Goal: Task Accomplishment & Management: Manage account settings

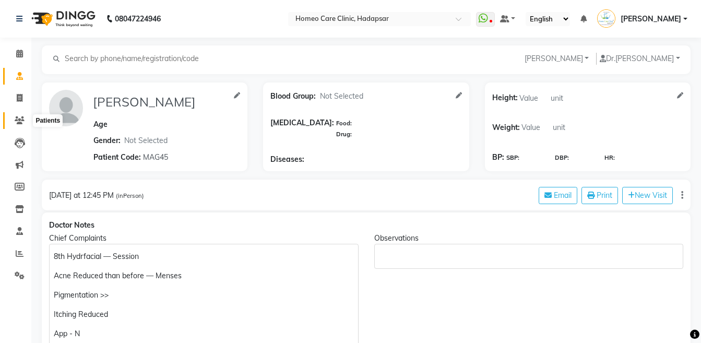
drag, startPoint x: 0, startPoint y: 0, endPoint x: 15, endPoint y: 83, distance: 84.3
click at [15, 116] on icon at bounding box center [20, 120] width 10 height 8
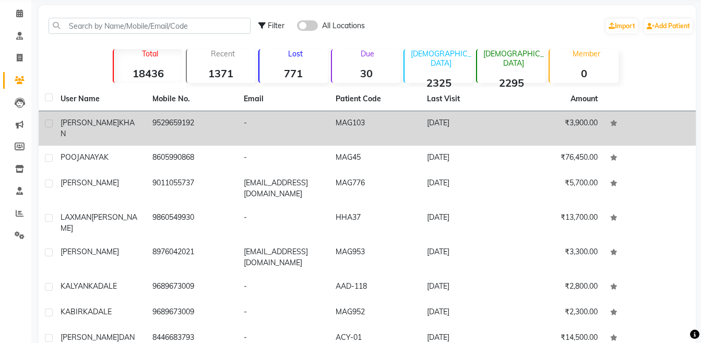
click at [131, 124] on div "JAWWAD KHAN" at bounding box center [100, 128] width 79 height 22
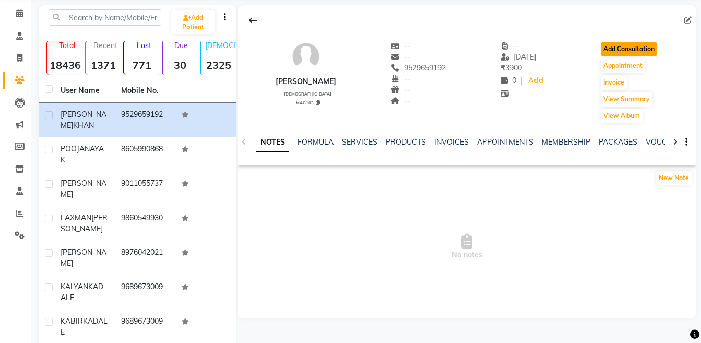
click at [630, 48] on button "Add Consultation" at bounding box center [629, 49] width 56 height 15
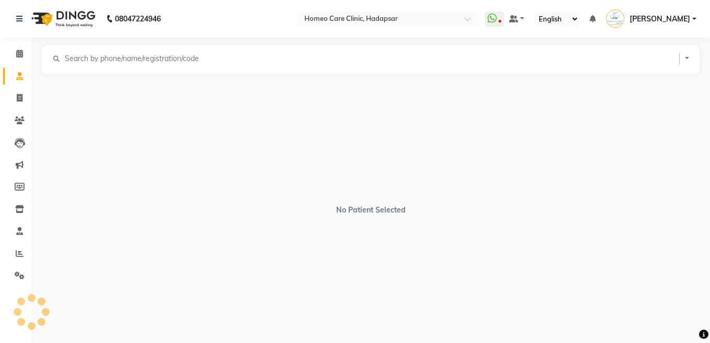
select select "[DEMOGRAPHIC_DATA]"
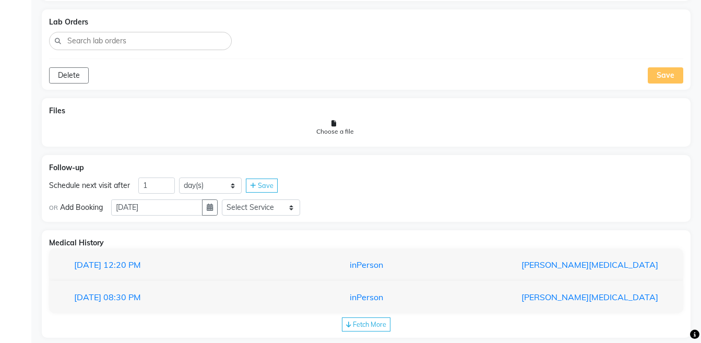
scroll to position [879, 0]
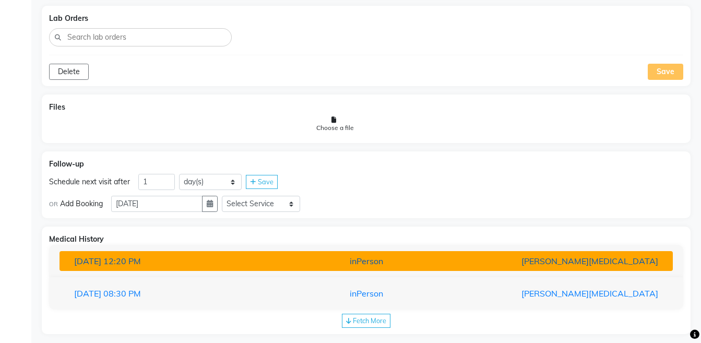
click at [653, 254] on button "10-07-2025 12:20 PM inPerson Dr Nikita Patil" at bounding box center [366, 261] width 613 height 20
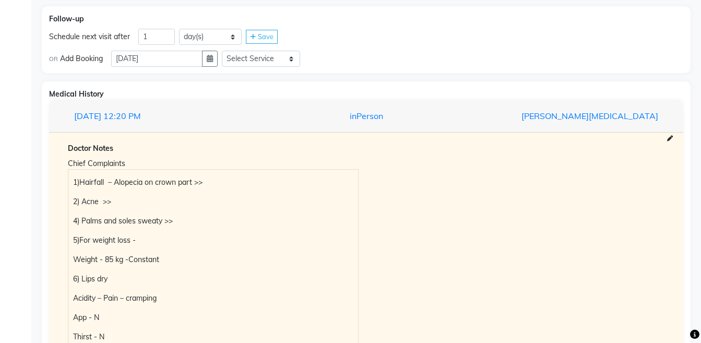
scroll to position [1171, 0]
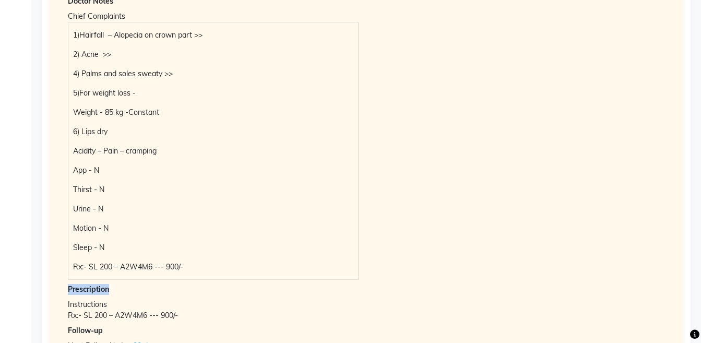
drag, startPoint x: 698, startPoint y: 246, endPoint x: 694, endPoint y: 289, distance: 43.5
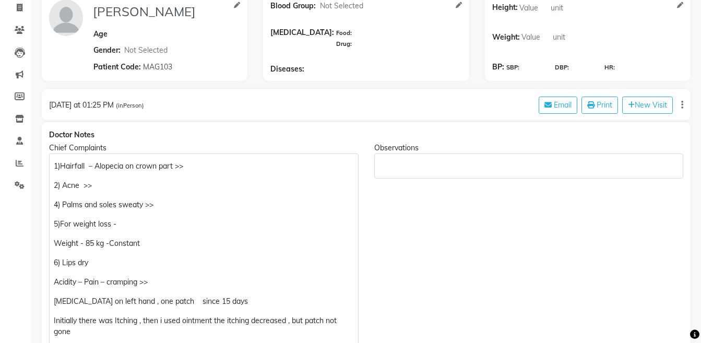
scroll to position [173, 0]
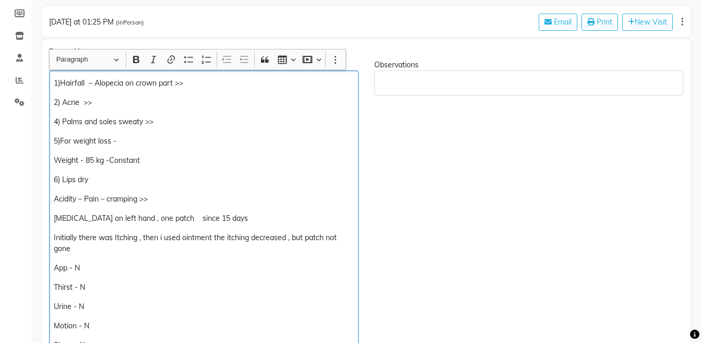
click at [216, 79] on p "1)Hairfall – Alopecia on crown part >>" at bounding box center [204, 83] width 300 height 11
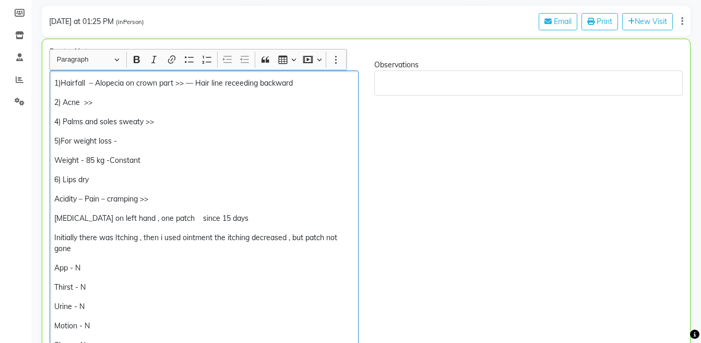
click at [242, 89] on div "1)Hairfall – Alopecia on crown part >> — Hair line receeding backward 2) Acne >…" at bounding box center [204, 223] width 309 height 306
click at [238, 82] on p "1)Hairfall – Alopecia on crown part >> — Hair line receeding backward" at bounding box center [203, 83] width 299 height 11
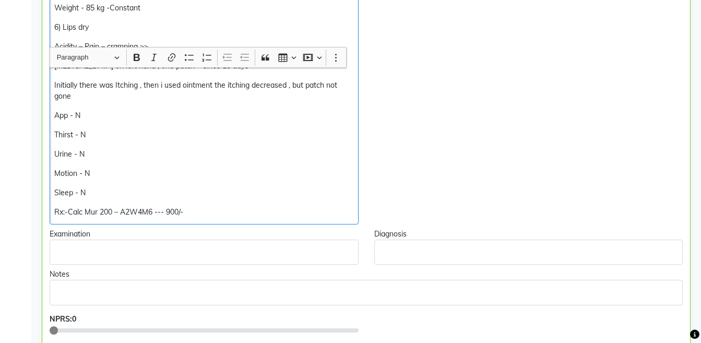
scroll to position [379, 0]
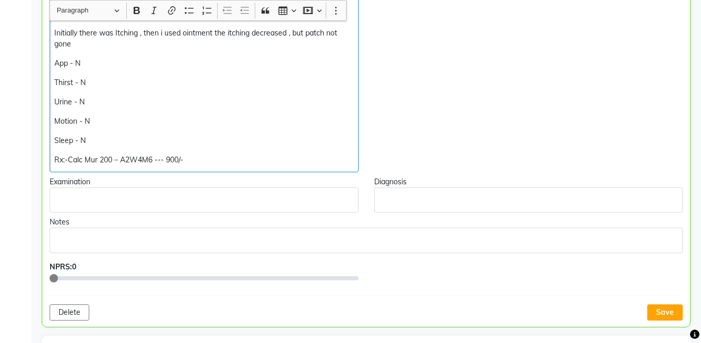
click at [227, 156] on p "Rx:-Calc Mur 200 – A2W4M6 --- 900/-" at bounding box center [203, 160] width 299 height 11
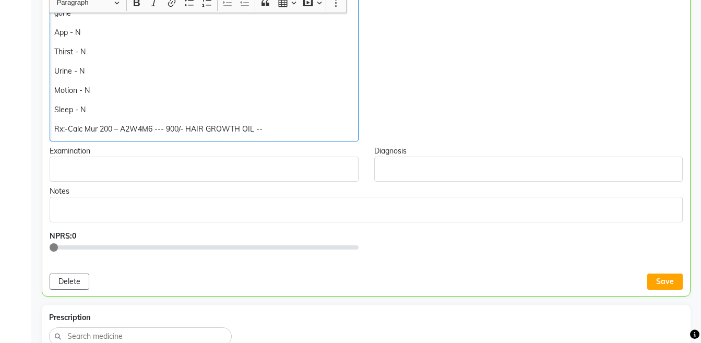
scroll to position [412, 0]
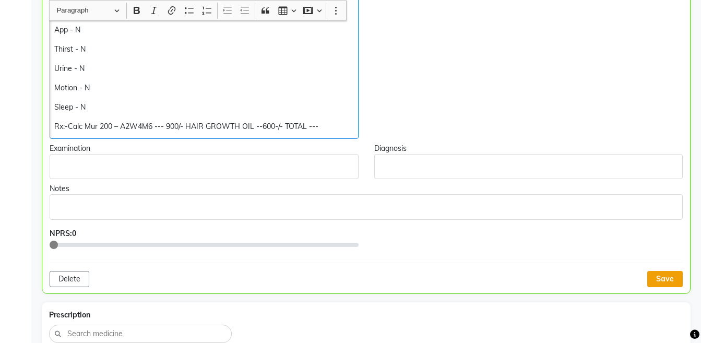
click at [657, 274] on button "Save" at bounding box center [665, 279] width 36 height 16
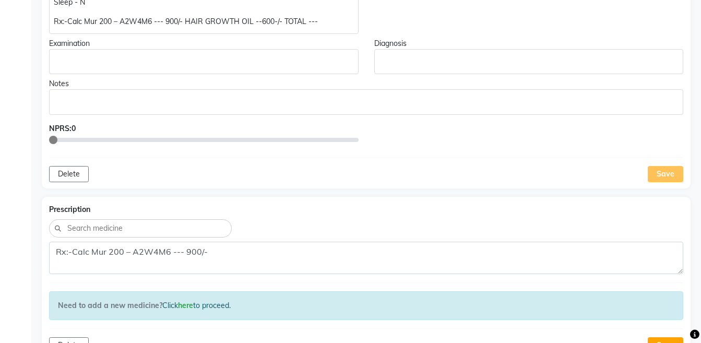
scroll to position [386, 0]
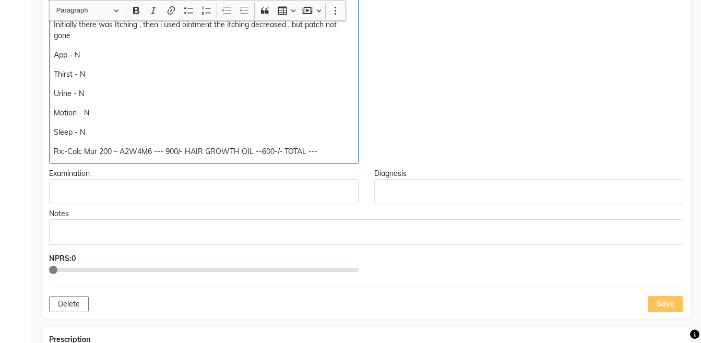
click at [328, 151] on p "Rx:-Calc Mur 200 – A2W4M6 --- 900/- HAIR GROWTH OIL --600-/- TOTAL ---" at bounding box center [204, 151] width 300 height 11
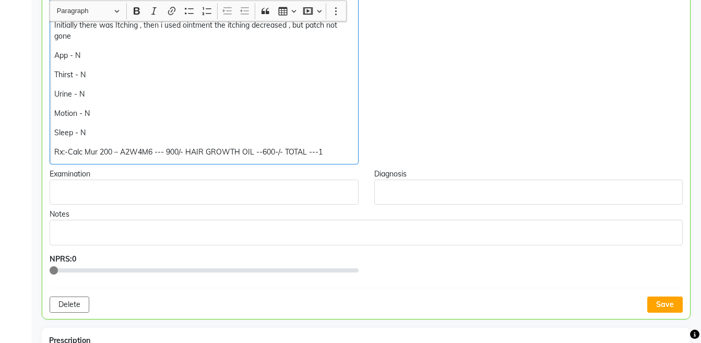
scroll to position [387, 0]
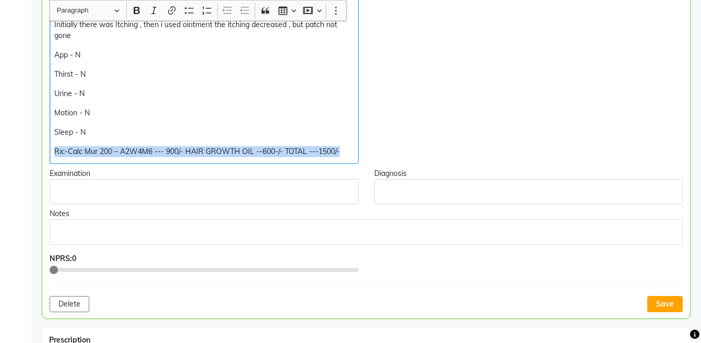
copy div "Rx:-Calc Mur 200 – A2W4M6 --- 900/- HAIR GROWTH OIL --600-/- TOTAL ---1500/-"
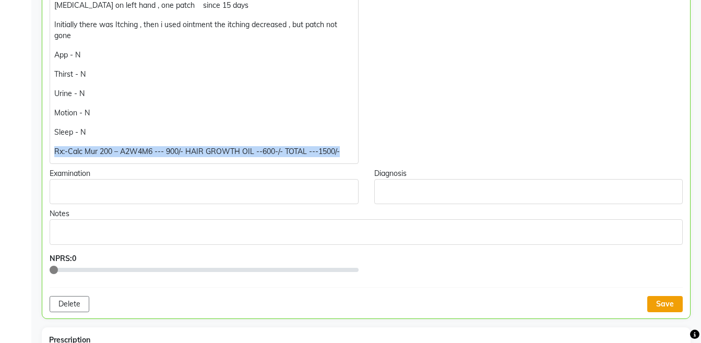
click at [671, 303] on button "Save" at bounding box center [665, 304] width 36 height 16
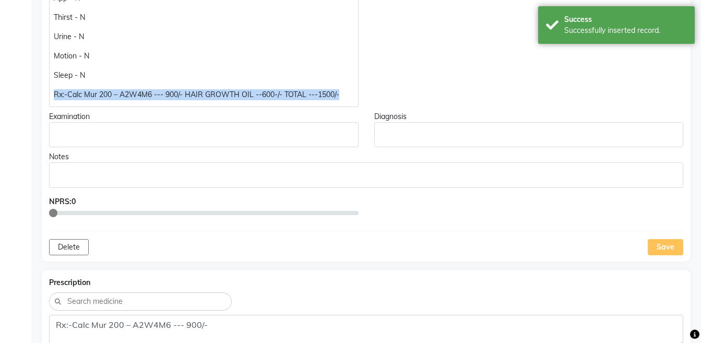
scroll to position [621, 0]
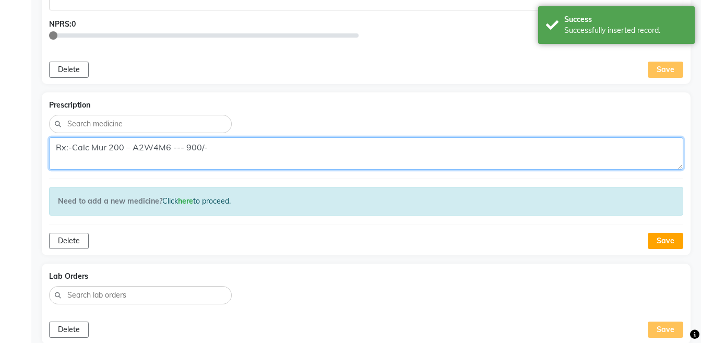
click at [361, 146] on textarea "Rx:-Calc Mur 200 – A2W4M6 --- 900/-" at bounding box center [366, 153] width 634 height 32
paste textarea "HAIR GROWTH OIL --600-/- TOTAL ---1500/-"
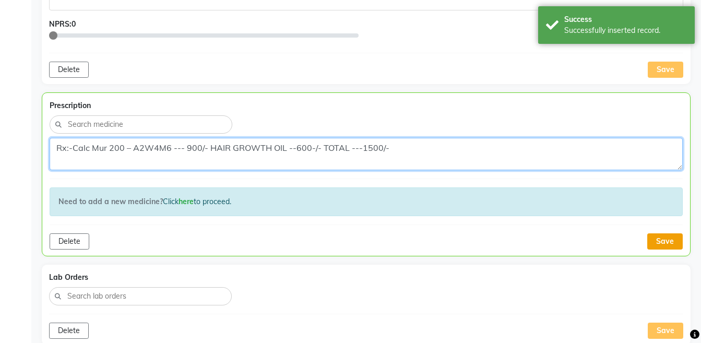
type textarea "Rx:-Calc Mur 200 – A2W4M6 --- 900/- HAIR GROWTH OIL --600-/- TOTAL ---1500/-"
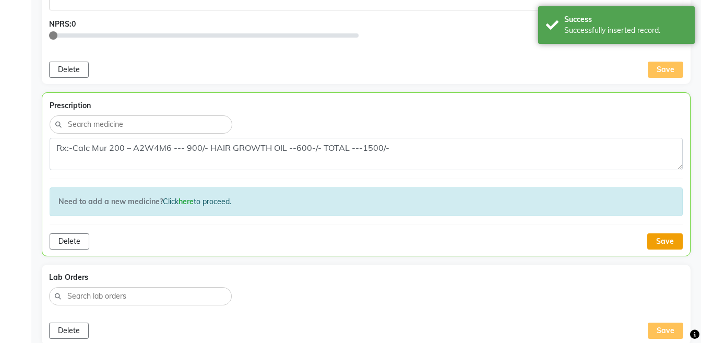
click at [663, 243] on button "Save" at bounding box center [665, 241] width 36 height 16
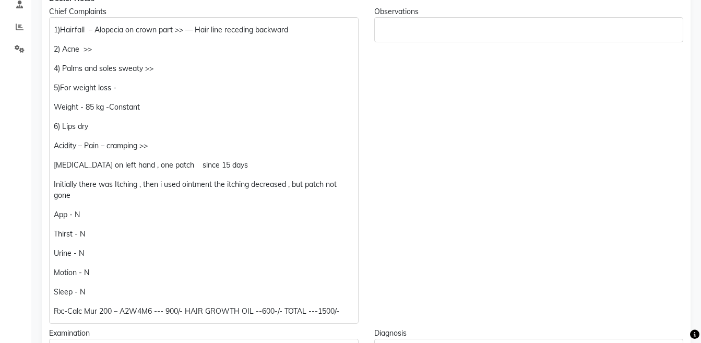
scroll to position [0, 0]
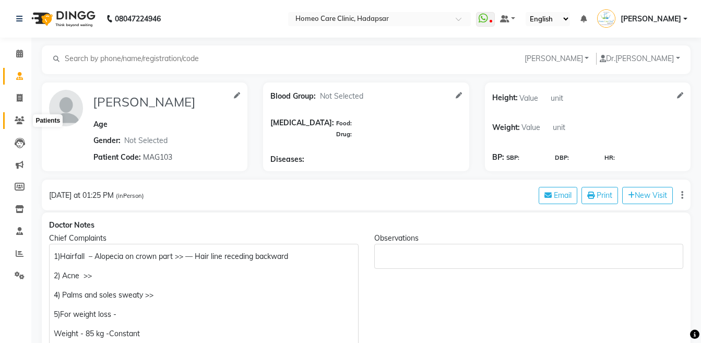
click at [17, 117] on icon at bounding box center [20, 120] width 10 height 8
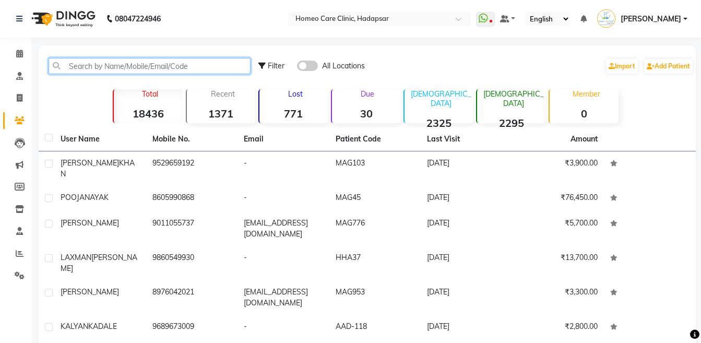
click at [143, 67] on input "text" at bounding box center [150, 66] width 202 height 16
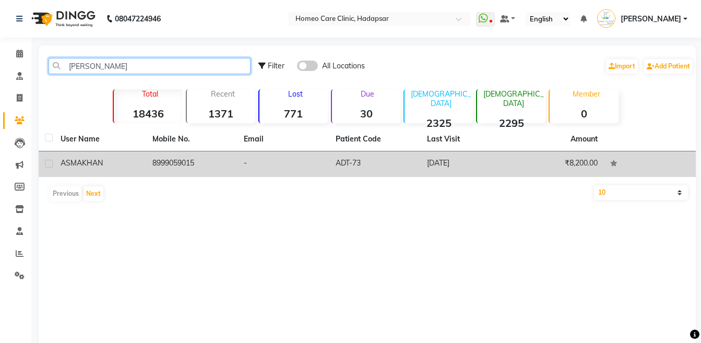
type input "ASMA KHAN"
click at [244, 163] on td "-" at bounding box center [284, 164] width 92 height 26
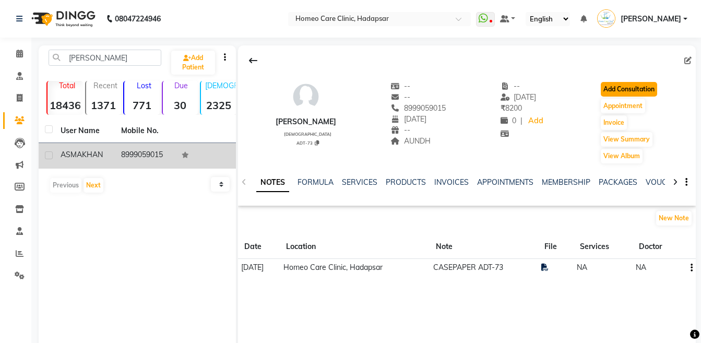
click at [615, 93] on button "Add Consultation" at bounding box center [629, 89] width 56 height 15
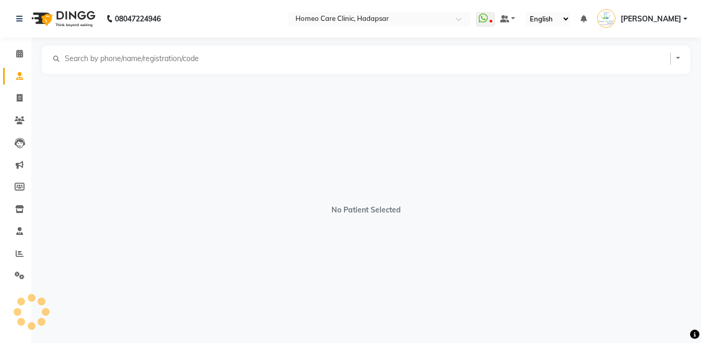
select select "female"
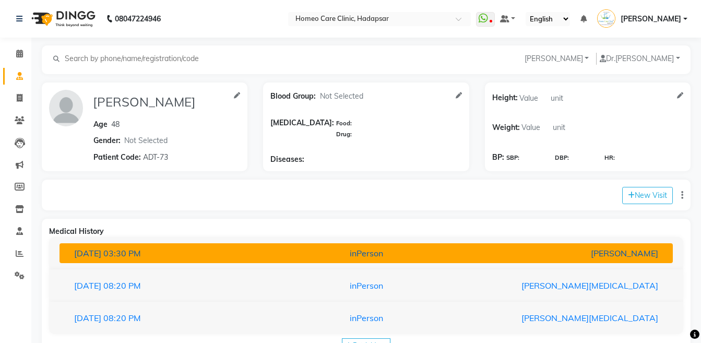
click at [422, 251] on div "inPerson" at bounding box center [366, 253] width 200 height 13
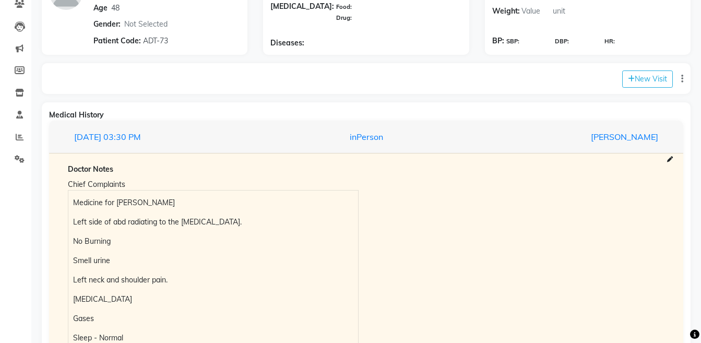
scroll to position [204, 0]
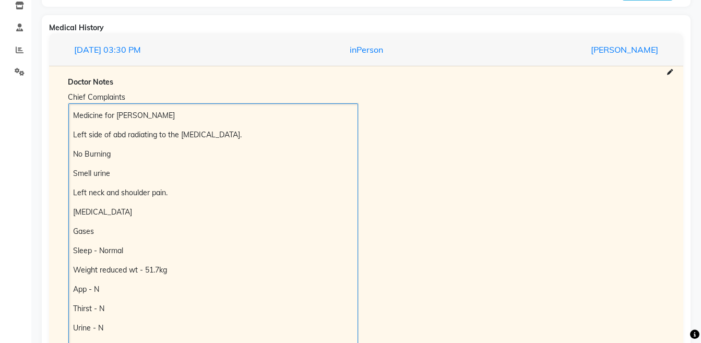
click at [73, 116] on p "Medicine for Kidney Stone" at bounding box center [213, 115] width 280 height 11
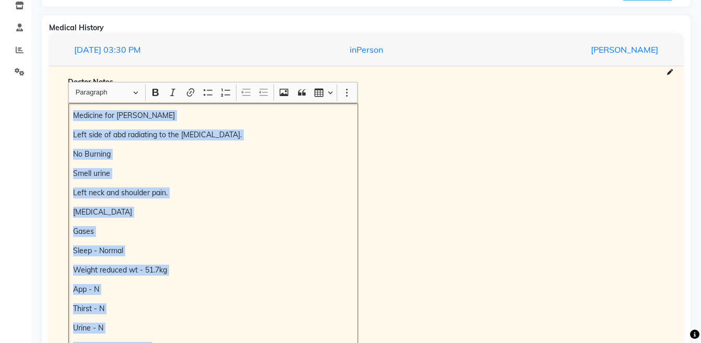
scroll to position [232, 0]
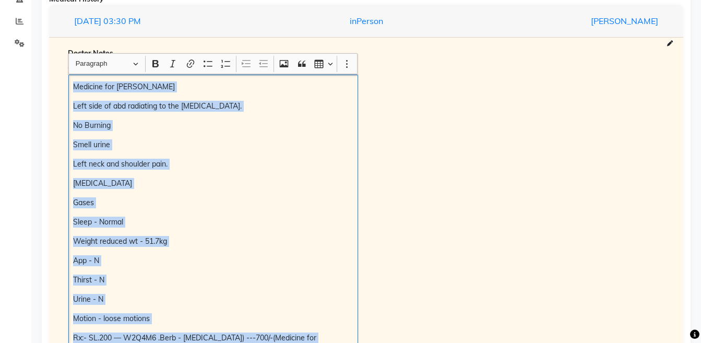
copy div "Medicine for Kidney Stone Left side of abd radiating to the ureter. No Burning …"
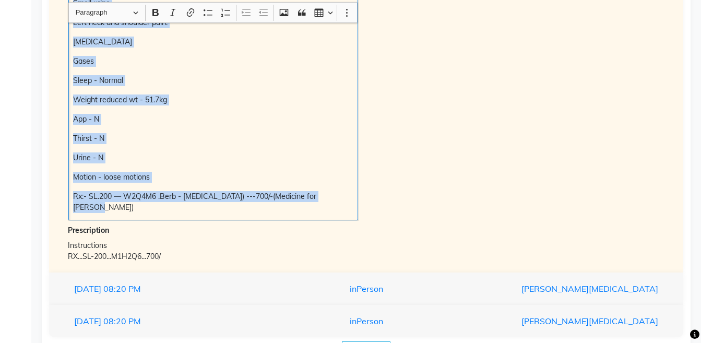
scroll to position [376, 0]
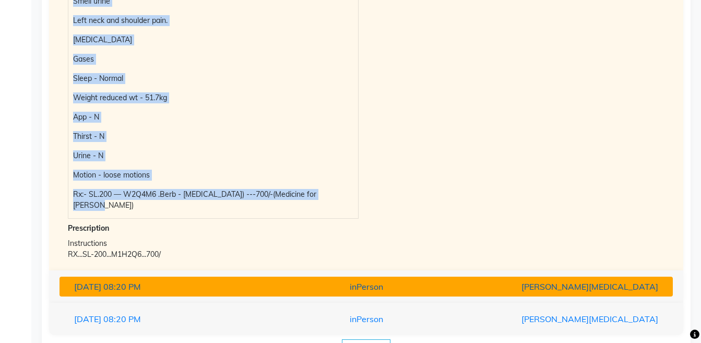
click at [635, 280] on div "[PERSON_NAME][MEDICAL_DATA]" at bounding box center [566, 286] width 200 height 13
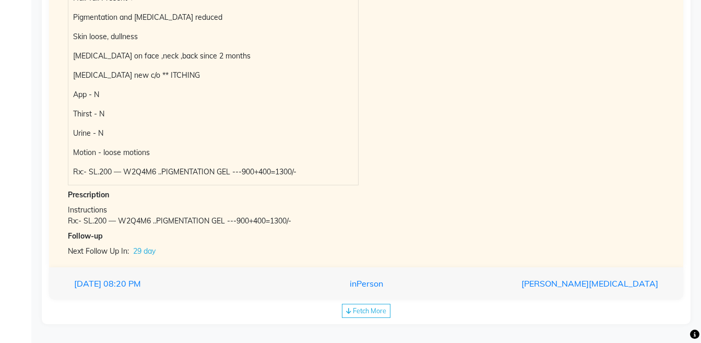
scroll to position [626, 0]
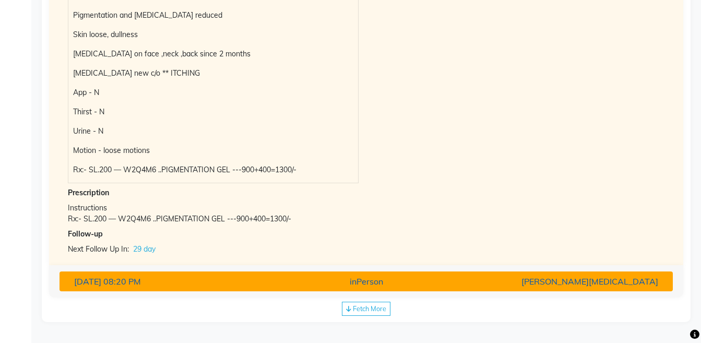
click at [624, 279] on div "[PERSON_NAME][MEDICAL_DATA]" at bounding box center [566, 281] width 200 height 13
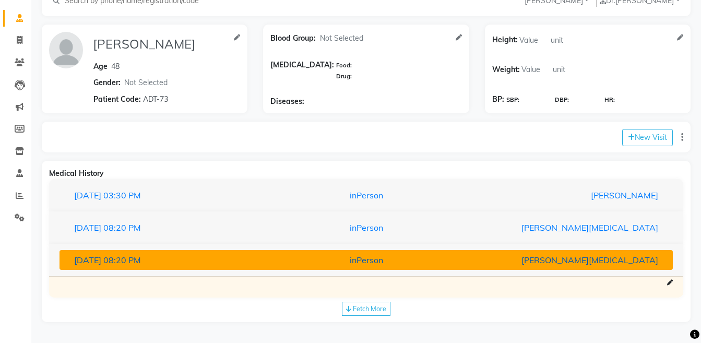
scroll to position [58, 0]
click at [551, 255] on div "[PERSON_NAME][MEDICAL_DATA]" at bounding box center [566, 260] width 200 height 13
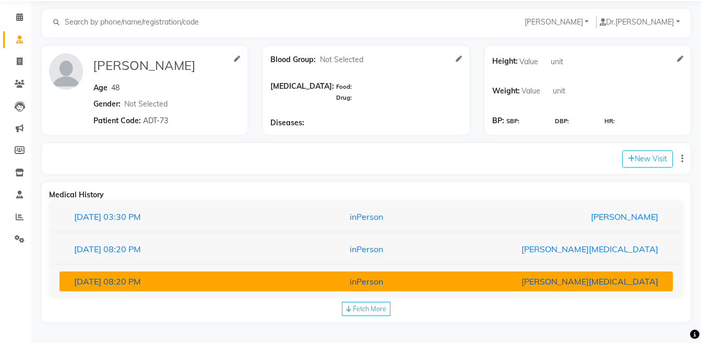
scroll to position [37, 0]
click at [550, 274] on button "12-07-2025 08:20 PM inPerson Dr Nikita Patil" at bounding box center [366, 281] width 613 height 20
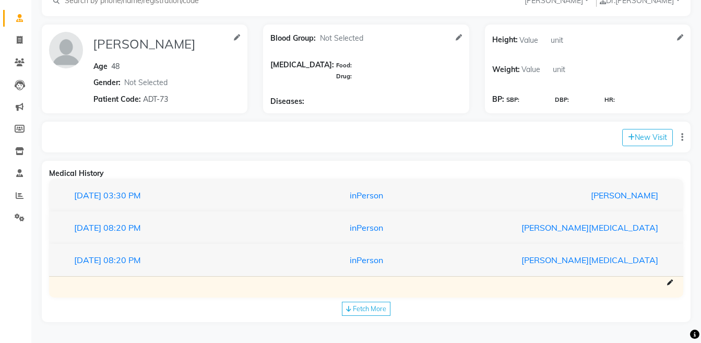
scroll to position [0, 0]
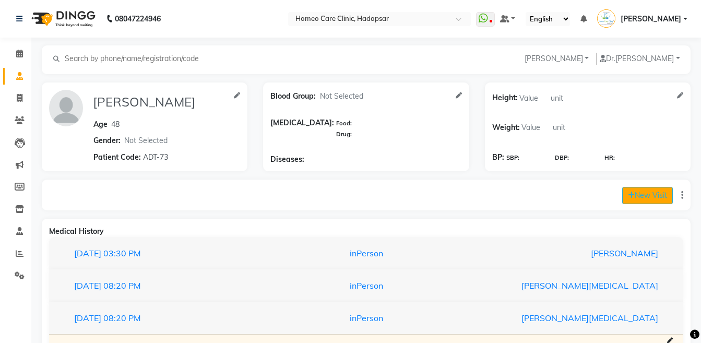
click at [630, 203] on button "New Visit" at bounding box center [647, 195] width 51 height 17
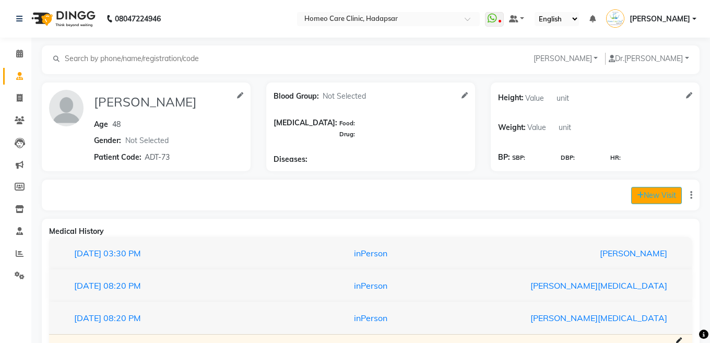
select select "825"
select select "inPerson"
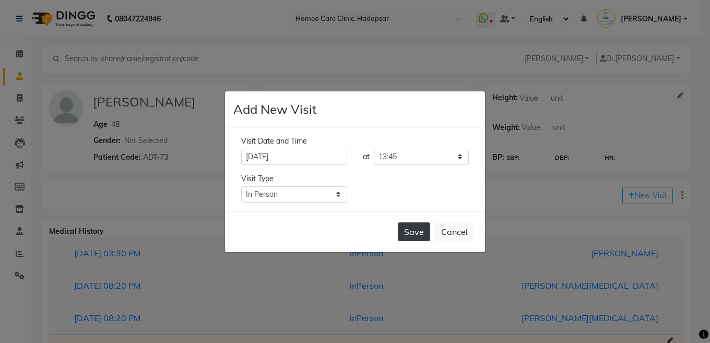
click at [415, 237] on button "Save" at bounding box center [414, 231] width 32 height 19
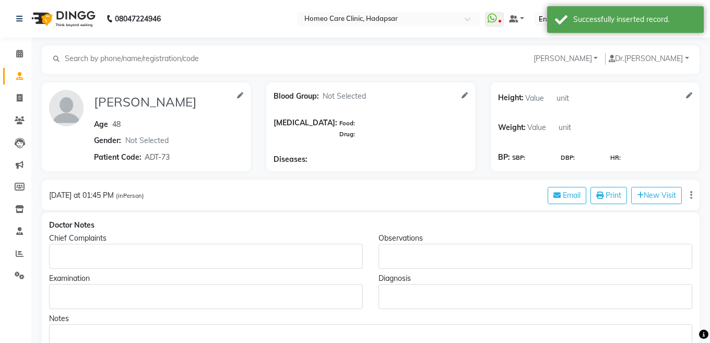
type input "ASMA KHAN"
type input "48"
select select "female"
type input "ADT-73"
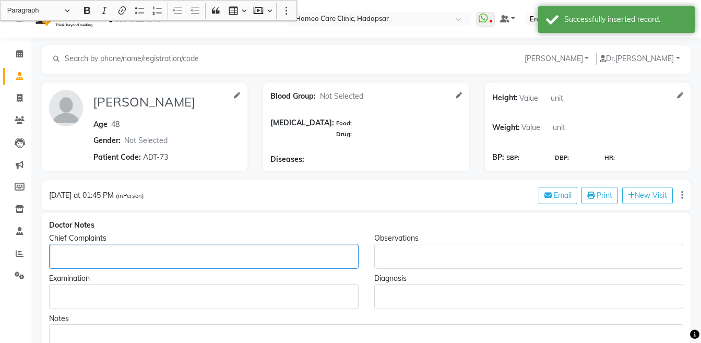
click at [74, 256] on p "Rich Text Editor, main" at bounding box center [204, 256] width 300 height 11
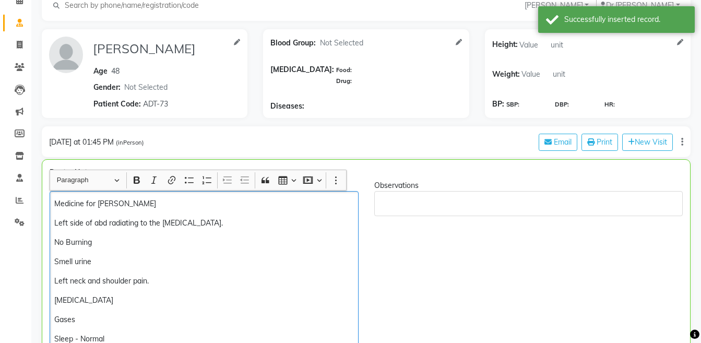
scroll to position [180, 0]
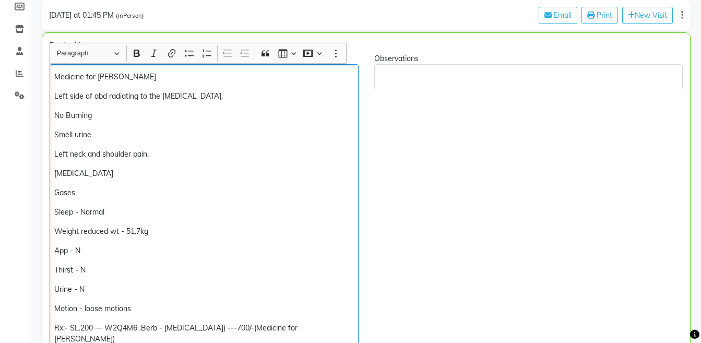
click at [53, 76] on div "Medicine for Kidney Stone Left side of abd radiating to the ureter. No Burning …" at bounding box center [204, 207] width 309 height 287
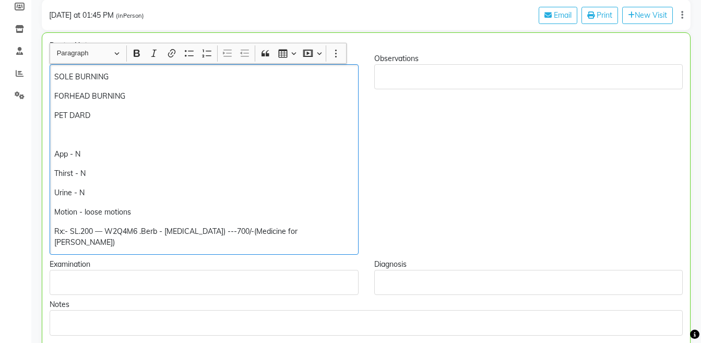
click at [69, 97] on p "FORHEAD BURNING" at bounding box center [203, 96] width 299 height 11
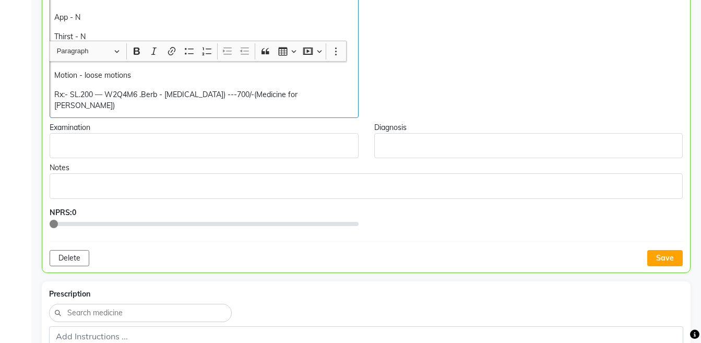
scroll to position [358, 0]
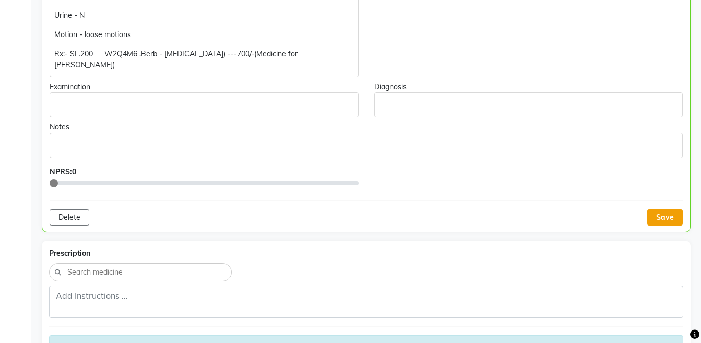
click at [667, 209] on button "Save" at bounding box center [665, 217] width 36 height 16
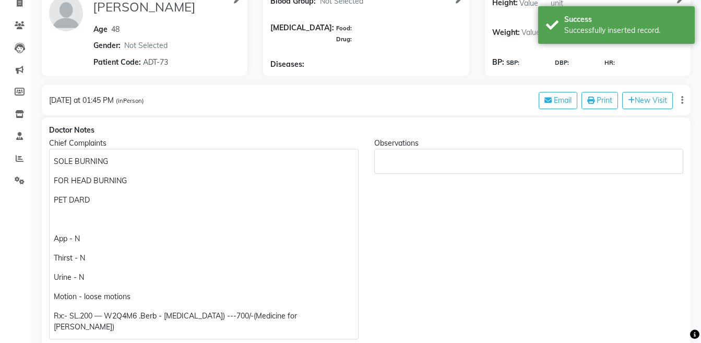
scroll to position [0, 0]
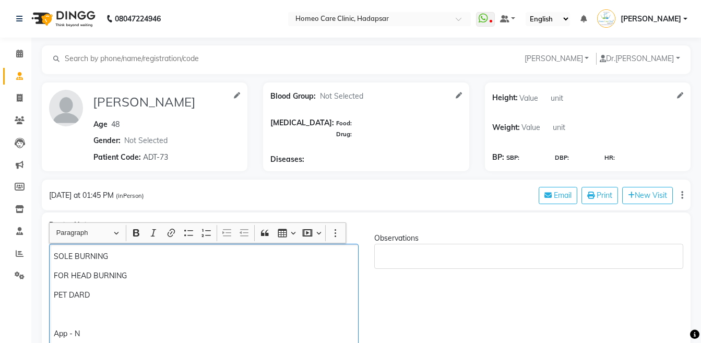
click at [54, 252] on p "SOLE BURNING" at bounding box center [204, 256] width 300 height 11
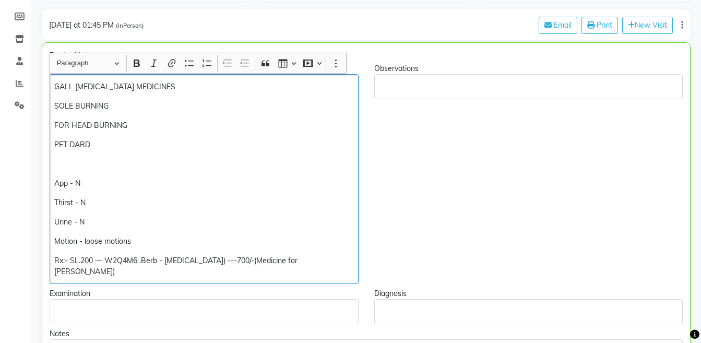
scroll to position [172, 0]
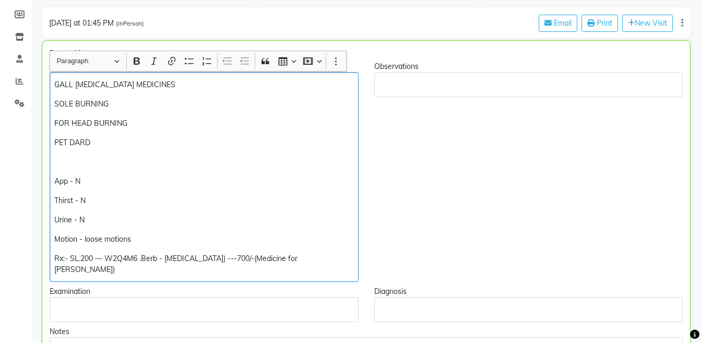
click at [52, 185] on div "GALL BLADDER STONE MEDICINES SOLE BURNING FOR HEAD BURNING PET DARD App - N Thi…" at bounding box center [204, 177] width 309 height 210
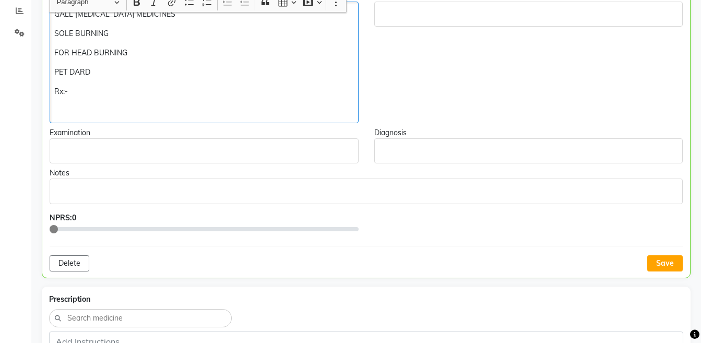
scroll to position [255, 0]
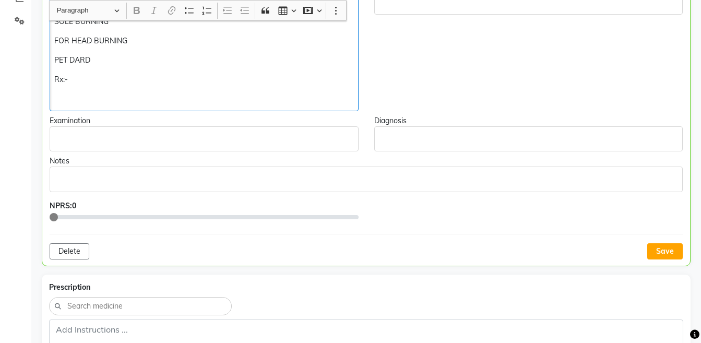
drag, startPoint x: 330, startPoint y: 79, endPoint x: 357, endPoint y: 178, distance: 101.7
click at [357, 178] on div "Doctor Notes Chief Complaints GALL BLADDER STONE MEDICINES SOLE BURNING FOR HEA…" at bounding box center [366, 112] width 649 height 309
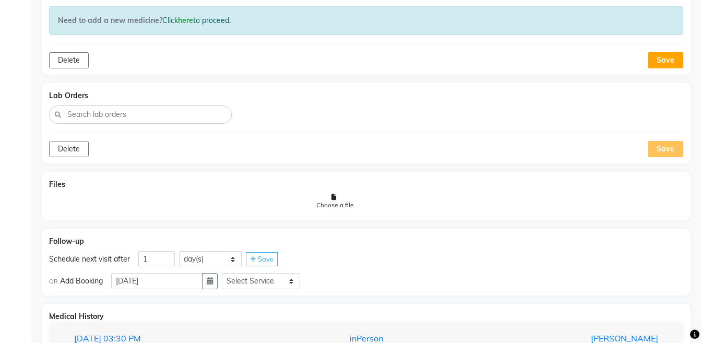
scroll to position [707, 0]
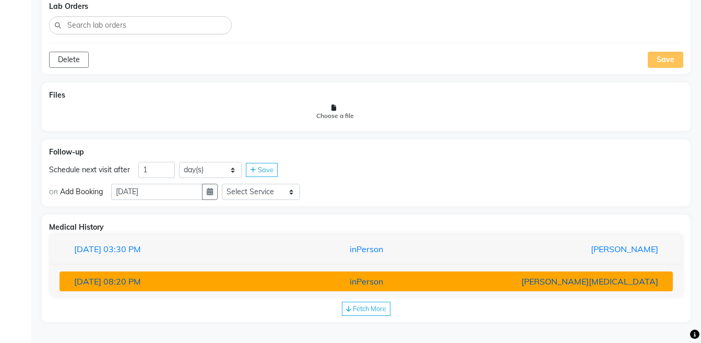
click at [545, 286] on div "[PERSON_NAME][MEDICAL_DATA]" at bounding box center [566, 281] width 200 height 13
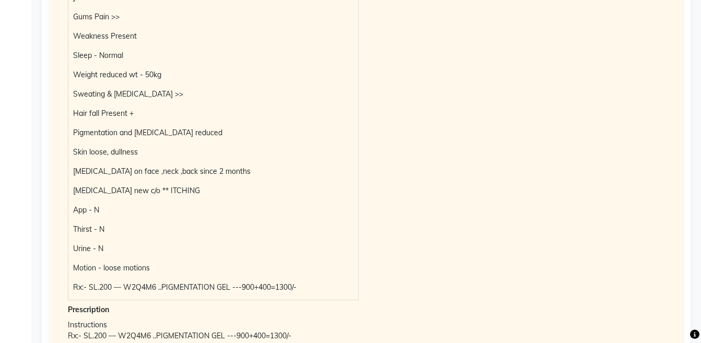
scroll to position [1251, 0]
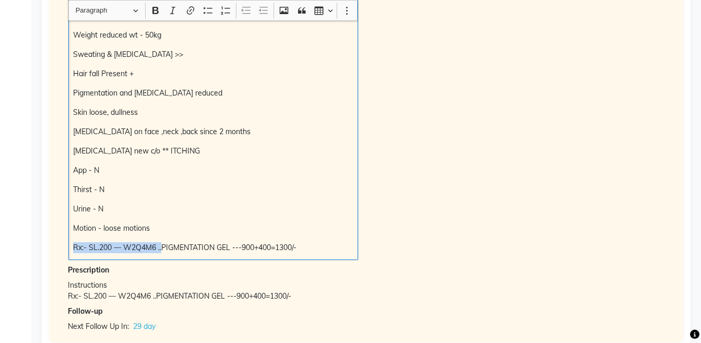
drag, startPoint x: 72, startPoint y: 250, endPoint x: 161, endPoint y: 255, distance: 88.9
click at [161, 255] on div "Med left 10 days Loose motions >> motions 2-3 times a day Bloating reduced Back…" at bounding box center [213, 25] width 290 height 469
copy p "Rx:- SL.200 — W2Q4M6 .."
click at [155, 247] on p "Rx:- SL.200 — W2Q4M6 ..PIGMENTATION GEL ---900+400=1300/-" at bounding box center [213, 247] width 280 height 11
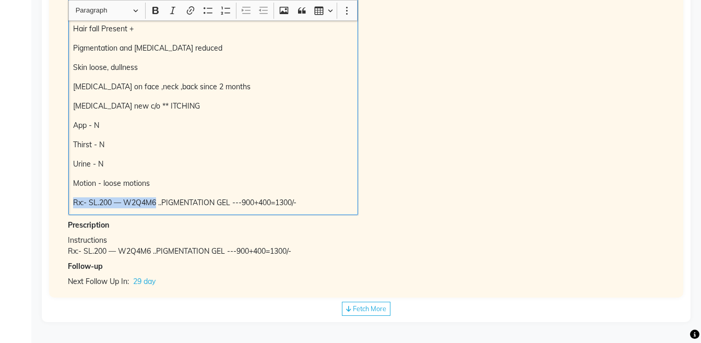
copy p "Rx:- SL.200 — W2Q4M6"
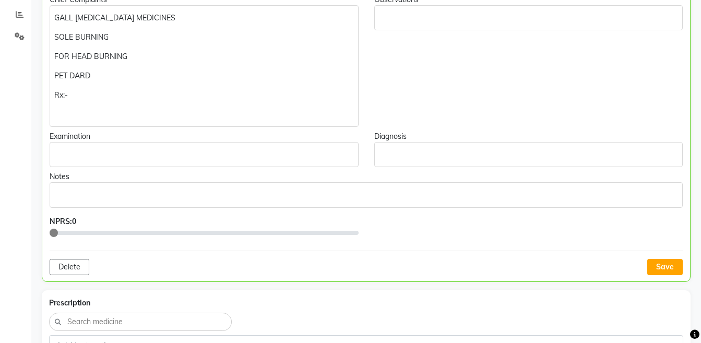
scroll to position [274, 0]
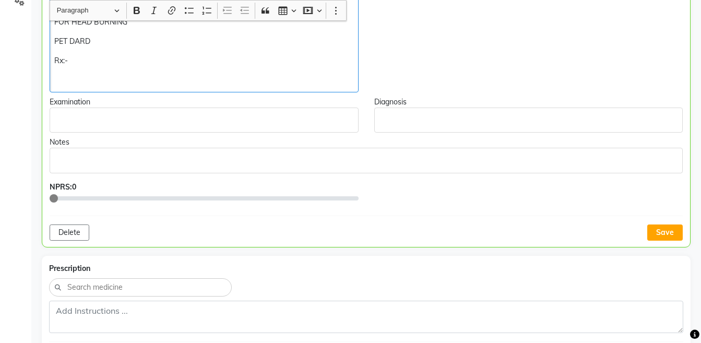
click at [68, 65] on p "Rx:-" at bounding box center [203, 60] width 299 height 11
click at [66, 56] on p "Rx:-Rx:- SL.200 — W2Q4M6" at bounding box center [203, 60] width 299 height 11
click at [209, 68] on div "GALL BLADDER STONE MEDICINES SOLE BURNING FOR HEAD BURNING PET DARD Rx:- SL.200…" at bounding box center [204, 32] width 309 height 122
click at [179, 55] on p "Rx:- SL.200 — W2Q4M6" at bounding box center [203, 60] width 299 height 11
copy div "Rx:- SL.200 — W2Q4M6 – BERB C – 900/-"
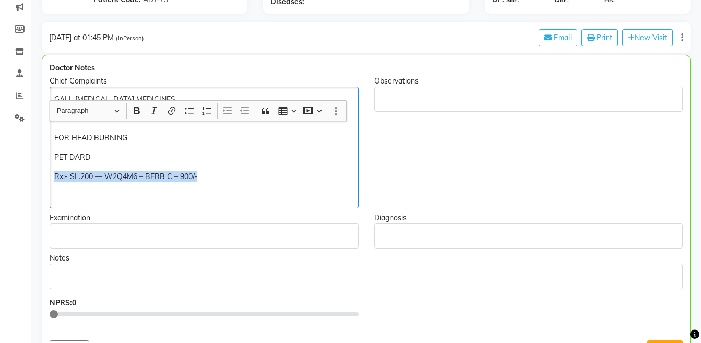
scroll to position [326, 0]
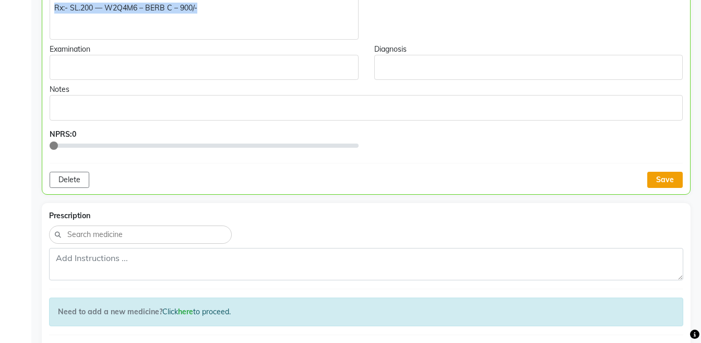
click at [661, 185] on button "Save" at bounding box center [665, 180] width 36 height 16
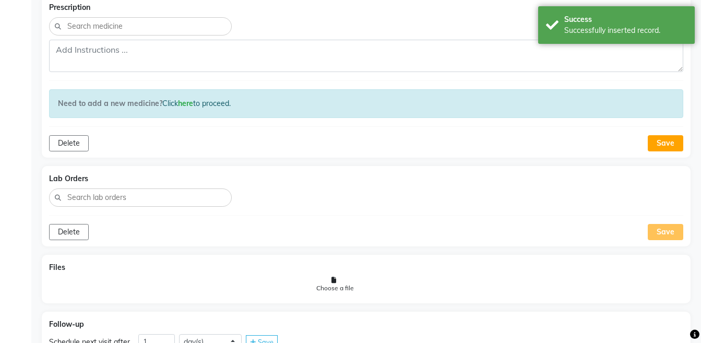
scroll to position [562, 0]
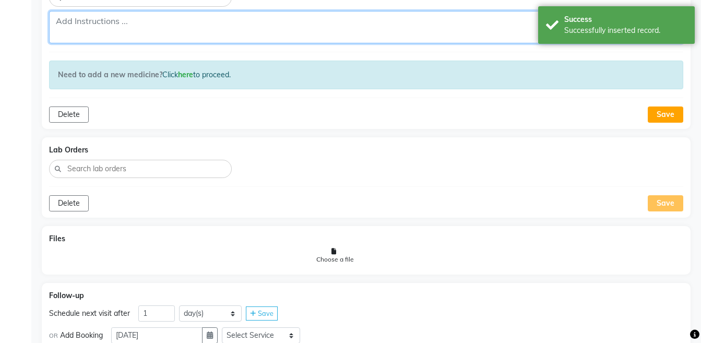
click at [465, 22] on textarea at bounding box center [366, 27] width 634 height 32
paste textarea "Rx:- SL.200 — W2Q4M6 – BERB C – 900/-"
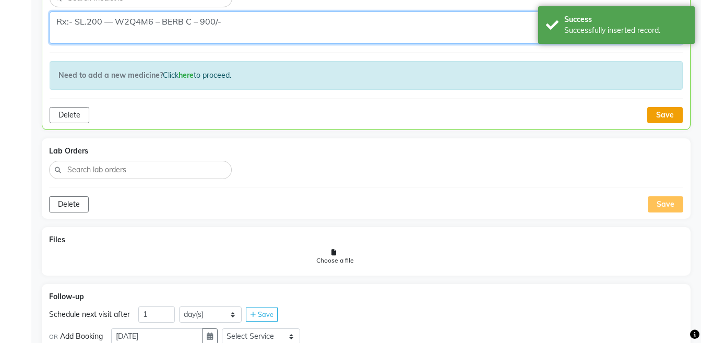
type textarea "Rx:- SL.200 — W2Q4M6 – BERB C – 900/-"
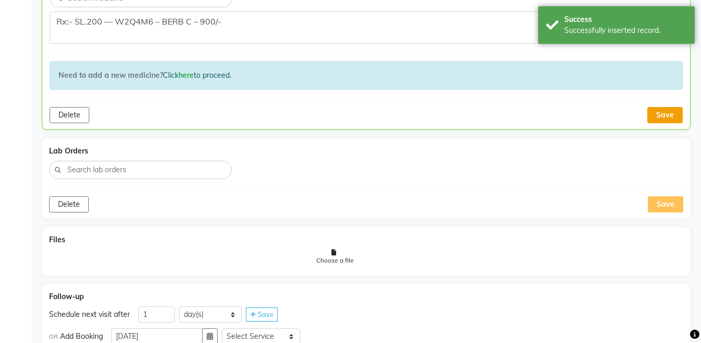
click at [658, 117] on button "Save" at bounding box center [665, 115] width 36 height 16
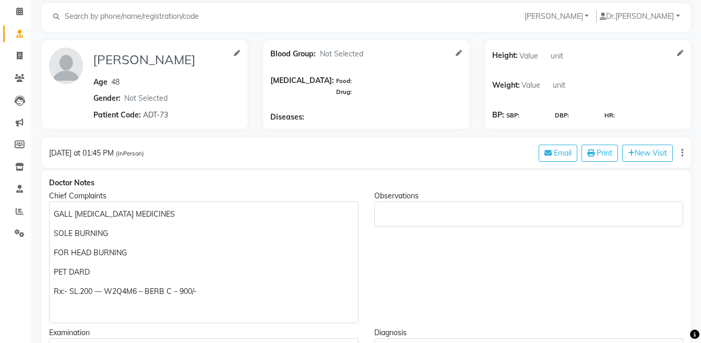
scroll to position [0, 0]
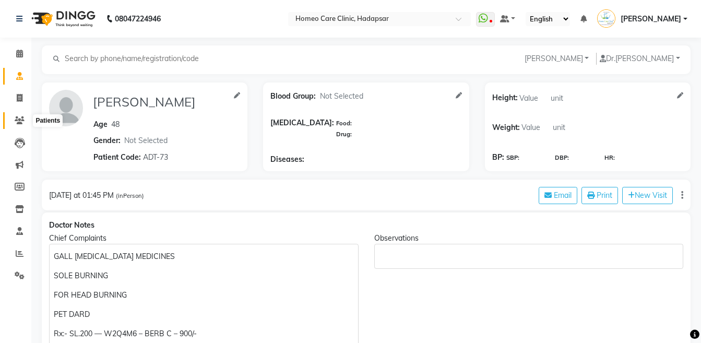
click at [17, 120] on icon at bounding box center [20, 120] width 10 height 8
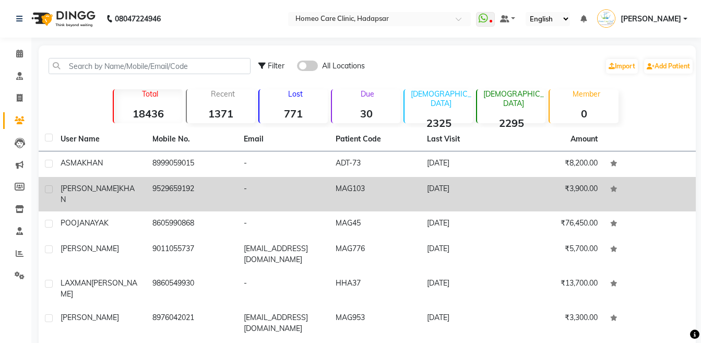
click at [109, 190] on span "KHAN" at bounding box center [98, 194] width 74 height 20
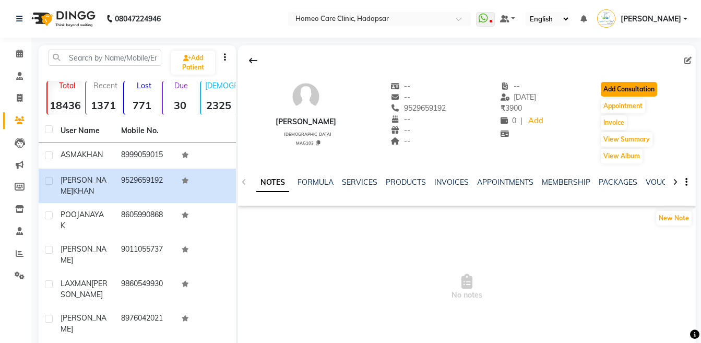
click at [610, 91] on button "Add Consultation" at bounding box center [629, 89] width 56 height 15
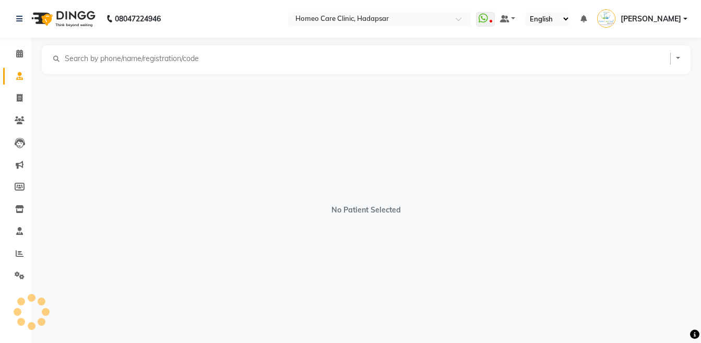
select select "male"
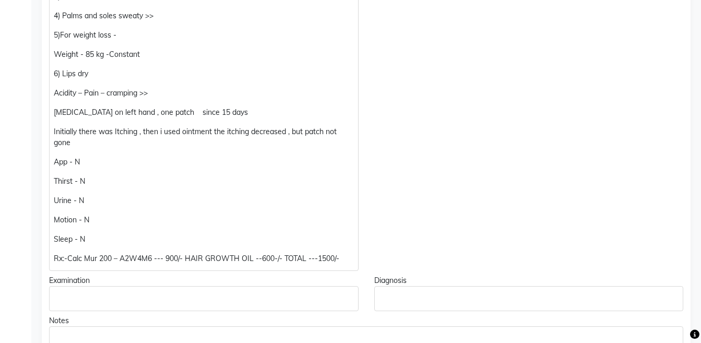
scroll to position [282, 0]
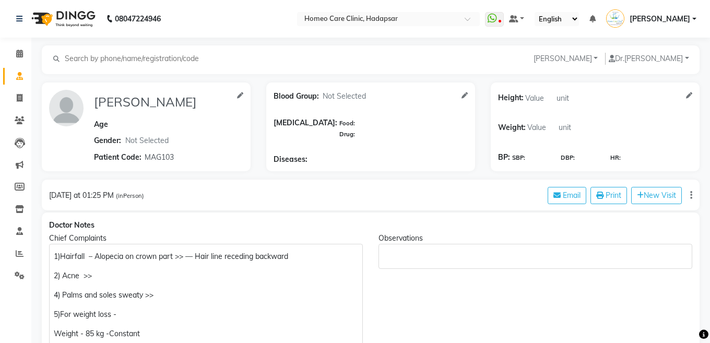
select select "[DEMOGRAPHIC_DATA]"
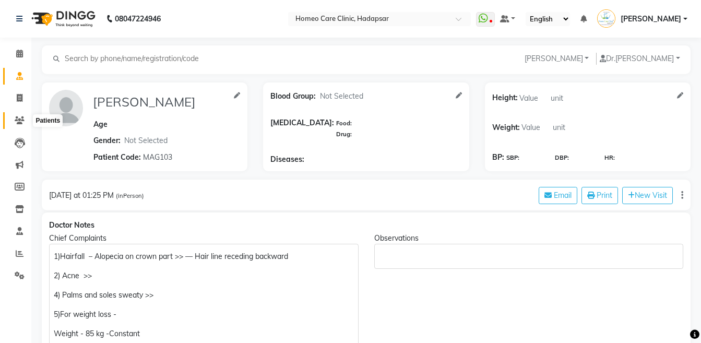
click at [25, 120] on span at bounding box center [19, 121] width 18 height 12
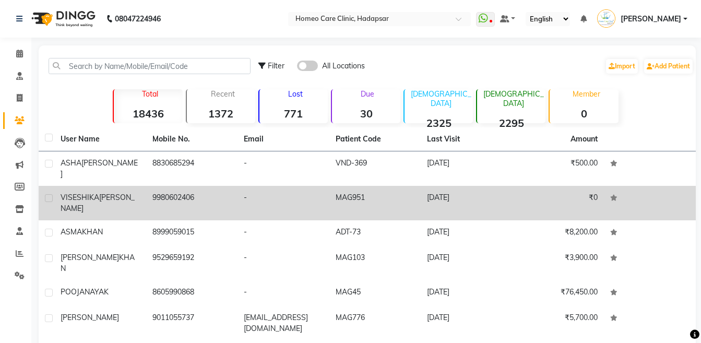
click at [105, 195] on td "VISESHIKA SHARMA" at bounding box center [100, 203] width 92 height 34
click at [105, 195] on div "VISESHIKA SHARMA" at bounding box center [100, 203] width 79 height 22
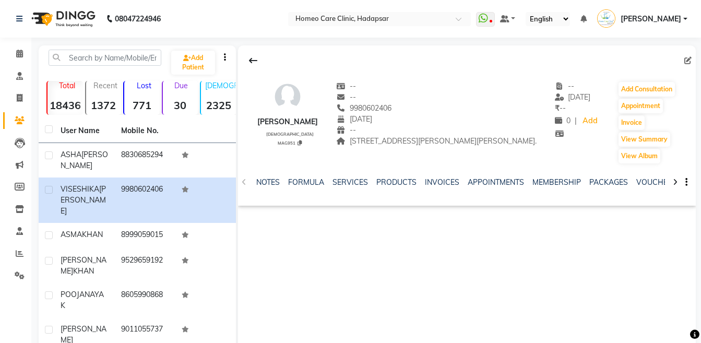
click at [676, 186] on icon at bounding box center [675, 182] width 5 height 7
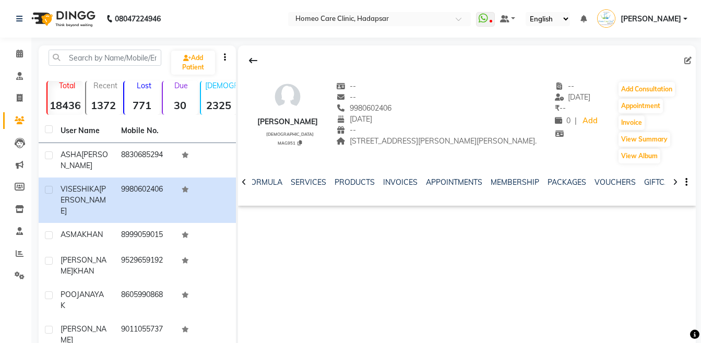
click at [676, 186] on icon at bounding box center [675, 182] width 5 height 7
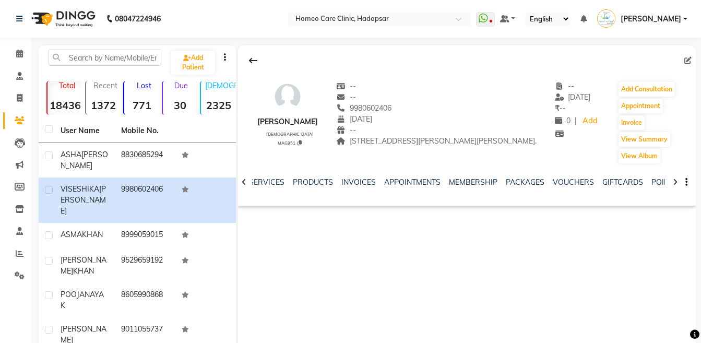
click at [676, 186] on icon at bounding box center [675, 182] width 5 height 7
click at [676, 200] on div "NOTES FORMULA SERVICES PRODUCTS INVOICES APPOINTMENTS MEMBERSHIP PACKAGES VOUCH…" at bounding box center [467, 182] width 458 height 36
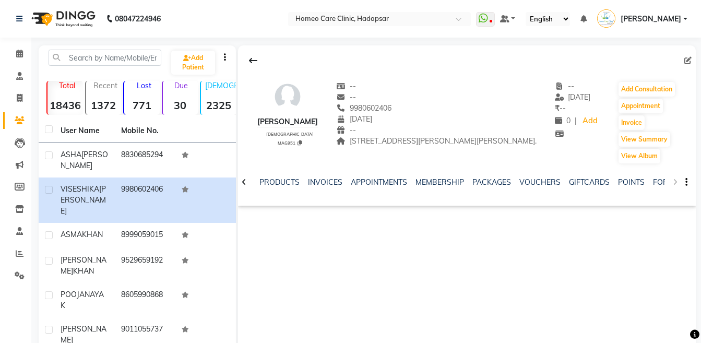
click at [676, 200] on div "NOTES FORMULA SERVICES PRODUCTS INVOICES APPOINTMENTS MEMBERSHIP PACKAGES VOUCH…" at bounding box center [467, 182] width 458 height 36
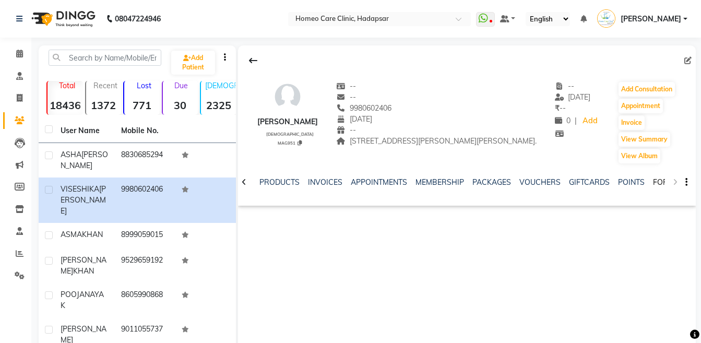
click at [663, 187] on link "FORMS" at bounding box center [666, 182] width 26 height 9
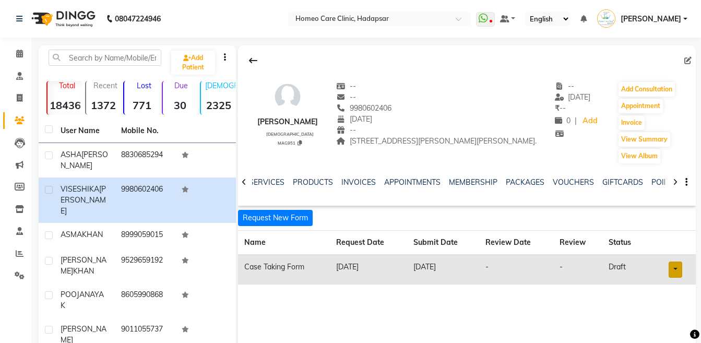
click at [676, 278] on link at bounding box center [676, 270] width 14 height 16
click at [663, 317] on link "Open in staff mode" at bounding box center [648, 308] width 99 height 17
click at [669, 88] on button "Add Consultation" at bounding box center [647, 89] width 56 height 15
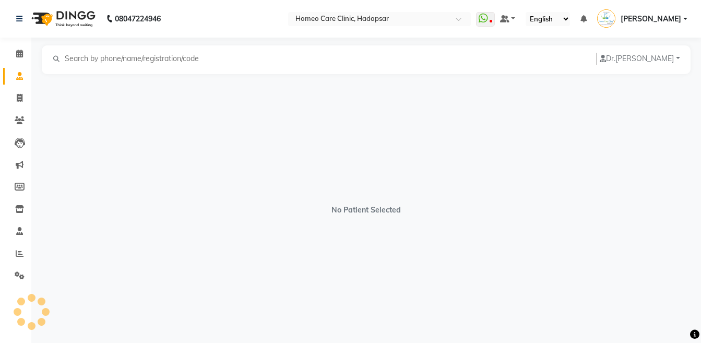
select select "female"
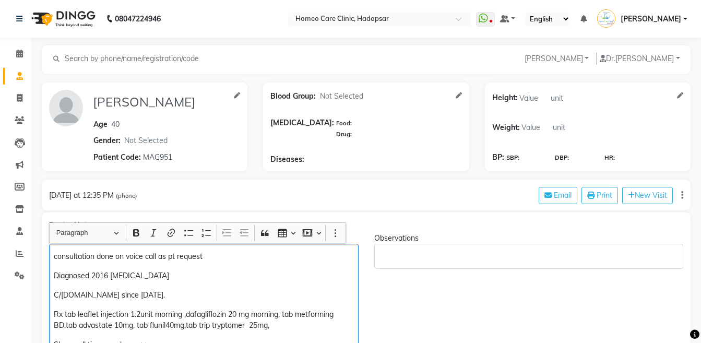
click at [59, 257] on p "consultation done on voice call as pt request" at bounding box center [204, 256] width 300 height 11
click at [106, 260] on p "Consultation done on voice call as pt request" at bounding box center [203, 257] width 299 height 11
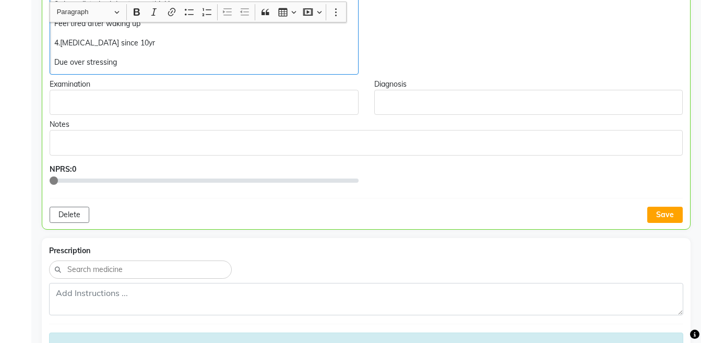
scroll to position [452, 0]
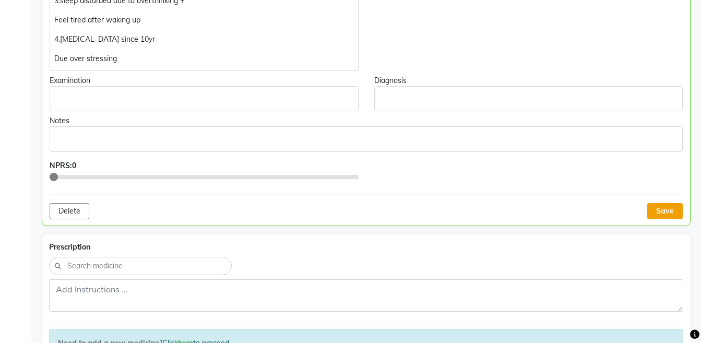
click at [659, 210] on button "Save" at bounding box center [665, 211] width 36 height 16
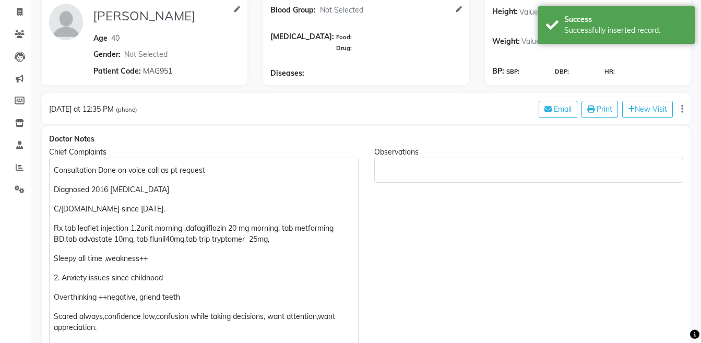
scroll to position [88, 0]
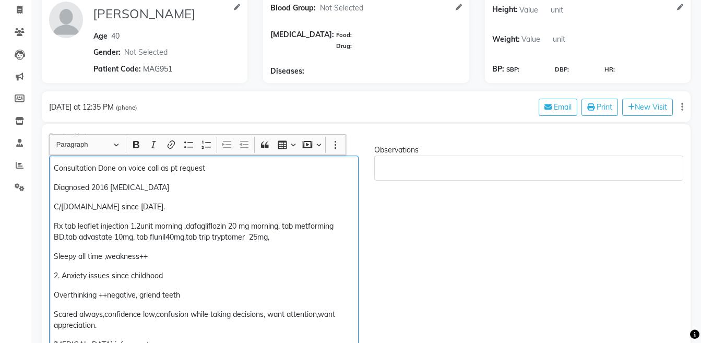
click at [183, 238] on p "Rx tab leaflet injection 1.2unit morning ,dafagliflozin 20 mg morning, tab metf…" at bounding box center [204, 232] width 300 height 22
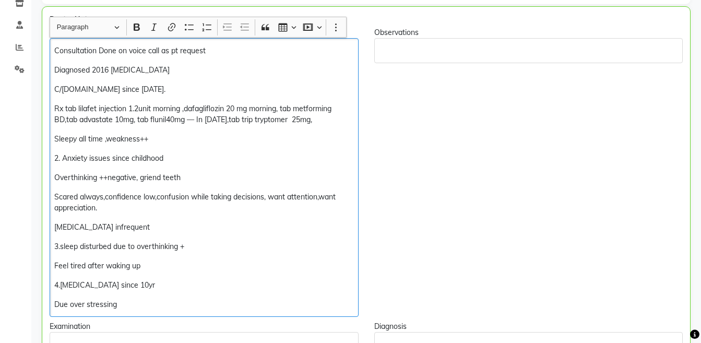
scroll to position [211, 0]
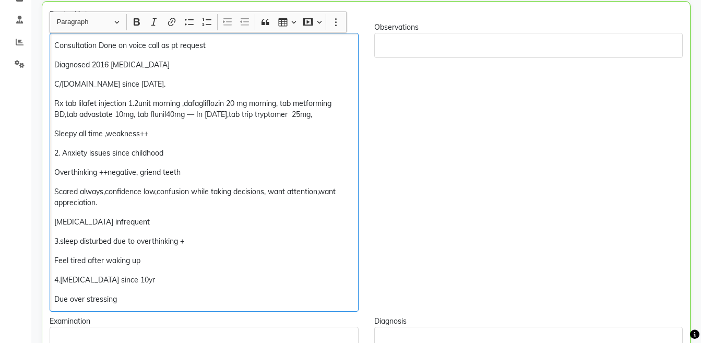
click at [186, 294] on p "Due over stressing" at bounding box center [203, 299] width 299 height 11
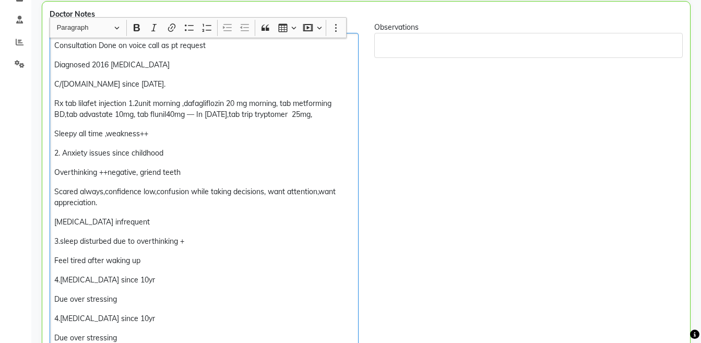
scroll to position [280, 0]
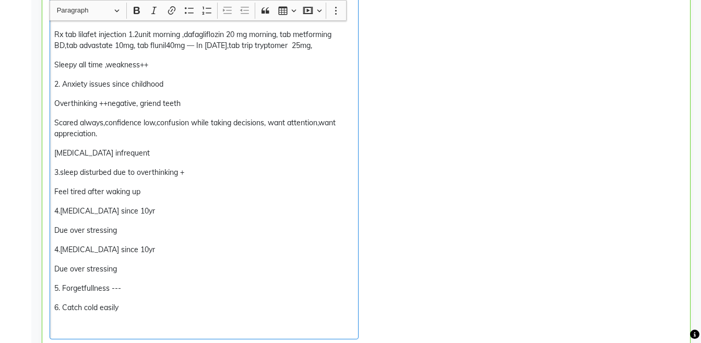
click at [55, 251] on p "4.frozen shoulder since 10yr" at bounding box center [203, 249] width 299 height 11
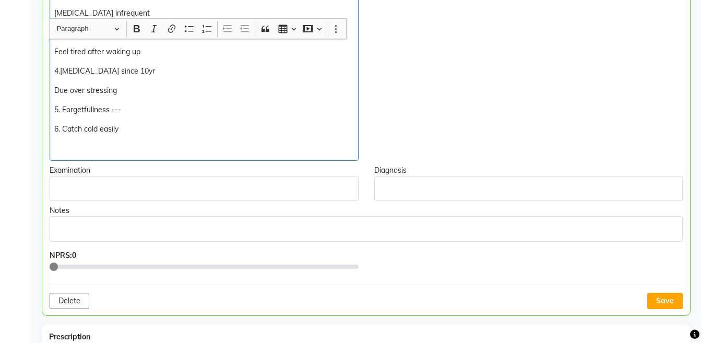
scroll to position [439, 0]
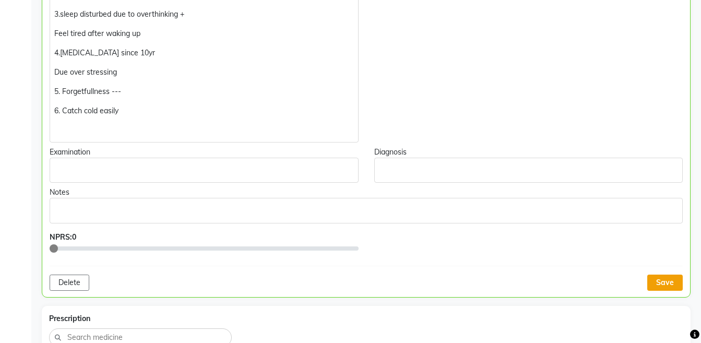
click at [674, 281] on button "Save" at bounding box center [665, 283] width 36 height 16
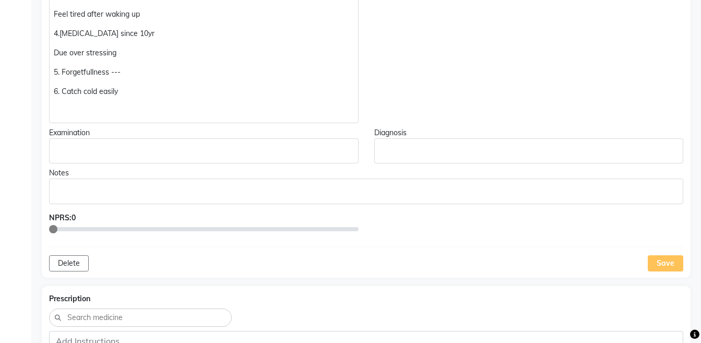
scroll to position [455, 0]
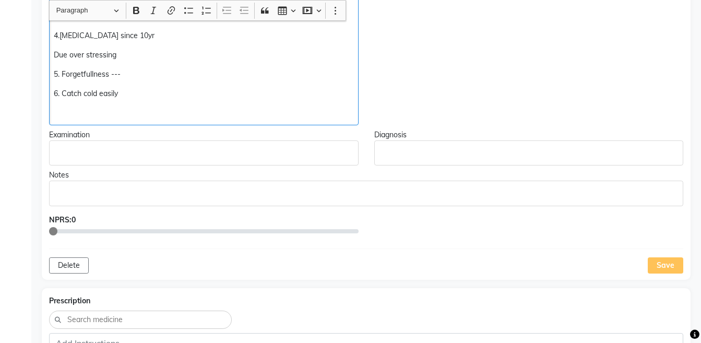
scroll to position [456, 0]
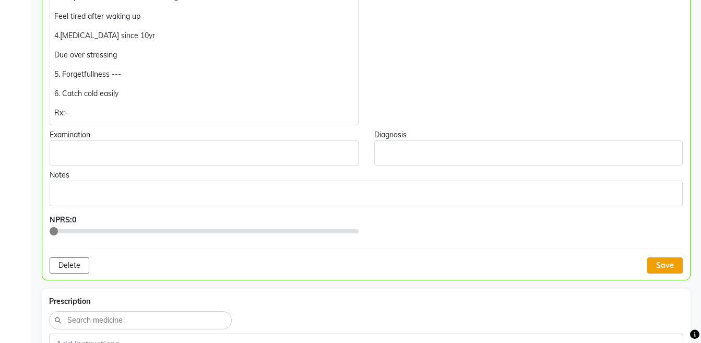
click at [664, 269] on button "Save" at bounding box center [665, 265] width 36 height 16
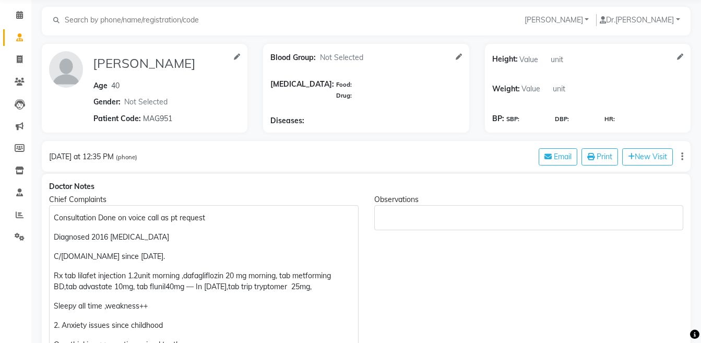
scroll to position [7, 0]
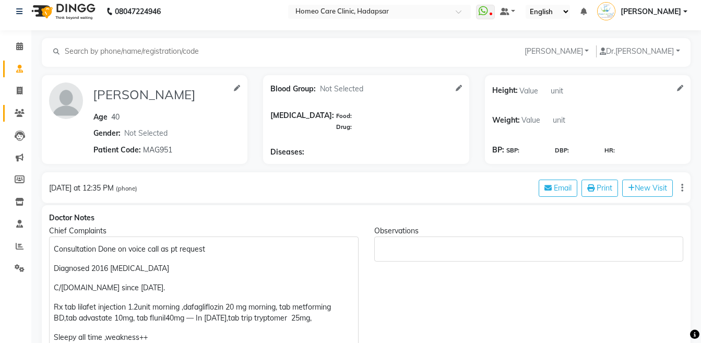
click at [19, 119] on link "Patients" at bounding box center [15, 113] width 25 height 17
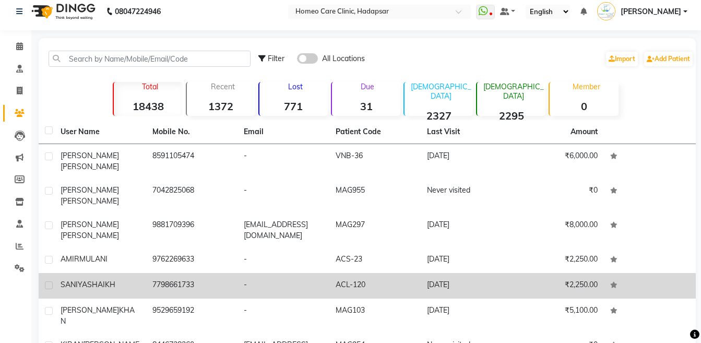
click at [91, 280] on span "SHAIKH" at bounding box center [101, 284] width 28 height 9
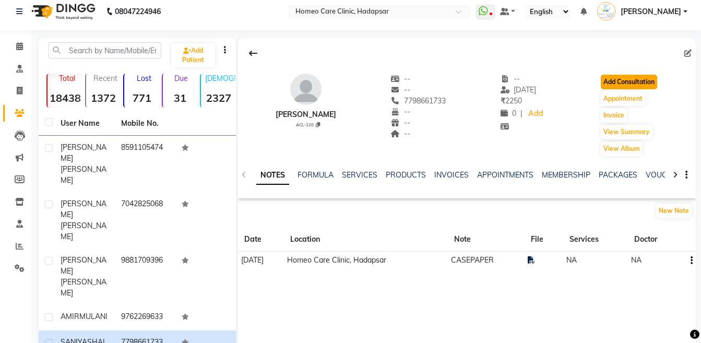
click at [628, 81] on button "Add Consultation" at bounding box center [629, 82] width 56 height 15
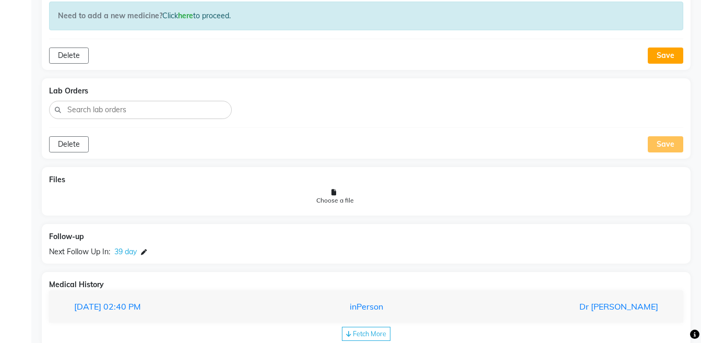
scroll to position [762, 0]
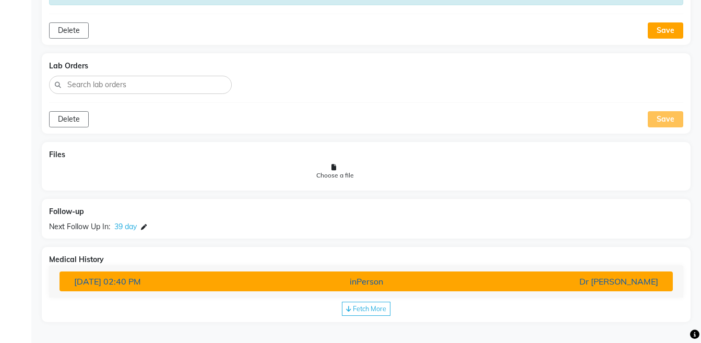
click at [427, 276] on div "inPerson" at bounding box center [366, 281] width 200 height 13
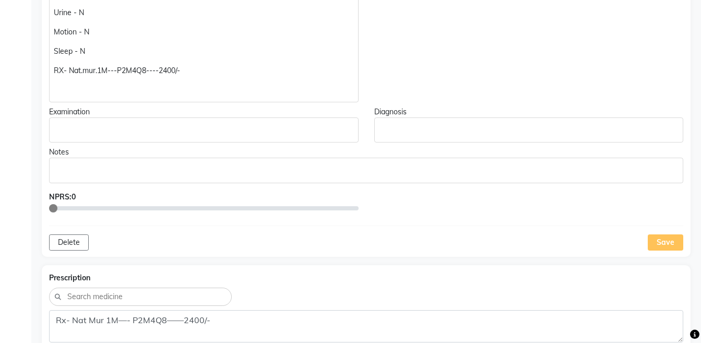
scroll to position [273, 0]
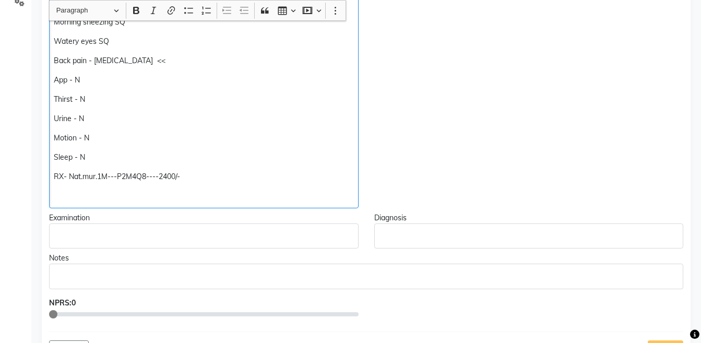
click at [158, 38] on p "Watery eyes SQ" at bounding box center [204, 41] width 300 height 11
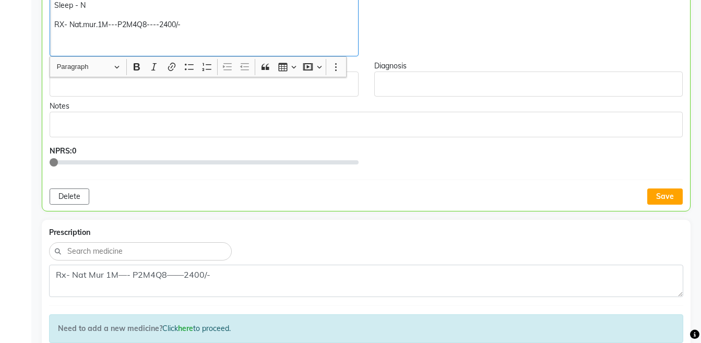
scroll to position [506, 0]
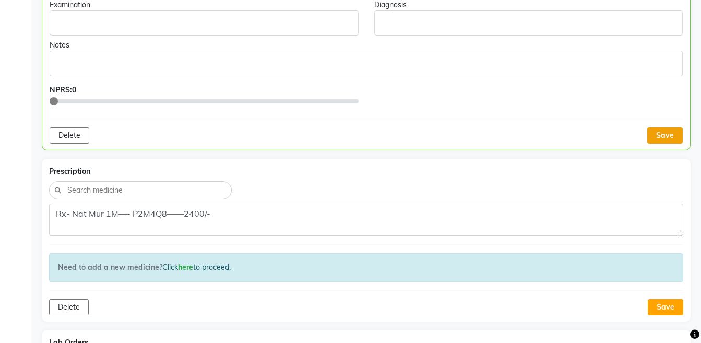
click at [660, 135] on button "Save" at bounding box center [665, 135] width 36 height 16
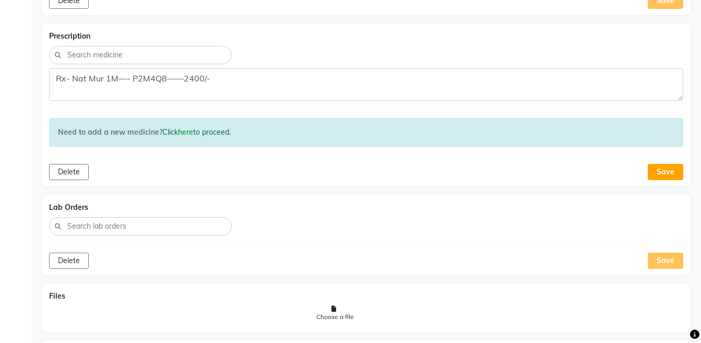
scroll to position [0, 0]
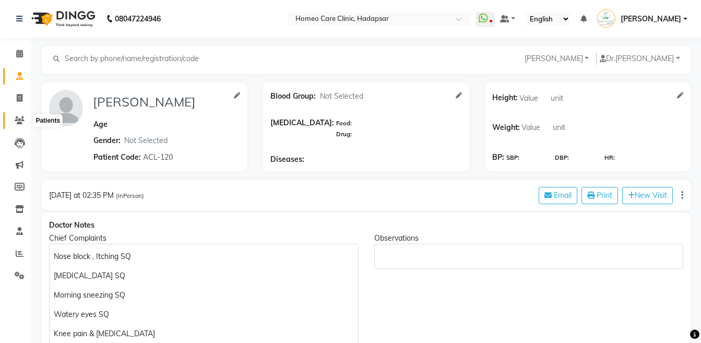
click at [16, 122] on icon at bounding box center [20, 120] width 10 height 8
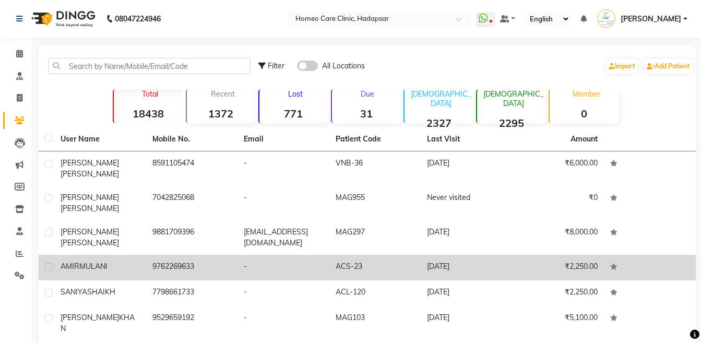
click at [114, 261] on div "AMIR MULANI" at bounding box center [100, 266] width 79 height 11
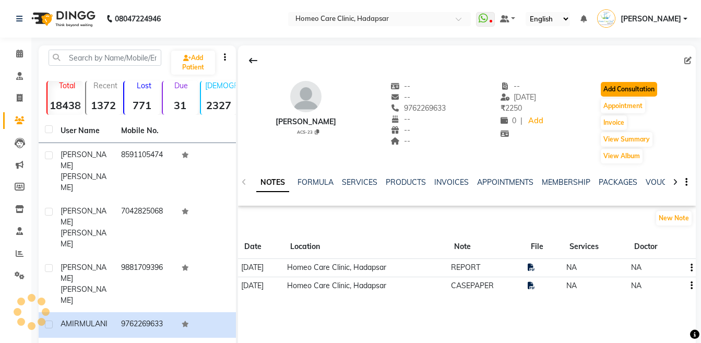
click at [612, 95] on button "Add Consultation" at bounding box center [629, 89] width 56 height 15
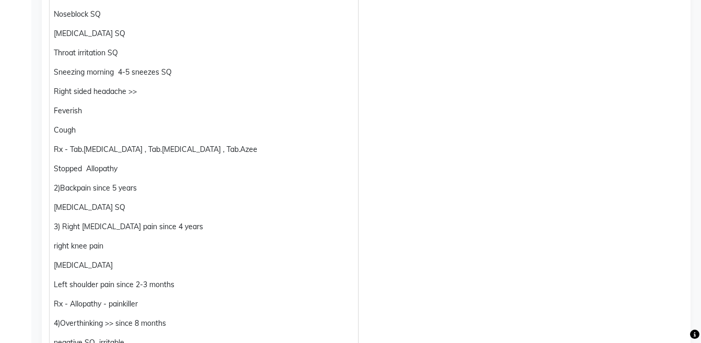
scroll to position [303, 0]
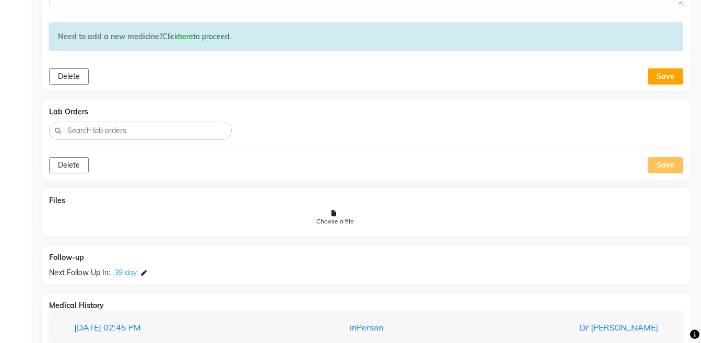
scroll to position [1091, 0]
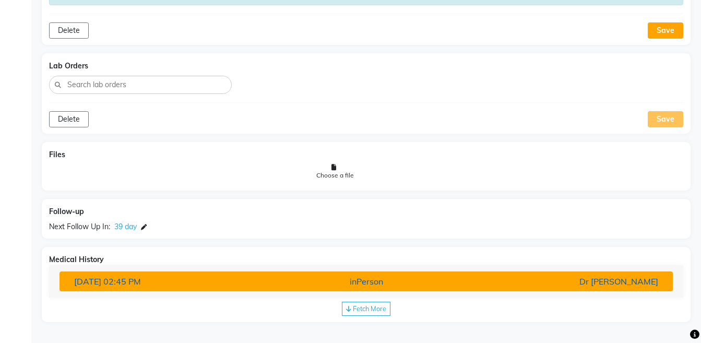
click at [502, 275] on div "Dr [PERSON_NAME]" at bounding box center [566, 281] width 200 height 13
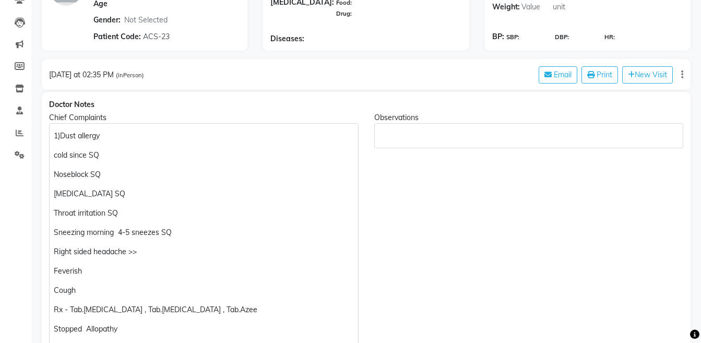
scroll to position [0, 0]
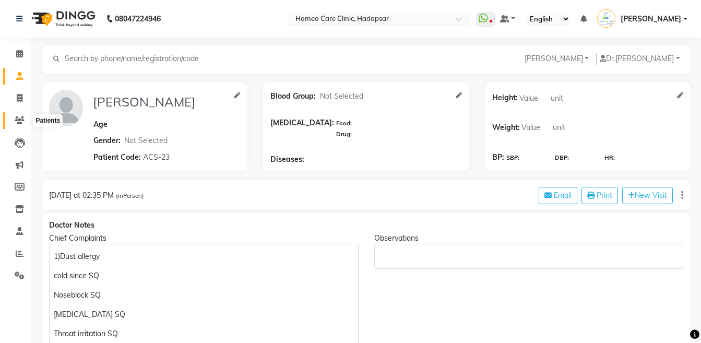
click at [13, 125] on span at bounding box center [19, 121] width 18 height 12
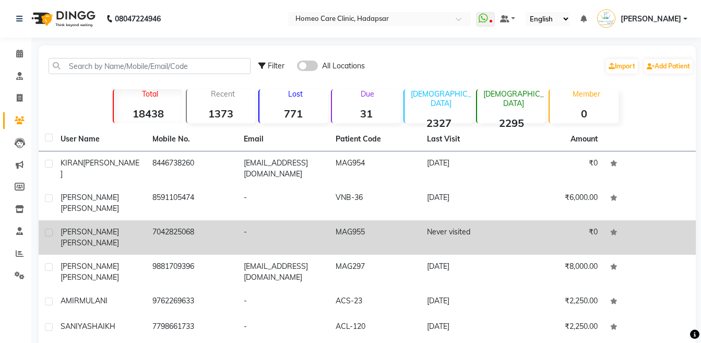
click at [131, 227] on div "[PERSON_NAME] [PERSON_NAME]" at bounding box center [100, 238] width 79 height 22
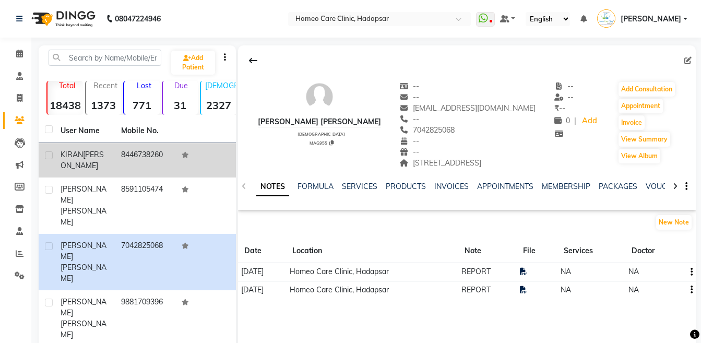
click at [69, 168] on span "[PERSON_NAME]" at bounding box center [82, 160] width 43 height 20
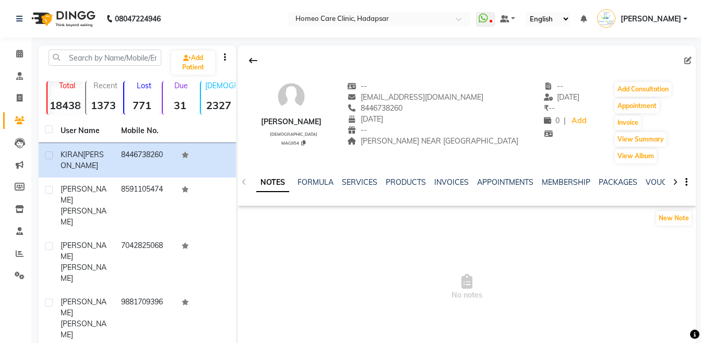
click at [675, 179] on icon at bounding box center [675, 182] width 5 height 7
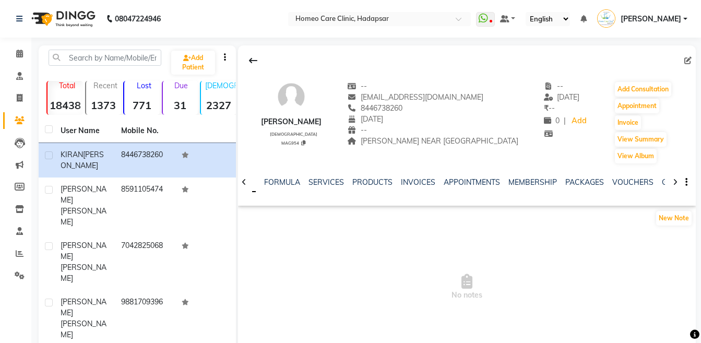
click at [675, 179] on icon at bounding box center [675, 182] width 5 height 7
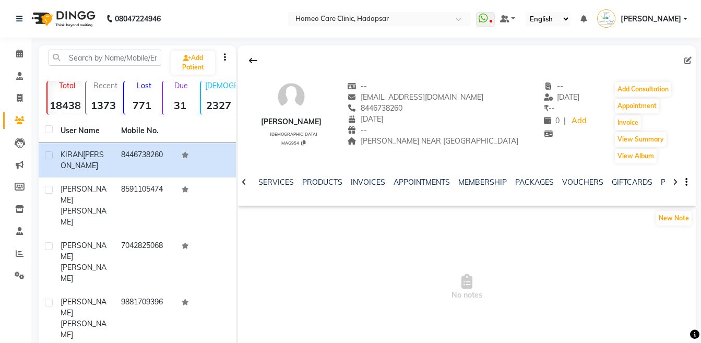
click at [675, 179] on icon at bounding box center [675, 182] width 5 height 7
click at [675, 179] on div "NOTES FORMULA SERVICES PRODUCTS INVOICES APPOINTMENTS MEMBERSHIP PACKAGES VOUCH…" at bounding box center [467, 182] width 458 height 36
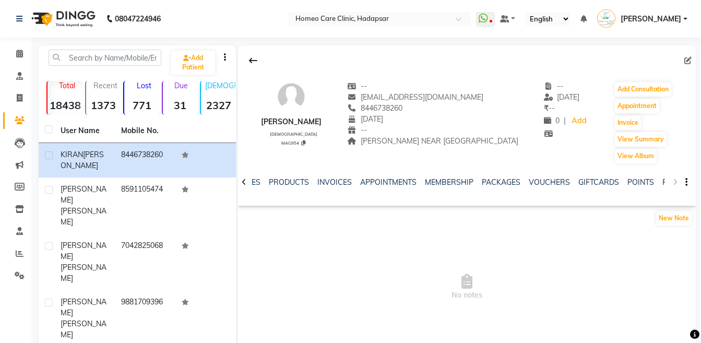
click at [675, 179] on div "NOTES FORMULA SERVICES PRODUCTS INVOICES APPOINTMENTS MEMBERSHIP PACKAGES VOUCH…" at bounding box center [467, 182] width 458 height 36
click at [673, 181] on div "NOTES FORMULA SERVICES PRODUCTS INVOICES APPOINTMENTS MEMBERSHIP PACKAGES VOUCH…" at bounding box center [467, 182] width 458 height 36
click at [641, 181] on link "POINTS" at bounding box center [641, 182] width 27 height 9
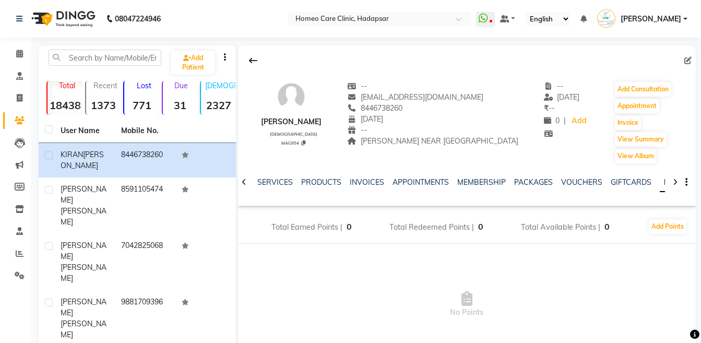
click at [677, 185] on icon at bounding box center [675, 182] width 5 height 7
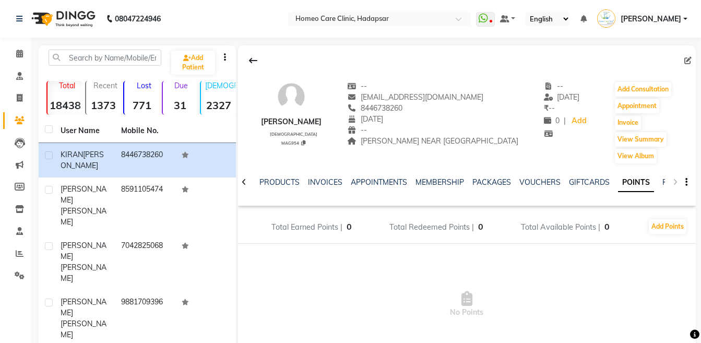
click at [677, 185] on div "NOTES FORMULA SERVICES PRODUCTS INVOICES APPOINTMENTS MEMBERSHIP PACKAGES VOUCH…" at bounding box center [467, 182] width 458 height 36
drag, startPoint x: 677, startPoint y: 185, endPoint x: 675, endPoint y: 180, distance: 5.8
click at [675, 180] on div "NOTES FORMULA SERVICES PRODUCTS INVOICES APPOINTMENTS MEMBERSHIP PACKAGES VOUCH…" at bounding box center [467, 182] width 458 height 36
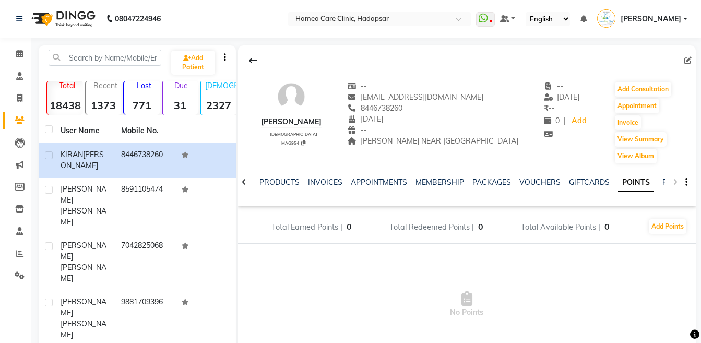
click at [675, 180] on div "NOTES FORMULA SERVICES PRODUCTS INVOICES APPOINTMENTS MEMBERSHIP PACKAGES VOUCH…" at bounding box center [467, 182] width 458 height 36
click at [654, 96] on button "Add Consultation" at bounding box center [643, 89] width 56 height 15
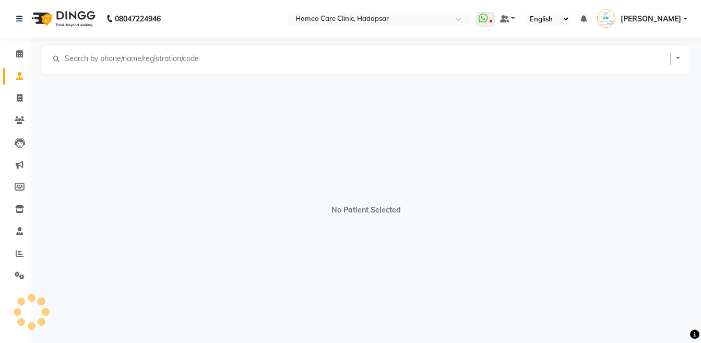
select select "male"
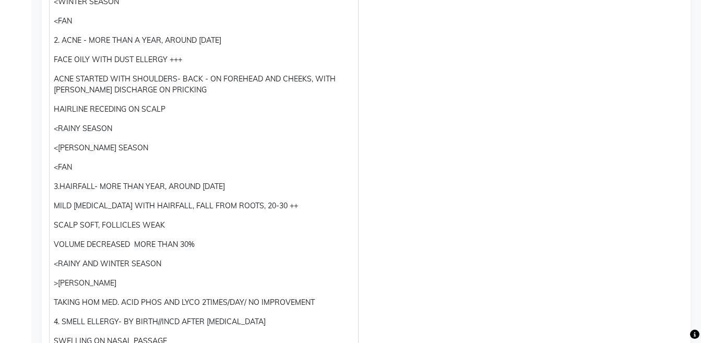
scroll to position [345, 0]
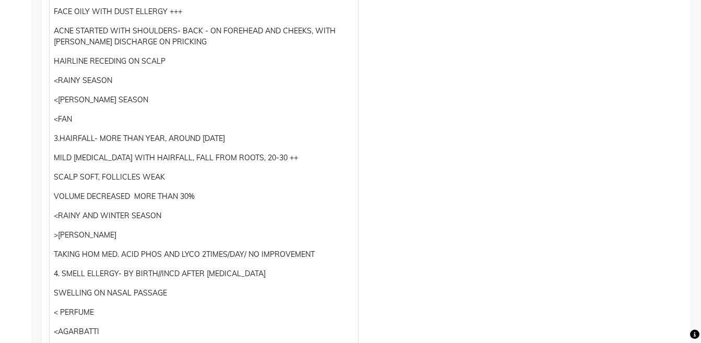
scroll to position [0, 0]
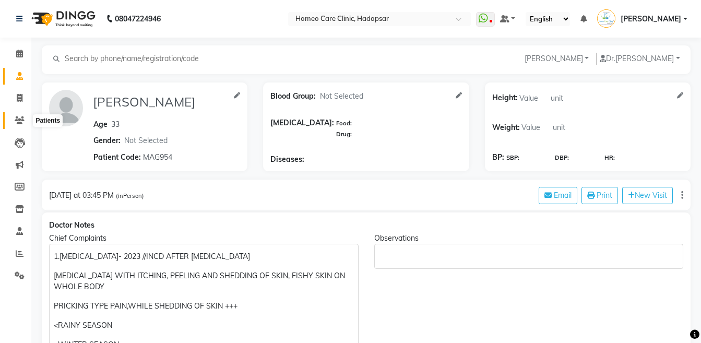
click at [23, 119] on icon at bounding box center [20, 120] width 10 height 8
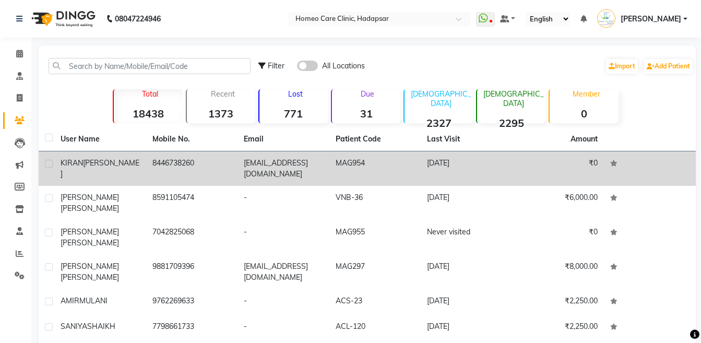
click at [297, 173] on td "sirsatkiran96@gmail.com" at bounding box center [284, 168] width 92 height 34
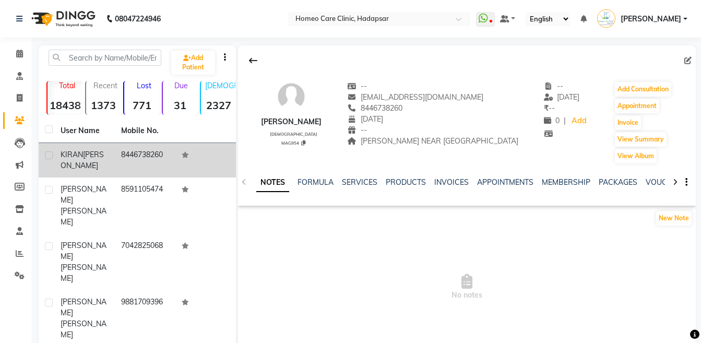
click at [675, 180] on icon at bounding box center [675, 182] width 5 height 7
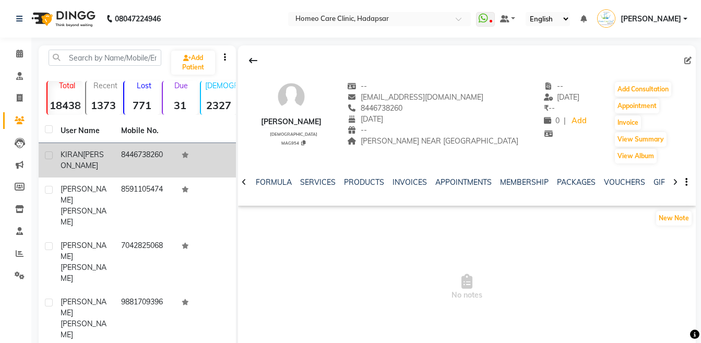
click at [675, 180] on icon at bounding box center [675, 182] width 5 height 7
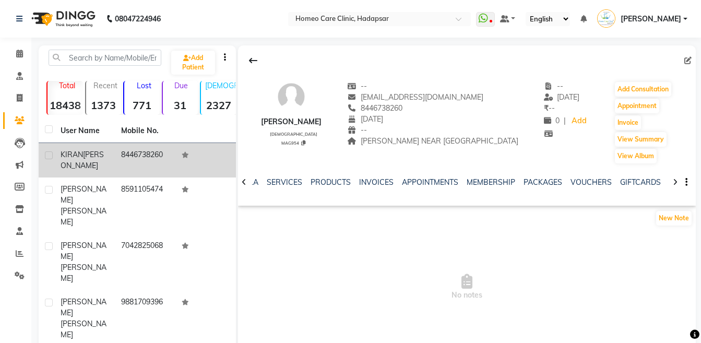
click at [675, 180] on icon at bounding box center [675, 182] width 5 height 7
click at [675, 180] on div "NOTES FORMULA SERVICES PRODUCTS INVOICES APPOINTMENTS MEMBERSHIP PACKAGES VOUCH…" at bounding box center [467, 182] width 458 height 36
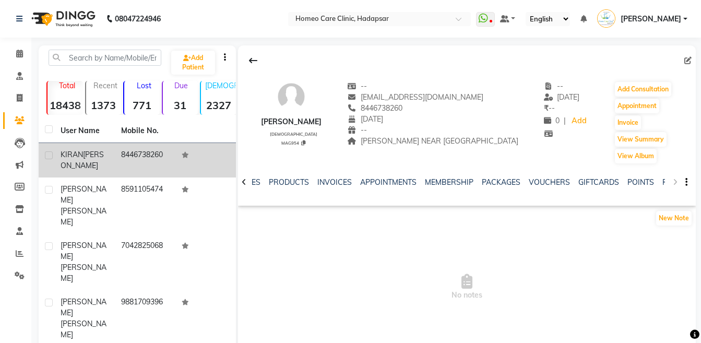
click at [675, 180] on div "NOTES FORMULA SERVICES PRODUCTS INVOICES APPOINTMENTS MEMBERSHIP PACKAGES VOUCH…" at bounding box center [467, 182] width 458 height 36
drag, startPoint x: 675, startPoint y: 180, endPoint x: 660, endPoint y: 181, distance: 14.7
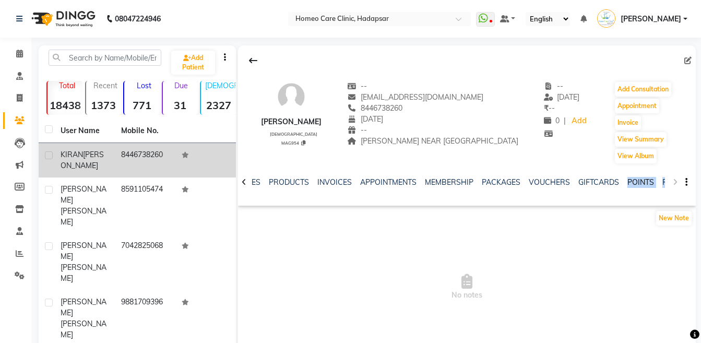
click at [660, 181] on div "NOTES FORMULA SERVICES PRODUCTS INVOICES APPOINTMENTS MEMBERSHIP PACKAGES VOUCH…" at bounding box center [467, 182] width 458 height 36
click at [677, 182] on div "NOTES FORMULA SERVICES PRODUCTS INVOICES APPOINTMENTS MEMBERSHIP PACKAGES VOUCH…" at bounding box center [467, 182] width 458 height 36
click at [675, 183] on div "NOTES FORMULA SERVICES PRODUCTS INVOICES APPOINTMENTS MEMBERSHIP PACKAGES VOUCH…" at bounding box center [467, 182] width 458 height 36
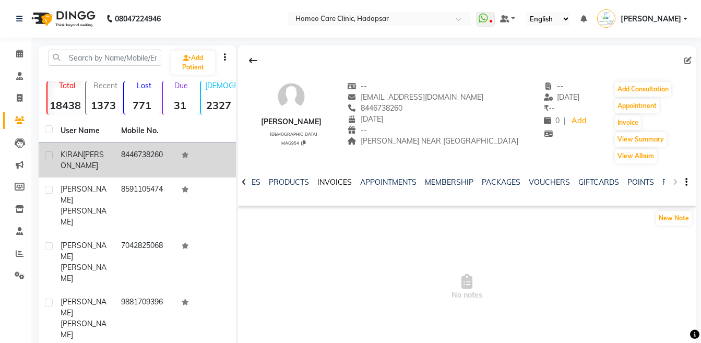
click at [334, 180] on link "INVOICES" at bounding box center [334, 182] width 34 height 9
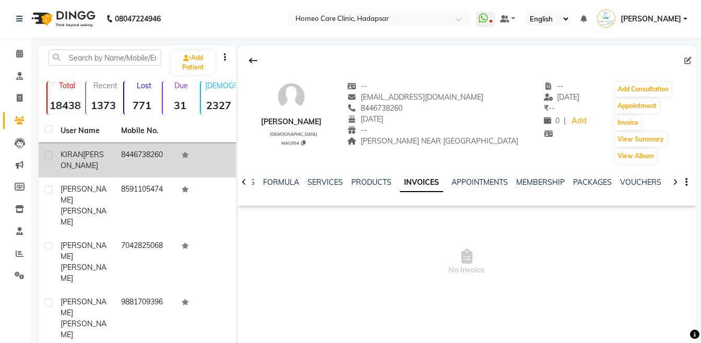
click at [242, 182] on icon at bounding box center [244, 182] width 5 height 7
click at [676, 180] on icon at bounding box center [675, 182] width 5 height 7
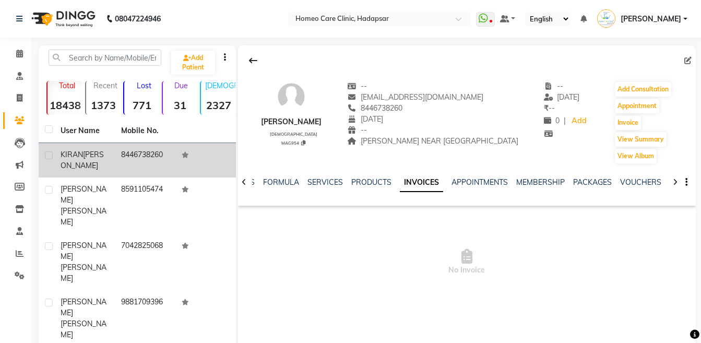
click at [676, 180] on icon at bounding box center [675, 182] width 5 height 7
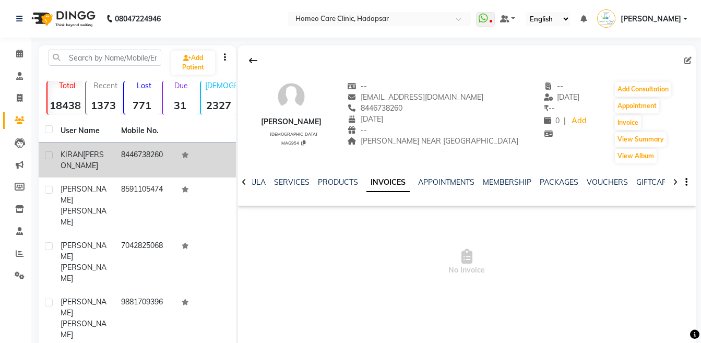
click at [676, 180] on icon at bounding box center [675, 182] width 5 height 7
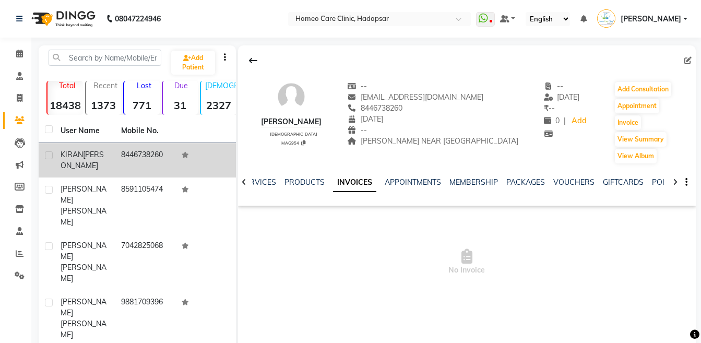
click at [676, 180] on icon at bounding box center [675, 182] width 5 height 7
click at [676, 180] on div "NOTES FORMULA SERVICES PRODUCTS INVOICES APPOINTMENTS MEMBERSHIP PACKAGES VOUCH…" at bounding box center [467, 182] width 458 height 36
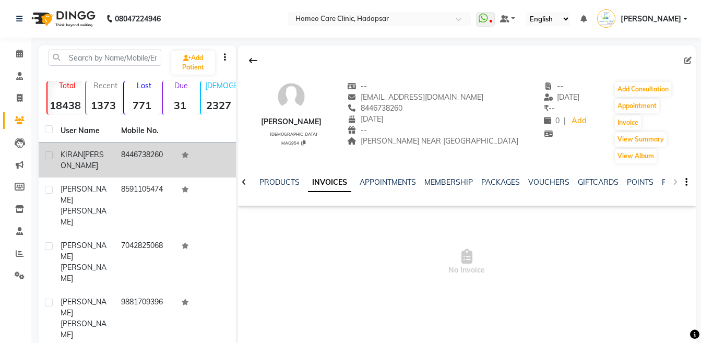
click at [676, 180] on div "NOTES FORMULA SERVICES PRODUCTS INVOICES APPOINTMENTS MEMBERSHIP PACKAGES VOUCH…" at bounding box center [467, 182] width 458 height 36
click at [654, 182] on link "POINTS" at bounding box center [640, 182] width 27 height 9
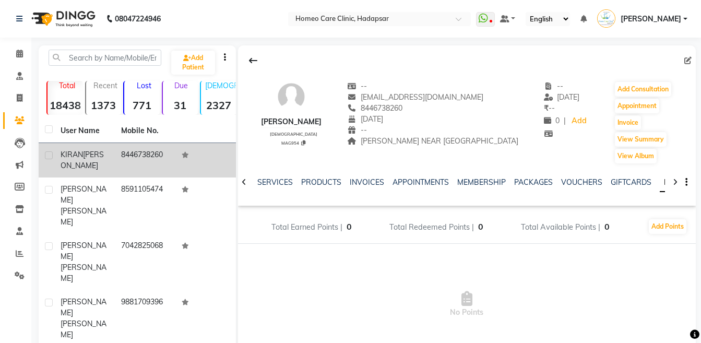
click at [677, 183] on icon at bounding box center [675, 182] width 5 height 7
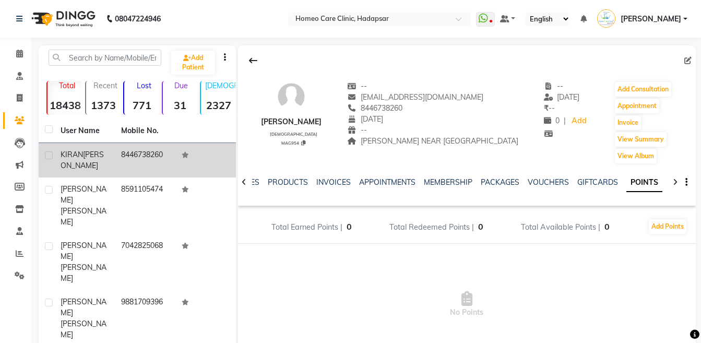
click at [677, 183] on div "NOTES FORMULA SERVICES PRODUCTS INVOICES APPOINTMENTS MEMBERSHIP PACKAGES VOUCH…" at bounding box center [467, 182] width 458 height 36
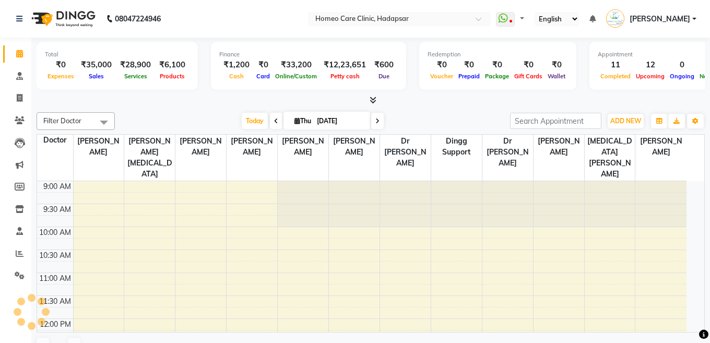
select select "en"
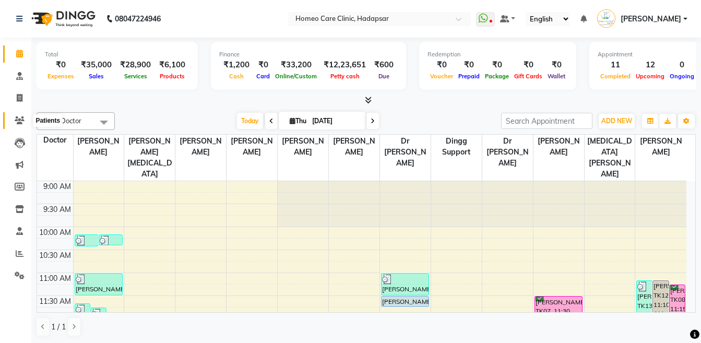
click at [21, 116] on icon at bounding box center [20, 120] width 10 height 8
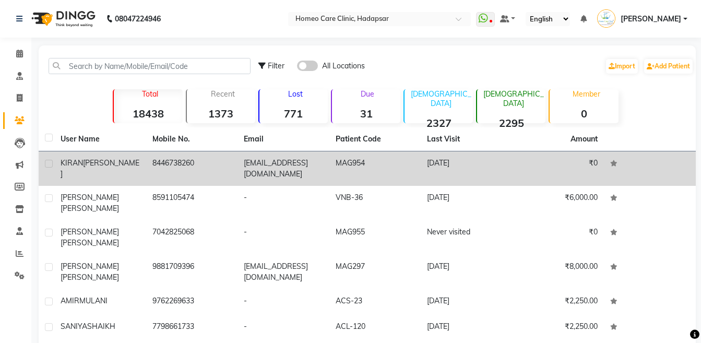
click at [68, 171] on td "KIRAN SIRSAT" at bounding box center [100, 168] width 92 height 34
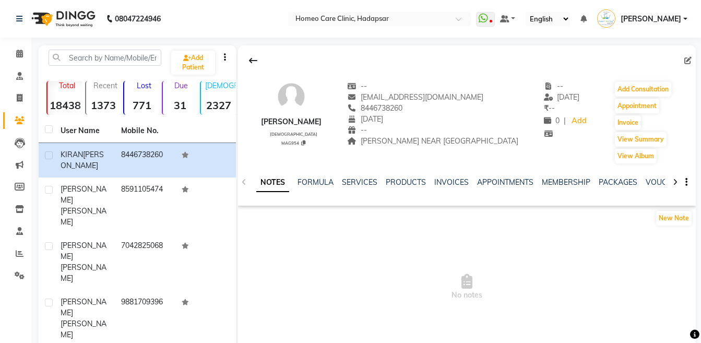
click at [677, 181] on icon at bounding box center [675, 182] width 5 height 7
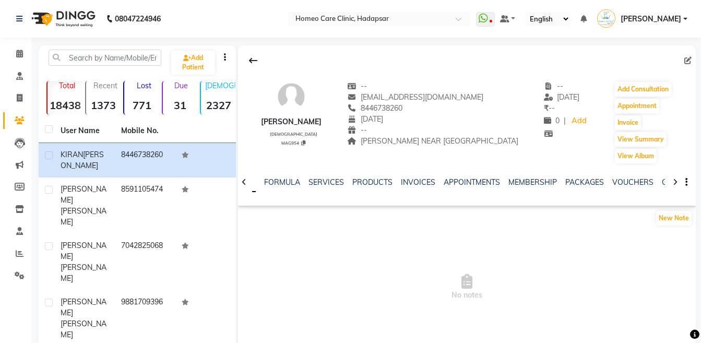
click at [677, 181] on icon at bounding box center [675, 182] width 5 height 7
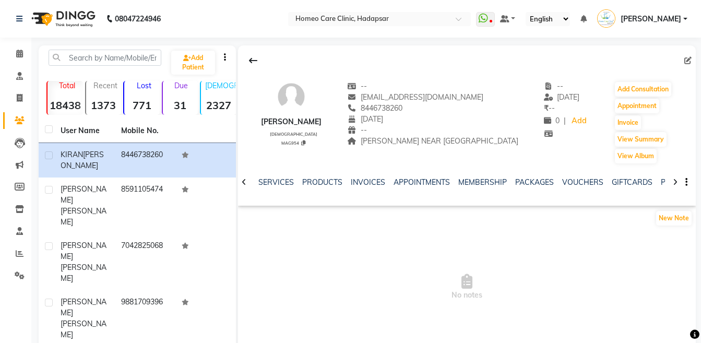
click at [677, 181] on icon at bounding box center [675, 182] width 5 height 7
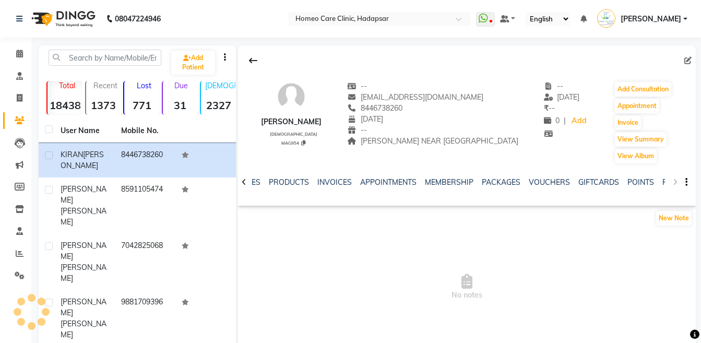
click at [677, 181] on div "NOTES FORMULA SERVICES PRODUCTS INVOICES APPOINTMENTS MEMBERSHIP PACKAGES VOUCH…" at bounding box center [467, 182] width 458 height 36
click at [675, 182] on div "NOTES FORMULA SERVICES PRODUCTS INVOICES APPOINTMENTS MEMBERSHIP PACKAGES VOUCH…" at bounding box center [467, 182] width 458 height 36
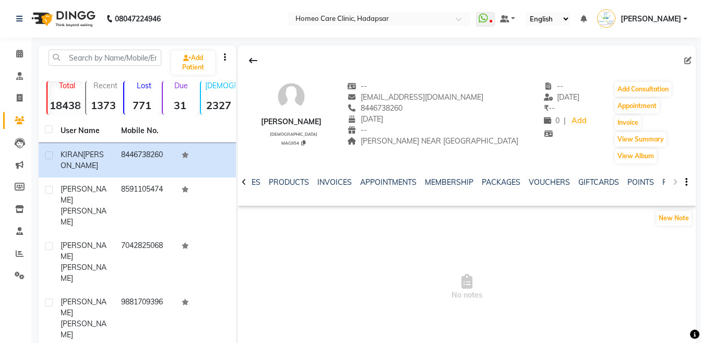
click at [675, 182] on div "NOTES FORMULA SERVICES PRODUCTS INVOICES APPOINTMENTS MEMBERSHIP PACKAGES VOUCH…" at bounding box center [467, 182] width 458 height 36
click at [242, 180] on icon at bounding box center [244, 182] width 5 height 7
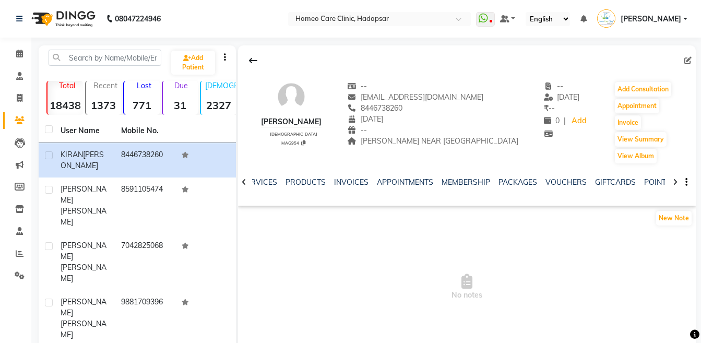
click at [242, 180] on icon at bounding box center [244, 182] width 5 height 7
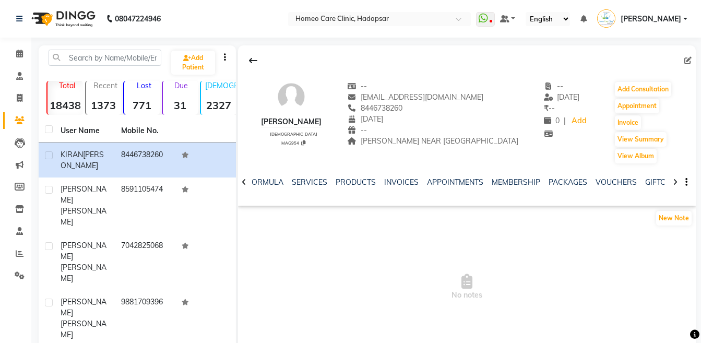
click at [242, 180] on icon at bounding box center [244, 182] width 5 height 7
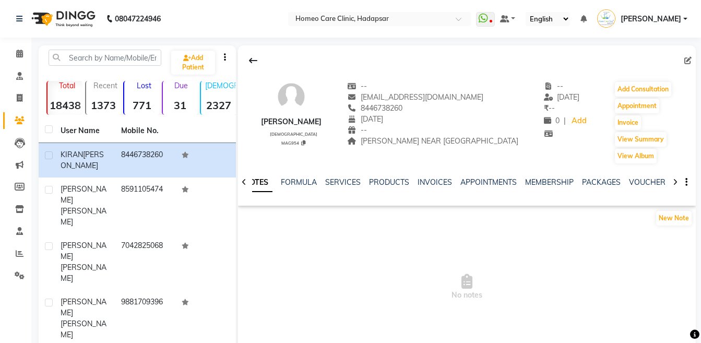
click at [242, 180] on icon at bounding box center [244, 182] width 5 height 7
click at [242, 180] on div "NOTES FORMULA SERVICES PRODUCTS INVOICES APPOINTMENTS MEMBERSHIP PACKAGES VOUCH…" at bounding box center [467, 182] width 458 height 36
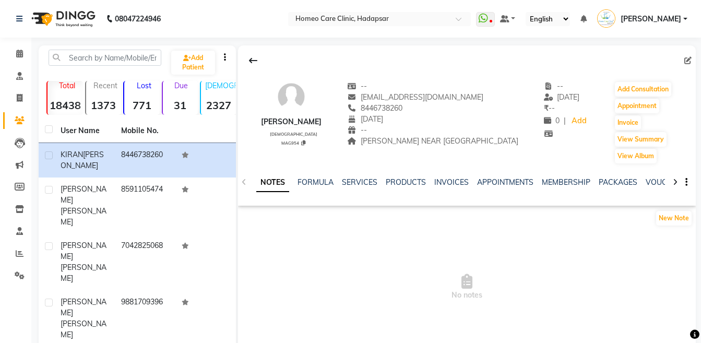
click at [242, 180] on div "NOTES FORMULA SERVICES PRODUCTS INVOICES APPOINTMENTS MEMBERSHIP PACKAGES VOUCH…" at bounding box center [467, 182] width 458 height 36
click at [620, 89] on button "Add Consultation" at bounding box center [643, 89] width 56 height 15
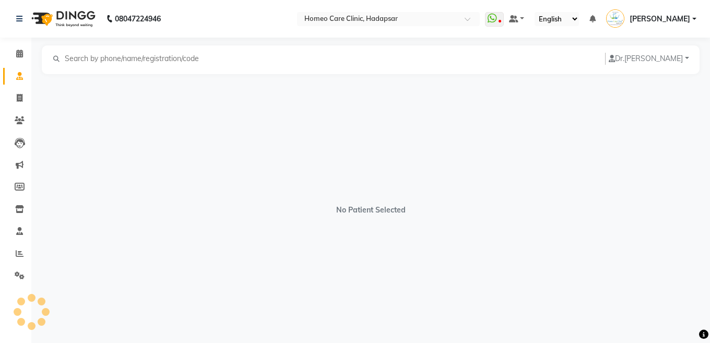
select select "[DEMOGRAPHIC_DATA]"
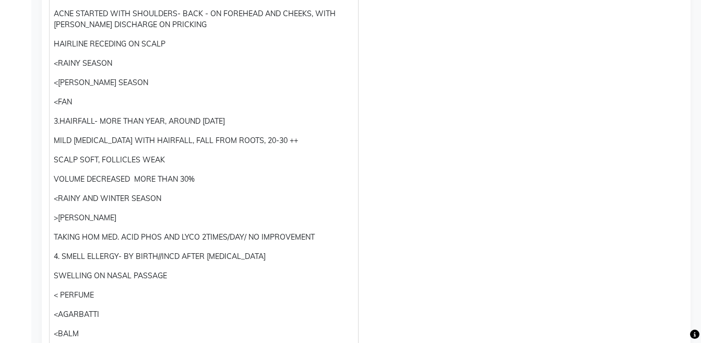
scroll to position [415, 0]
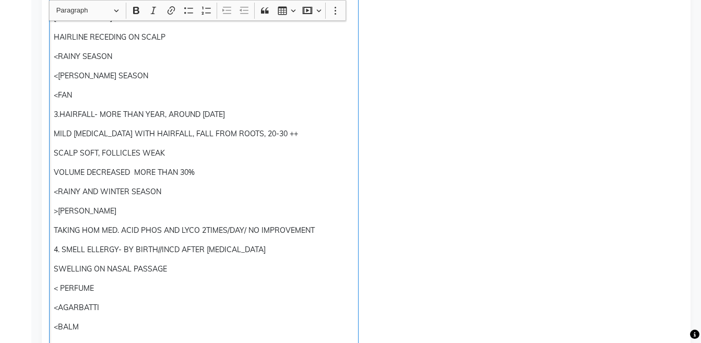
click at [93, 249] on p "4. SMELL ELLERGY- BY BIRTH//INCD AFTER [MEDICAL_DATA]" at bounding box center [204, 249] width 300 height 11
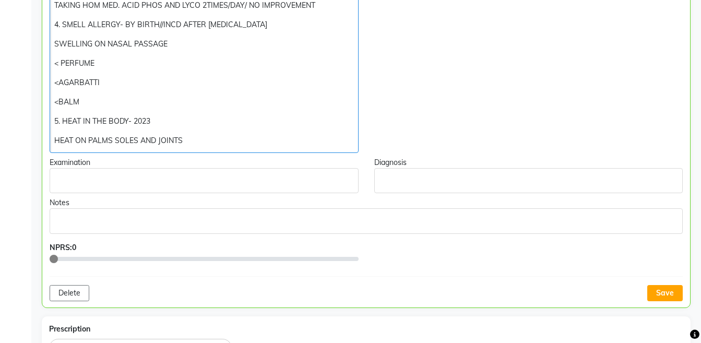
scroll to position [737, 0]
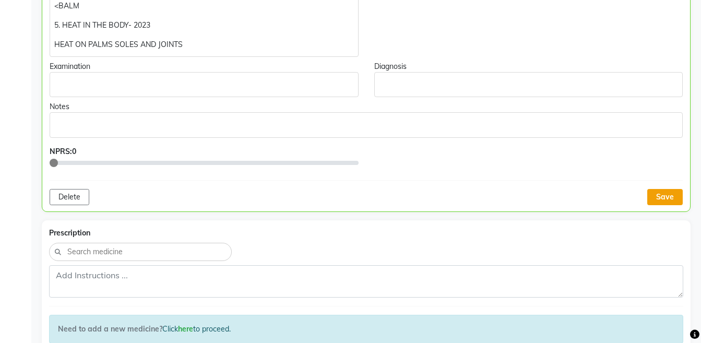
click at [676, 204] on button "Save" at bounding box center [665, 197] width 36 height 16
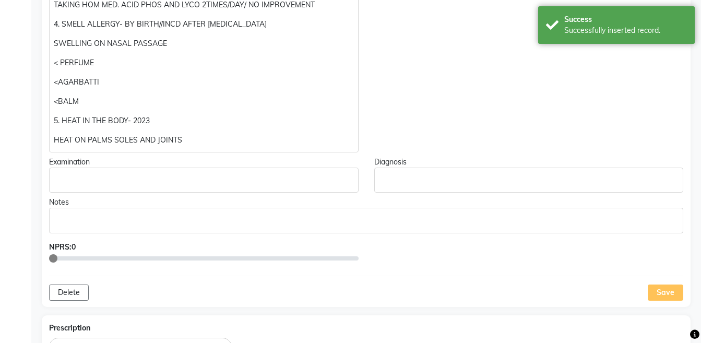
scroll to position [645, 0]
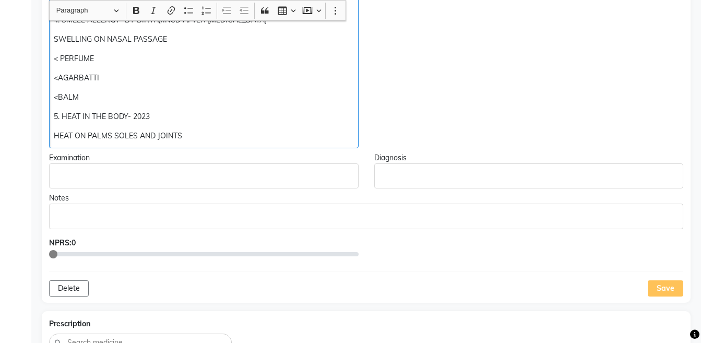
click at [247, 135] on p "HEAT ON PALMS SOLES AND JOINTS" at bounding box center [204, 136] width 300 height 11
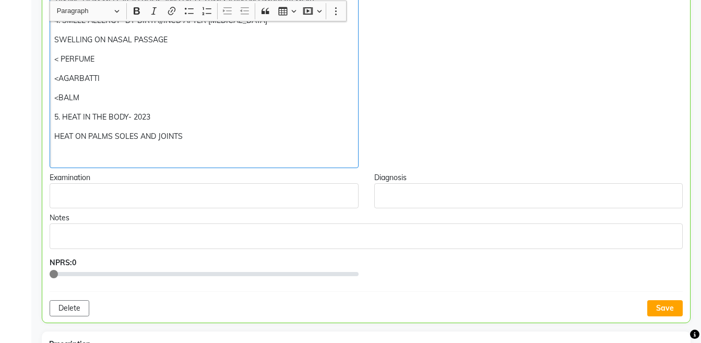
scroll to position [645, 0]
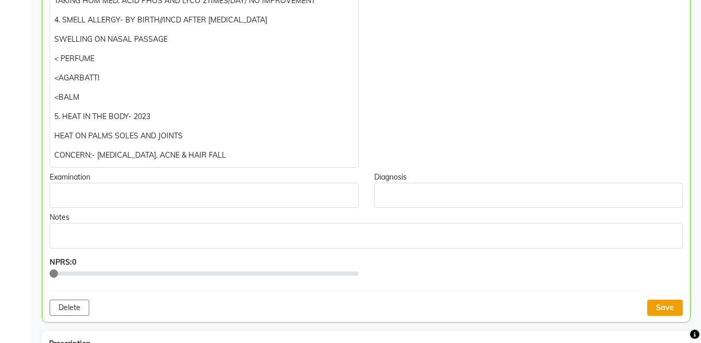
click at [667, 306] on button "Save" at bounding box center [665, 308] width 36 height 16
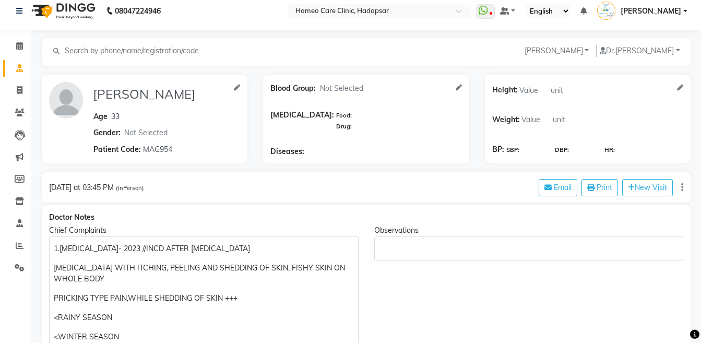
scroll to position [0, 0]
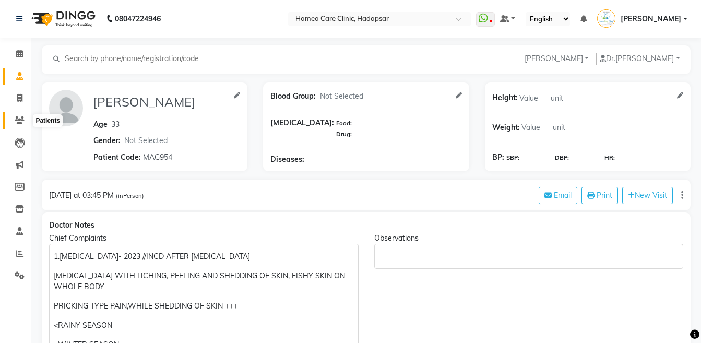
click at [13, 120] on span at bounding box center [19, 121] width 18 height 12
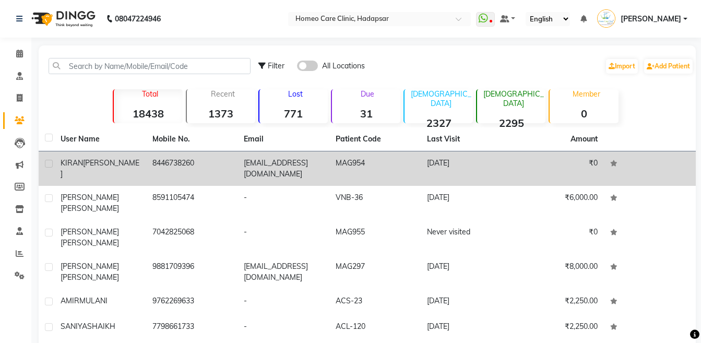
click at [264, 159] on td "[EMAIL_ADDRESS][DOMAIN_NAME]" at bounding box center [284, 168] width 92 height 34
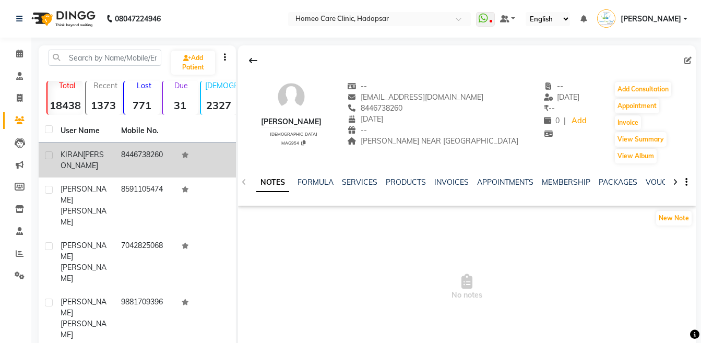
click at [673, 182] on icon at bounding box center [675, 182] width 5 height 7
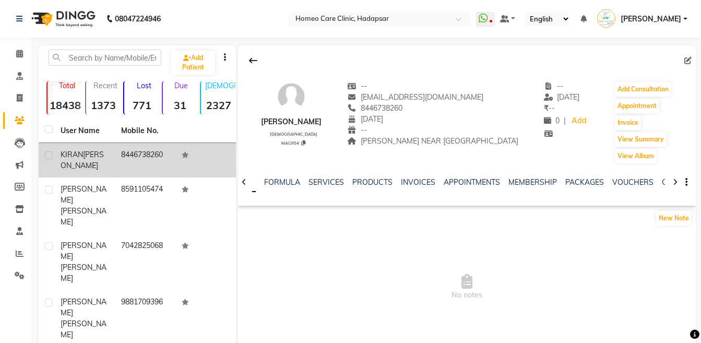
click at [673, 182] on icon at bounding box center [675, 182] width 5 height 7
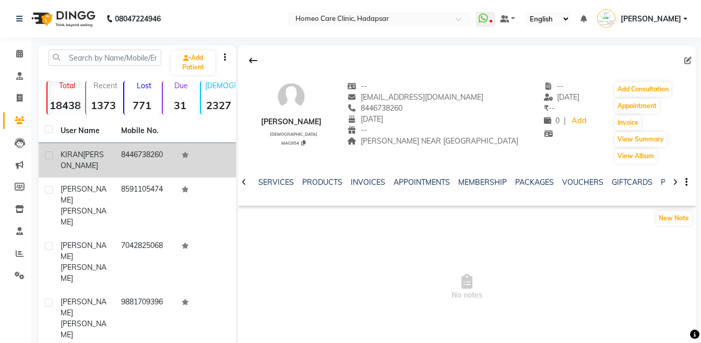
click at [673, 182] on icon at bounding box center [675, 182] width 5 height 7
click at [675, 182] on div "NOTES FORMULA SERVICES PRODUCTS INVOICES APPOINTMENTS MEMBERSHIP PACKAGES VOUCH…" at bounding box center [467, 182] width 458 height 36
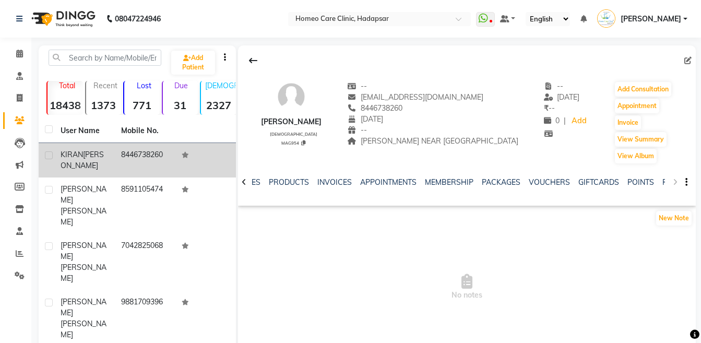
click at [675, 182] on div "NOTES FORMULA SERVICES PRODUCTS INVOICES APPOINTMENTS MEMBERSHIP PACKAGES VOUCH…" at bounding box center [467, 182] width 458 height 36
click at [654, 181] on link "POINTS" at bounding box center [641, 182] width 27 height 9
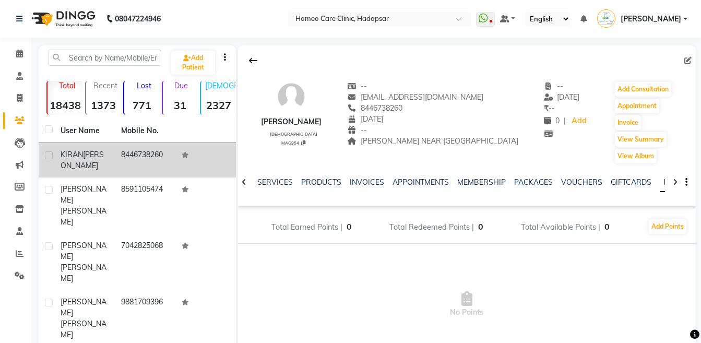
click at [678, 182] on div at bounding box center [675, 181] width 12 height 20
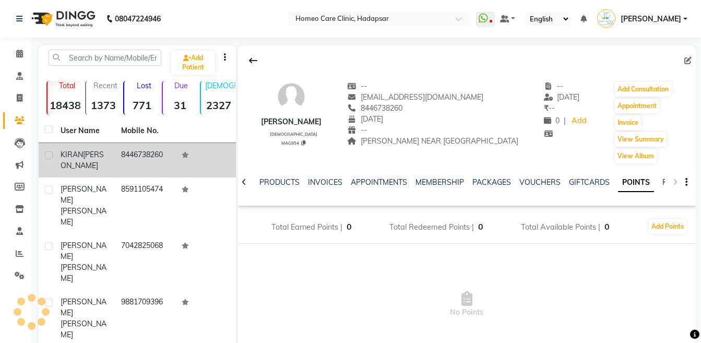
click at [678, 182] on div "NOTES FORMULA SERVICES PRODUCTS INVOICES APPOINTMENTS MEMBERSHIP PACKAGES VOUCH…" at bounding box center [467, 182] width 458 height 36
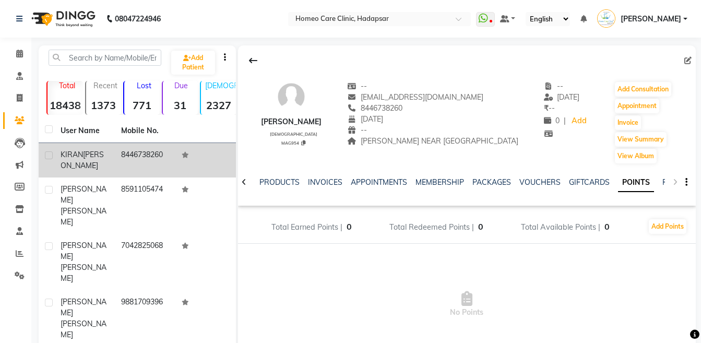
click at [678, 182] on div "NOTES FORMULA SERVICES PRODUCTS INVOICES APPOINTMENTS MEMBERSHIP PACKAGES VOUCH…" at bounding box center [467, 182] width 458 height 36
click at [655, 92] on button "Add Consultation" at bounding box center [643, 89] width 56 height 15
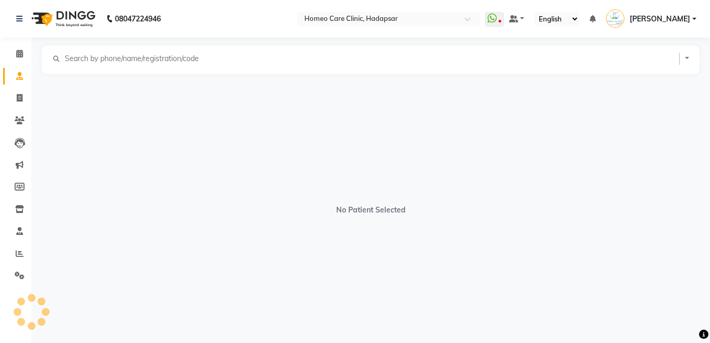
select select "[DEMOGRAPHIC_DATA]"
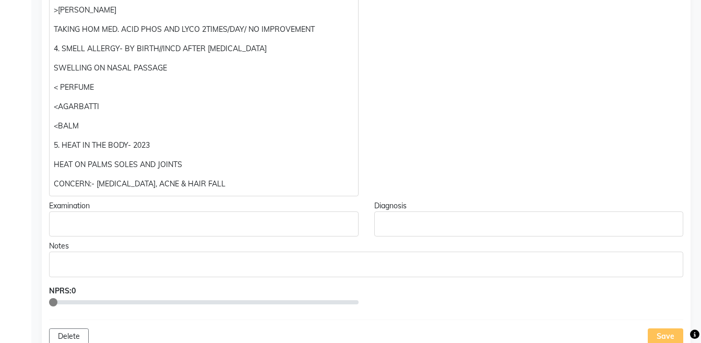
scroll to position [611, 0]
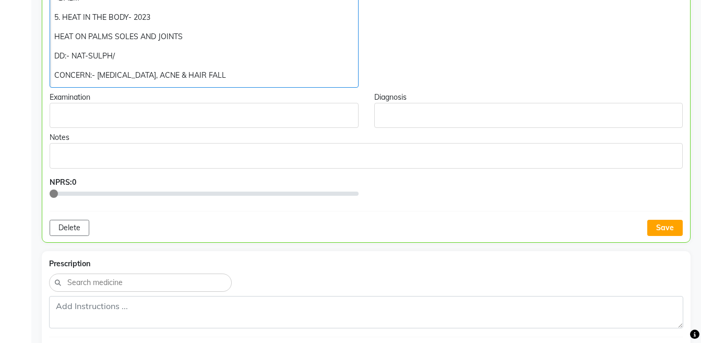
scroll to position [765, 0]
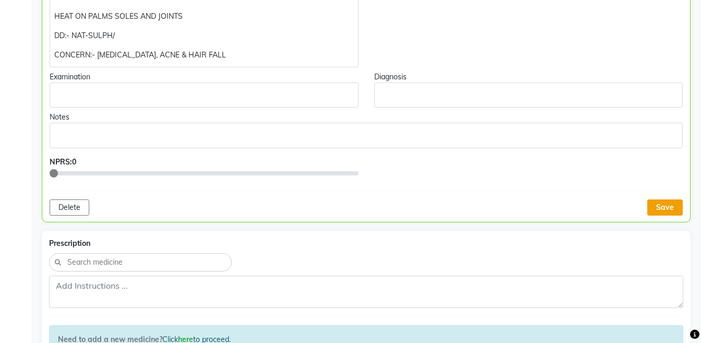
click at [676, 212] on button "Save" at bounding box center [665, 207] width 36 height 16
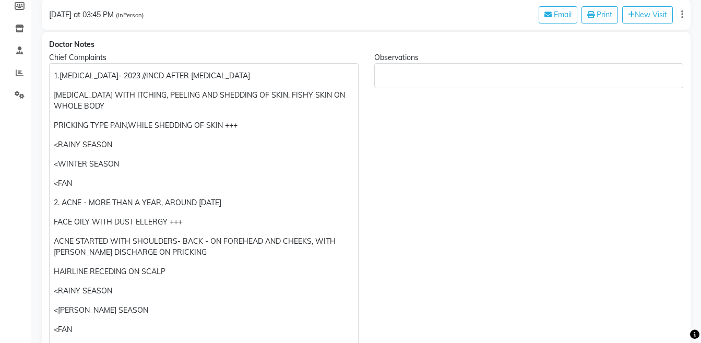
scroll to position [187, 0]
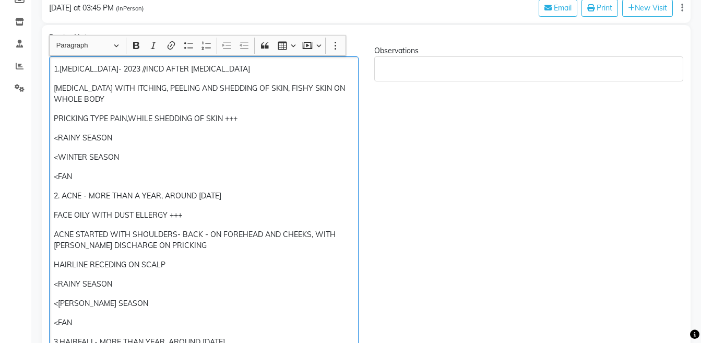
click at [94, 69] on p "1.[MEDICAL_DATA]- 2023 //INCD AFTER [MEDICAL_DATA]" at bounding box center [204, 69] width 300 height 11
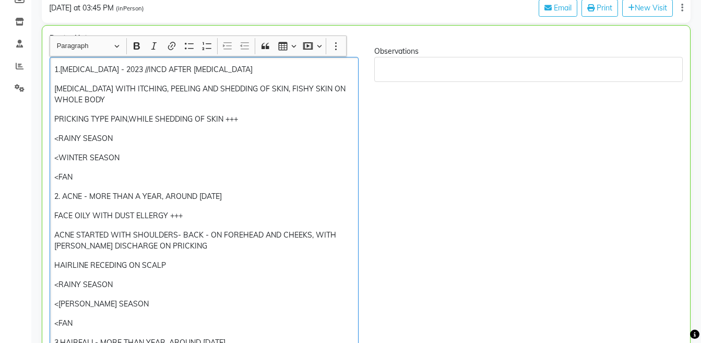
scroll to position [188, 0]
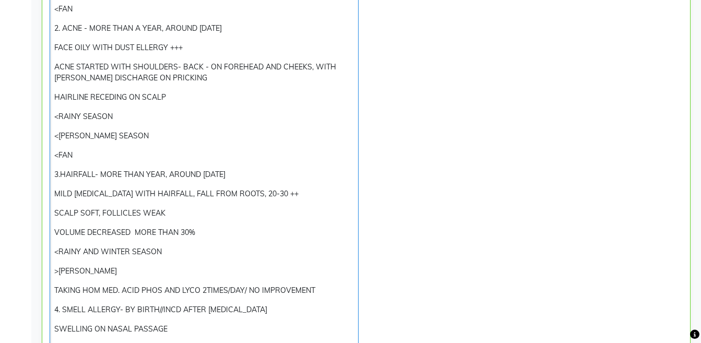
scroll to position [0, 0]
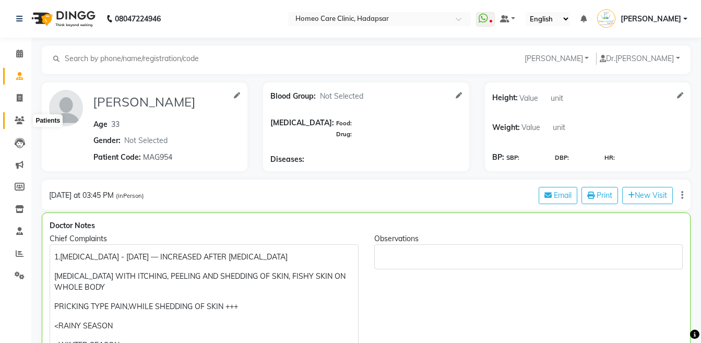
click at [14, 120] on span at bounding box center [19, 121] width 18 height 12
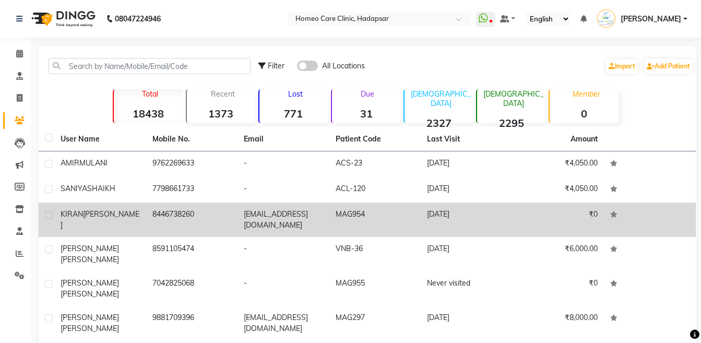
click at [171, 219] on td "8446738260" at bounding box center [192, 220] width 92 height 34
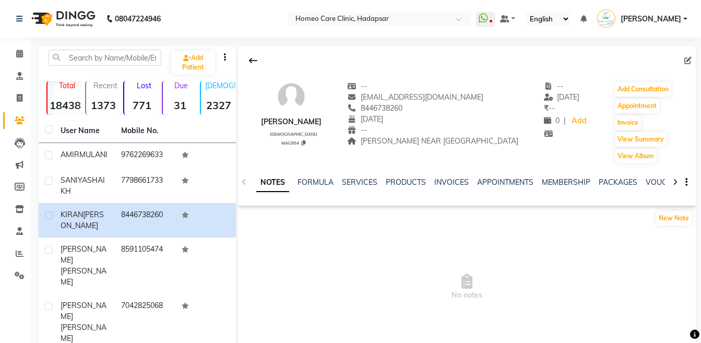
click at [678, 180] on div at bounding box center [675, 181] width 12 height 20
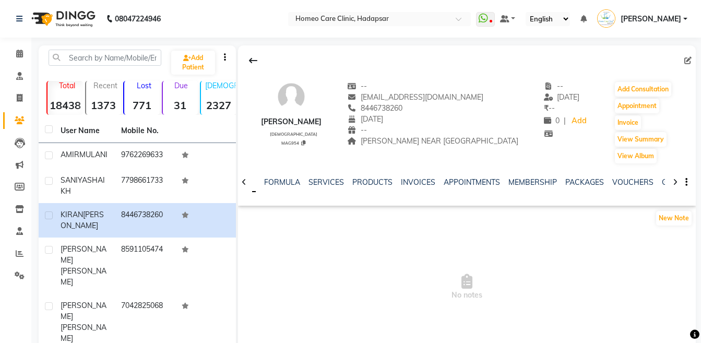
click at [678, 180] on div at bounding box center [675, 181] width 12 height 20
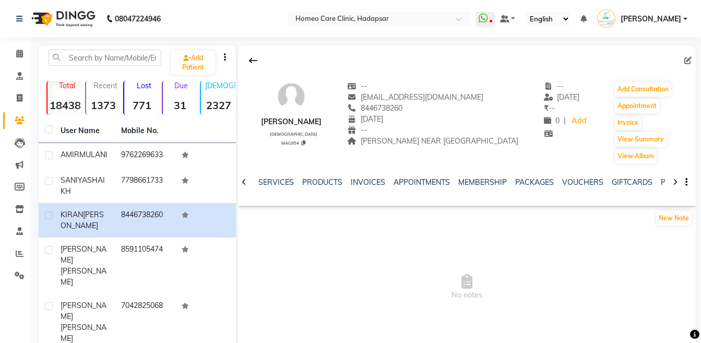
click at [678, 180] on div at bounding box center [675, 181] width 12 height 20
click at [678, 180] on div "NOTES FORMULA SERVICES PRODUCTS INVOICES APPOINTMENTS MEMBERSHIP PACKAGES VOUCH…" at bounding box center [467, 182] width 458 height 36
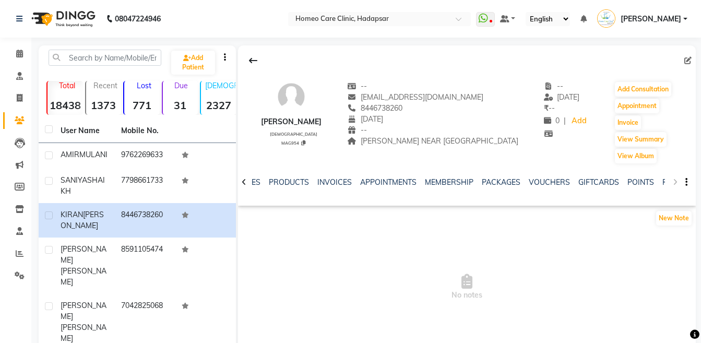
click at [678, 180] on div "NOTES FORMULA SERVICES PRODUCTS INVOICES APPOINTMENTS MEMBERSHIP PACKAGES VOUCH…" at bounding box center [467, 182] width 458 height 36
click at [673, 179] on div "NOTES FORMULA SERVICES PRODUCTS INVOICES APPOINTMENTS MEMBERSHIP PACKAGES VOUCH…" at bounding box center [467, 182] width 458 height 36
click at [677, 182] on div "NOTES FORMULA SERVICES PRODUCTS INVOICES APPOINTMENTS MEMBERSHIP PACKAGES VOUCH…" at bounding box center [467, 182] width 458 height 36
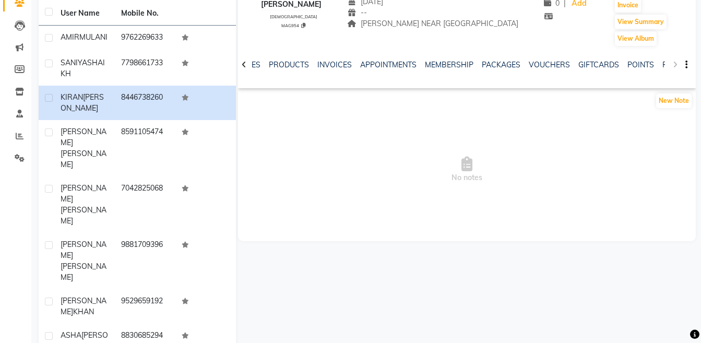
scroll to position [40, 0]
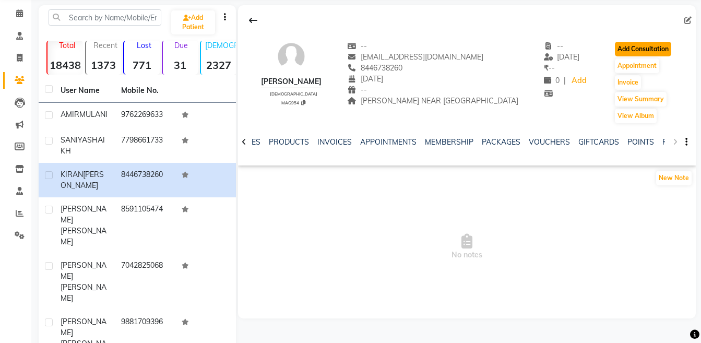
click at [628, 51] on button "Add Consultation" at bounding box center [643, 49] width 56 height 15
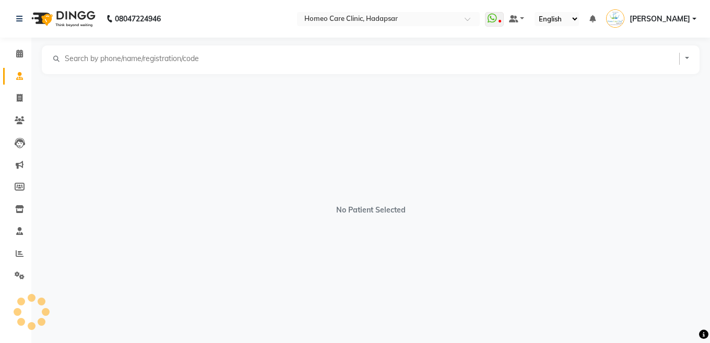
select select "[DEMOGRAPHIC_DATA]"
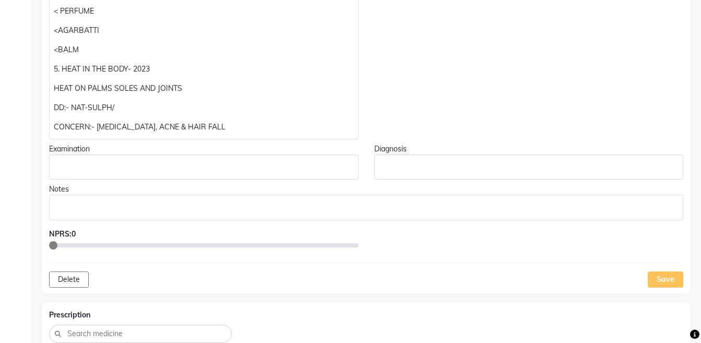
scroll to position [690, 0]
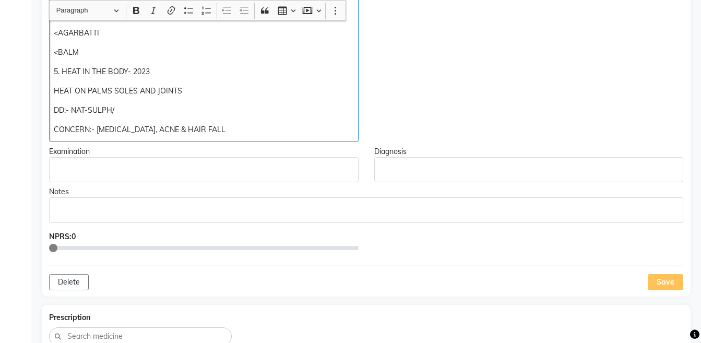
click at [293, 132] on p "CONCERN:- DRY SKIN, ACNE & HAIR FALL" at bounding box center [204, 129] width 300 height 11
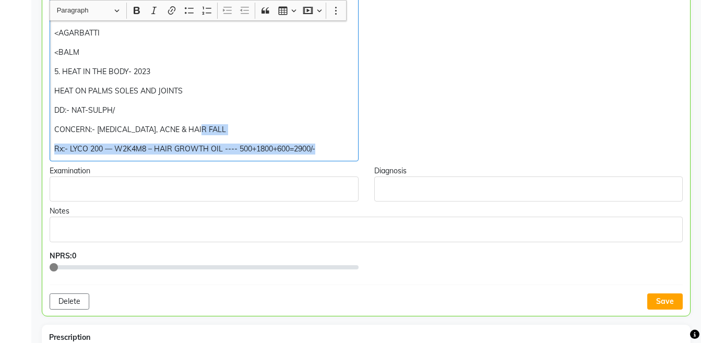
copy div "Rx:- LYCO 200 — W2K4M8 – HAIR GROWTH OIL ---- 500+1800+600=2900/-"
click at [663, 306] on button "Save" at bounding box center [665, 301] width 36 height 16
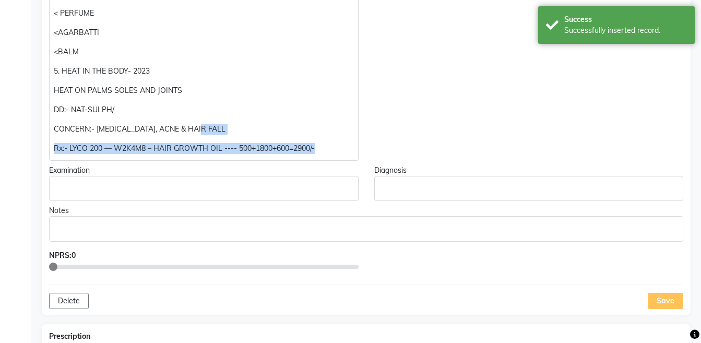
scroll to position [957, 0]
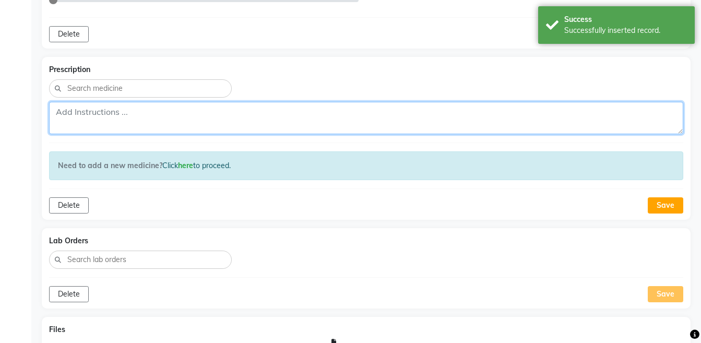
click at [203, 127] on textarea at bounding box center [366, 118] width 634 height 32
paste textarea "Rx:- LYCO 200 — W2K4M8 – HAIR GROWTH OIL ---- 500+1800+600=2900/-"
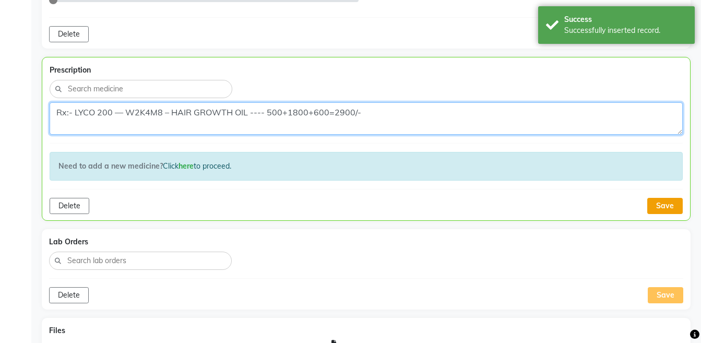
type textarea "Rx:- LYCO 200 — W2K4M8 – HAIR GROWTH OIL ---- 500+1800+600=2900/-"
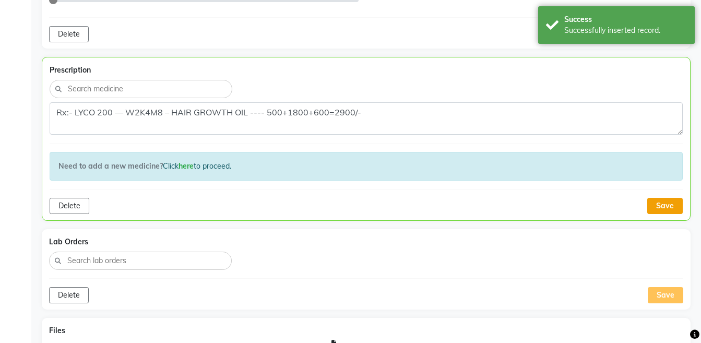
click at [663, 206] on button "Save" at bounding box center [665, 206] width 36 height 16
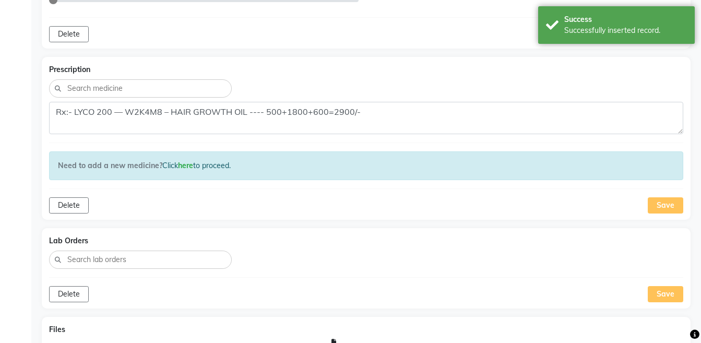
scroll to position [1075, 0]
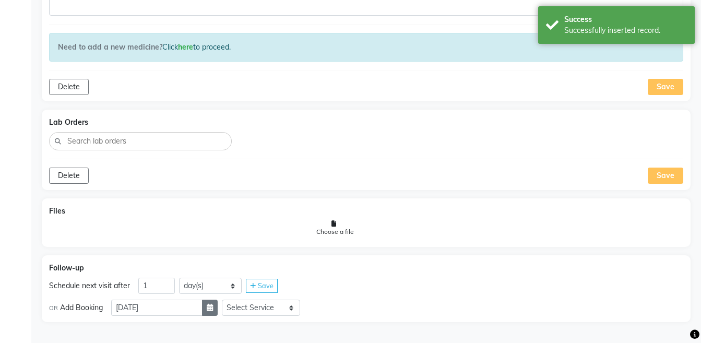
click at [218, 311] on button "button" at bounding box center [210, 308] width 16 height 16
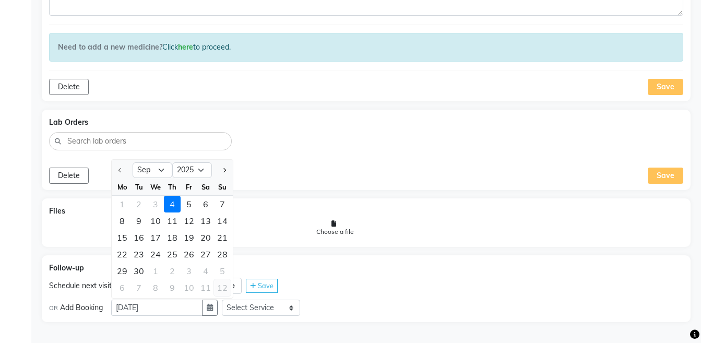
click at [218, 288] on div "12" at bounding box center [222, 287] width 17 height 17
type input "12-10-2025"
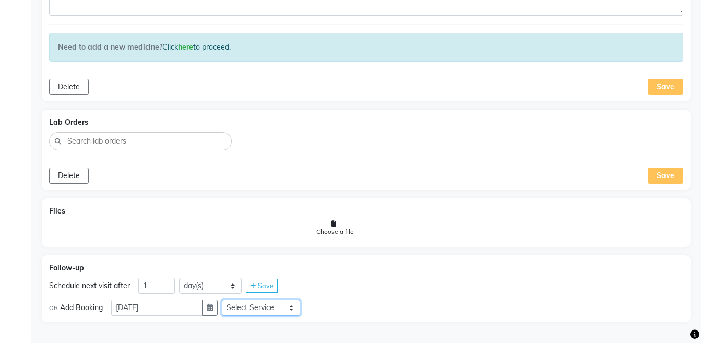
click at [257, 312] on select "Select Service Medicine Medicine 1 Hydra Facial Medi Facial Vampire Facial With…" at bounding box center [261, 308] width 78 height 16
click at [227, 300] on select "Select Service Medicine Medicine 1 Hydra Facial Medi Facial Vampire Facial With…" at bounding box center [261, 308] width 78 height 16
select select "972997"
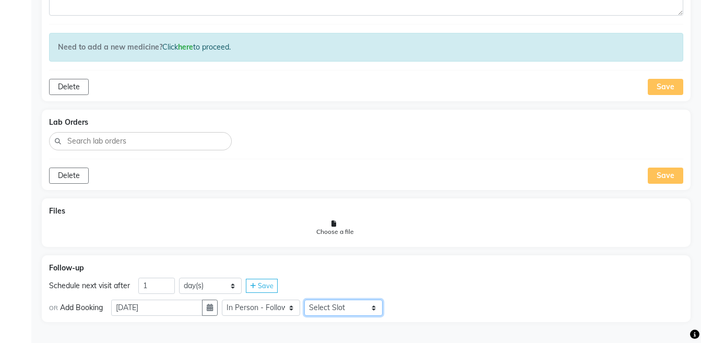
click at [336, 303] on select "Select Slot 10:15 10:30 10:45 11:15 11:30 11:45 12:00 12:15 12:30 12:45 13:00 1…" at bounding box center [343, 308] width 78 height 16
select select "870"
click at [310, 300] on select "Select Slot 10:15 10:30 10:45 11:15 11:30 11:45 12:00 12:15 12:30 12:45 13:00 1…" at bounding box center [343, 308] width 78 height 16
click at [407, 309] on span "Save" at bounding box center [407, 307] width 16 height 8
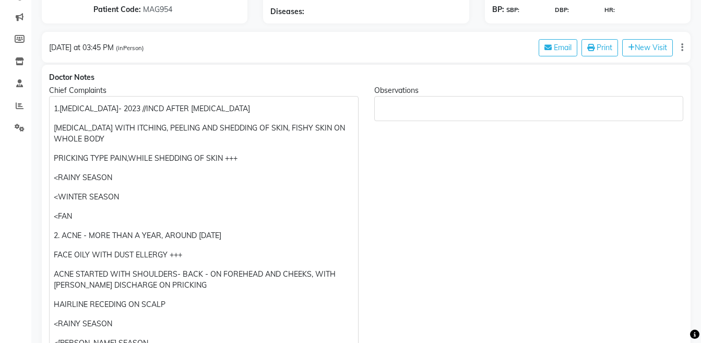
scroll to position [14, 0]
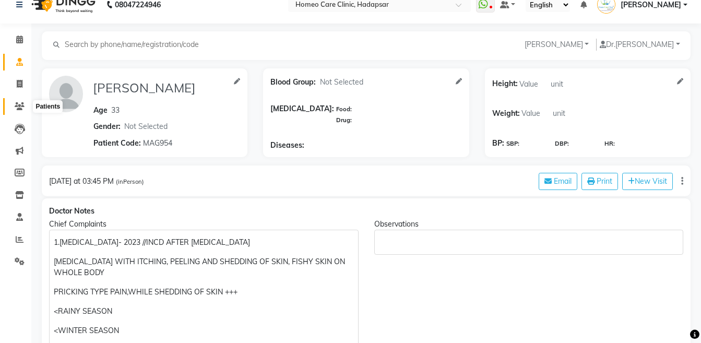
click at [19, 105] on icon at bounding box center [20, 106] width 10 height 8
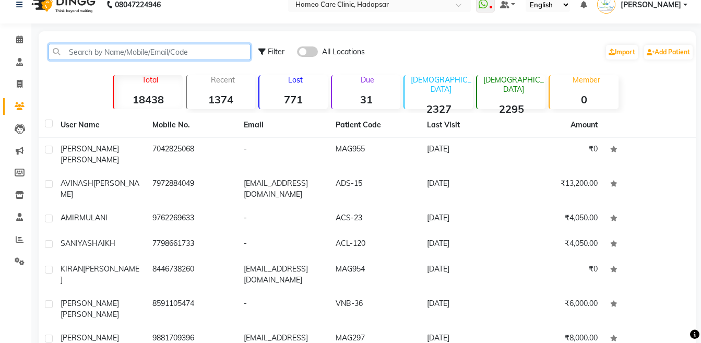
click at [109, 54] on input "text" at bounding box center [150, 52] width 202 height 16
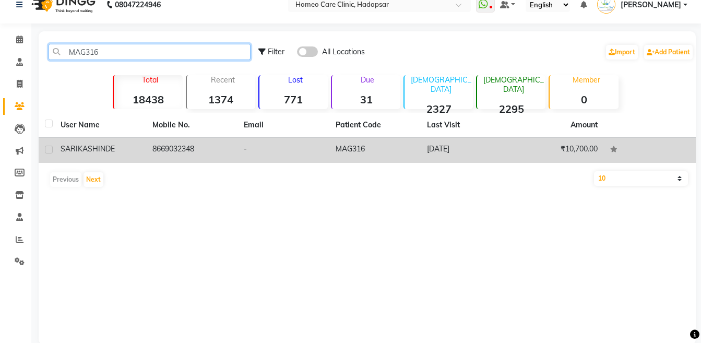
type input "MAG316"
click at [128, 143] on td "SARIKA SHINDE" at bounding box center [100, 150] width 92 height 26
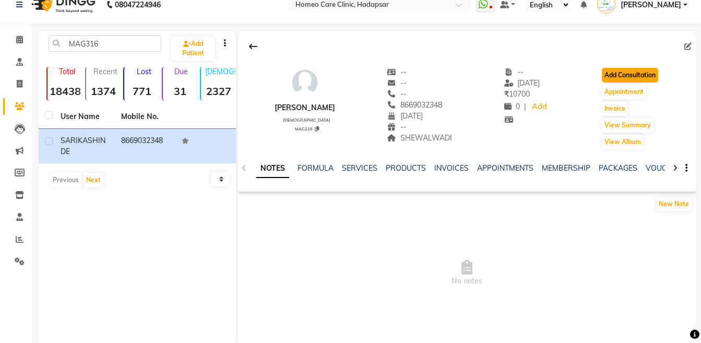
click at [621, 75] on button "Add Consultation" at bounding box center [630, 75] width 56 height 15
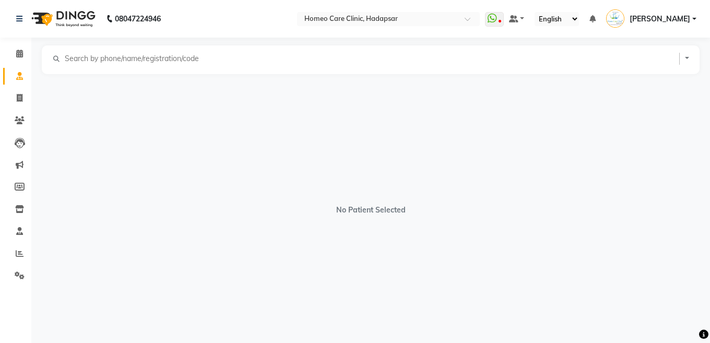
select select "female"
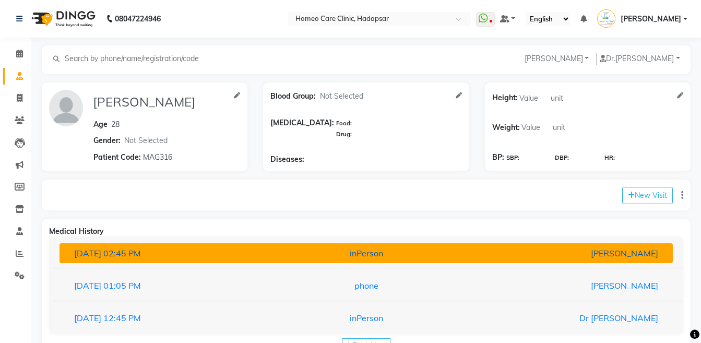
click at [308, 253] on div "inPerson" at bounding box center [366, 253] width 200 height 13
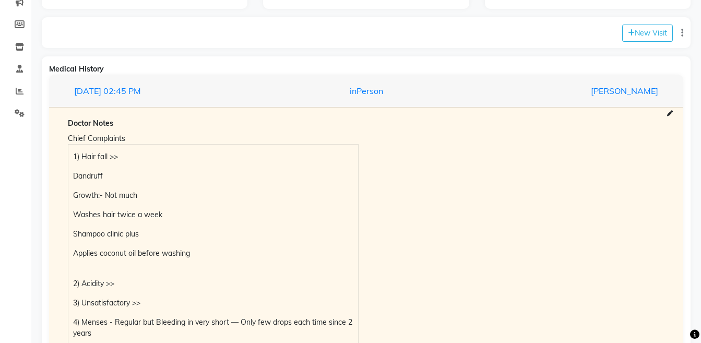
scroll to position [192, 0]
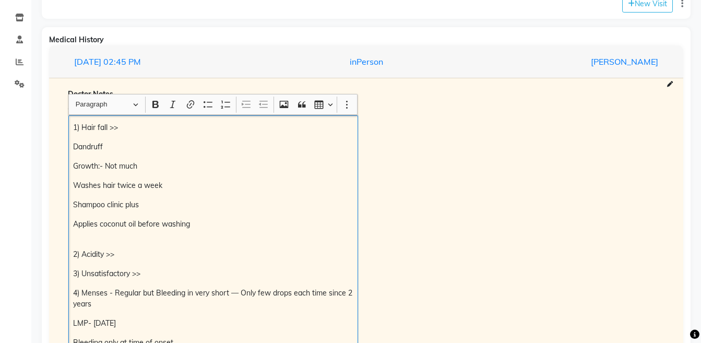
click at [71, 127] on div "1) Hair fall >> Dandruff Growth:- Not much Washes hair twice a week Shampoo cli…" at bounding box center [213, 337] width 290 height 444
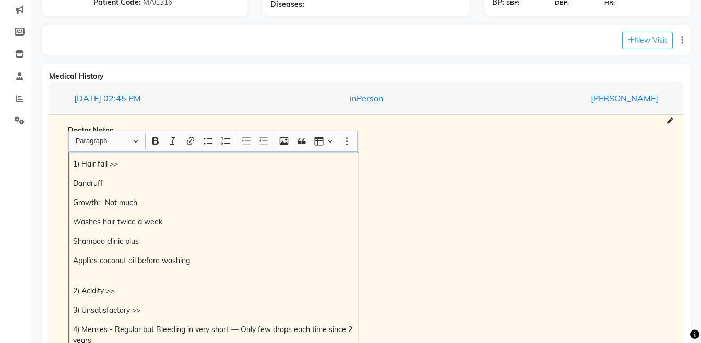
scroll to position [0, 0]
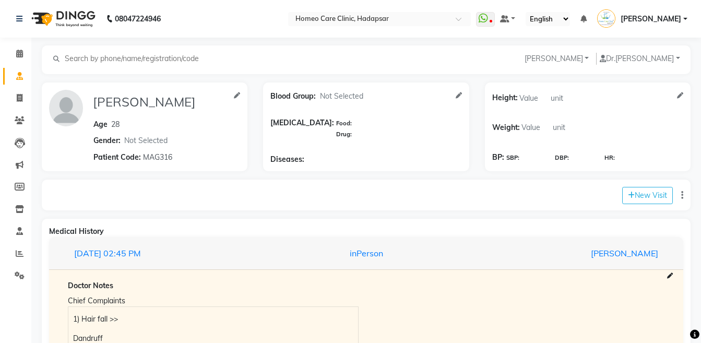
click at [535, 200] on div "New Visit" at bounding box center [366, 195] width 649 height 31
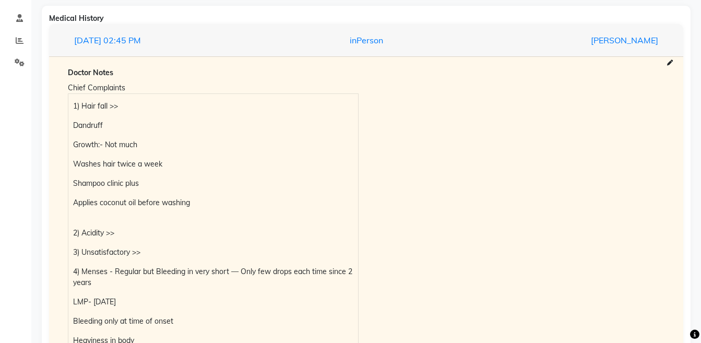
scroll to position [211, 0]
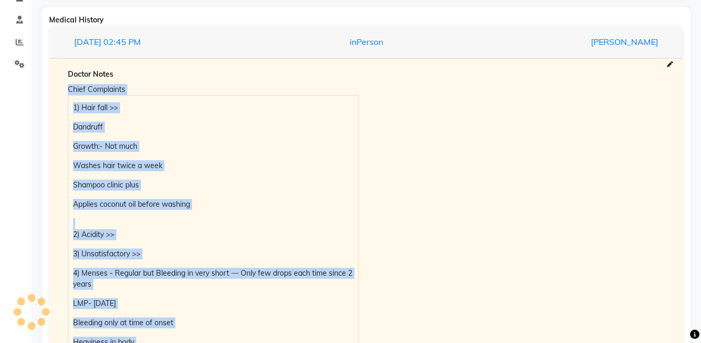
drag, startPoint x: 699, startPoint y: 200, endPoint x: 693, endPoint y: 73, distance: 127.0
click at [693, 73] on div "SARIKA SHINDE NITIN RANE Add Family Member Dr. Dr Vaseem Choudhary Dingg Suppor…" at bounding box center [366, 268] width 670 height 868
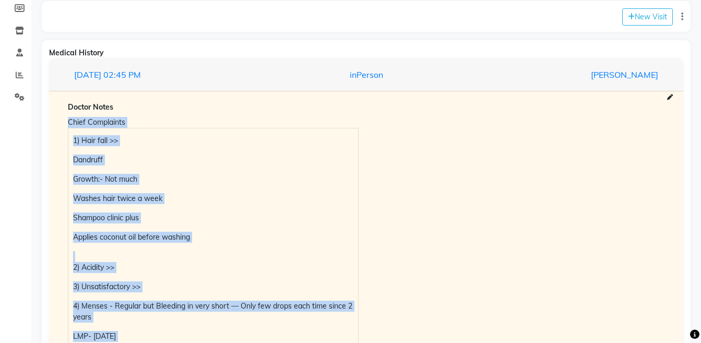
scroll to position [43, 0]
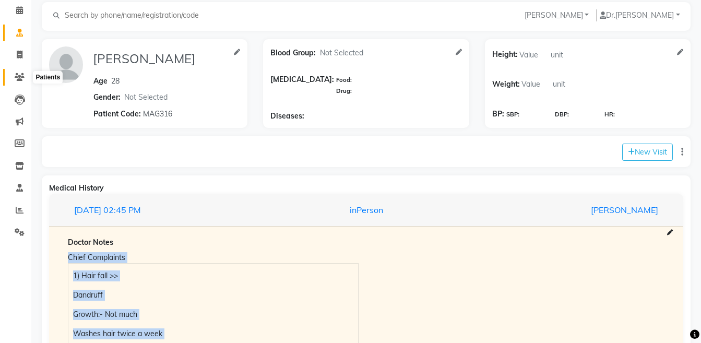
click at [23, 77] on icon at bounding box center [20, 77] width 10 height 8
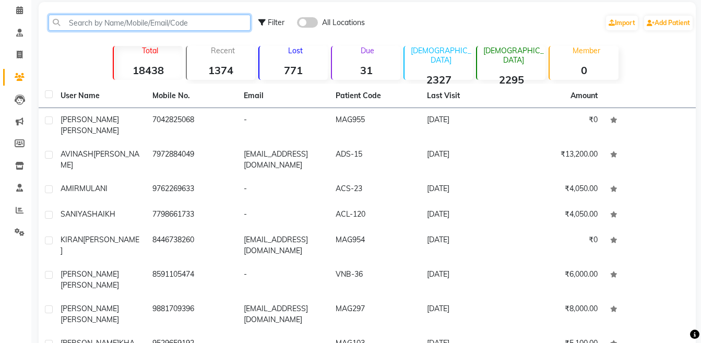
click at [102, 20] on input "text" at bounding box center [150, 23] width 202 height 16
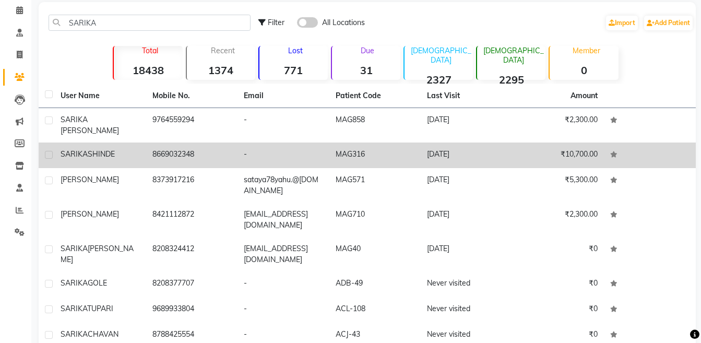
click at [98, 149] on span "SHINDE" at bounding box center [101, 153] width 27 height 9
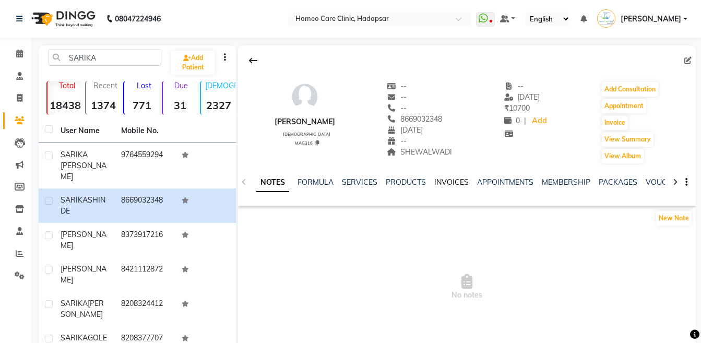
click at [450, 179] on link "INVOICES" at bounding box center [451, 182] width 34 height 9
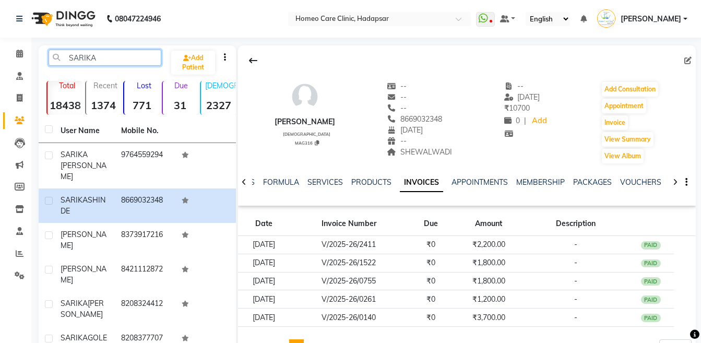
click at [118, 62] on input "SARIKA" at bounding box center [105, 58] width 113 height 16
type input "S"
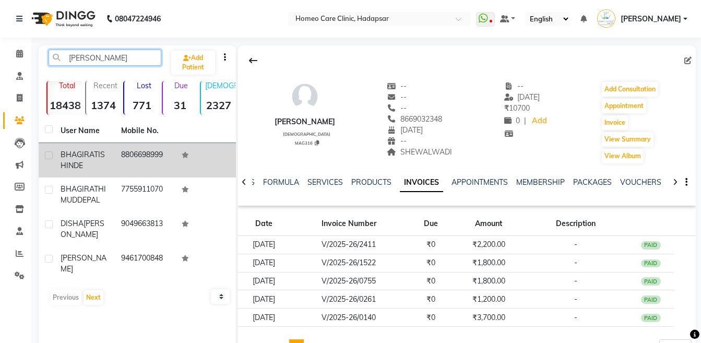
type input "BHAGI"
click at [115, 151] on td "8806698999" at bounding box center [145, 160] width 61 height 34
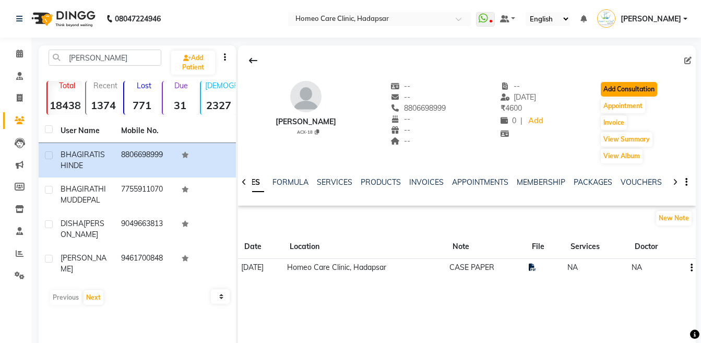
click at [622, 90] on button "Add Consultation" at bounding box center [629, 89] width 56 height 15
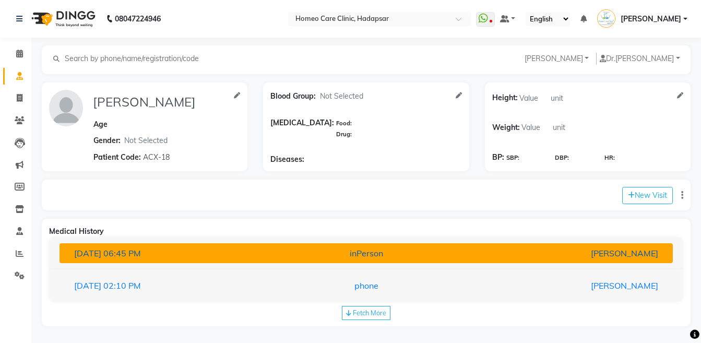
click at [431, 259] on div "inPerson" at bounding box center [366, 253] width 200 height 13
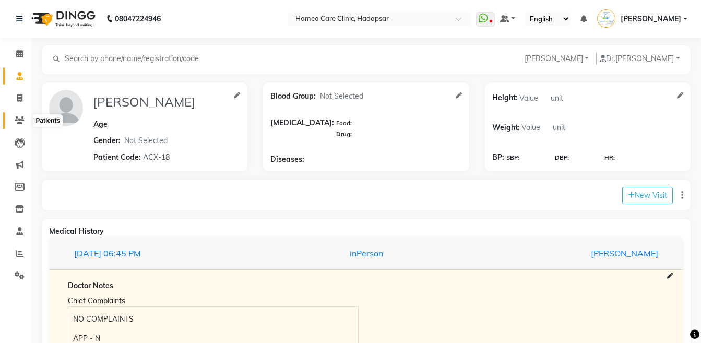
click at [18, 117] on icon at bounding box center [20, 120] width 10 height 8
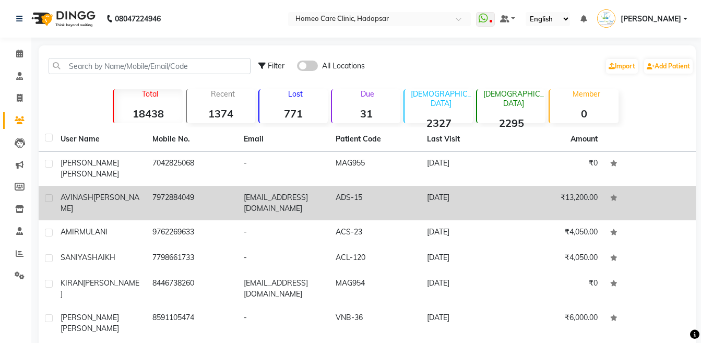
click at [124, 186] on td "AVINASH KALUKHE" at bounding box center [100, 203] width 92 height 34
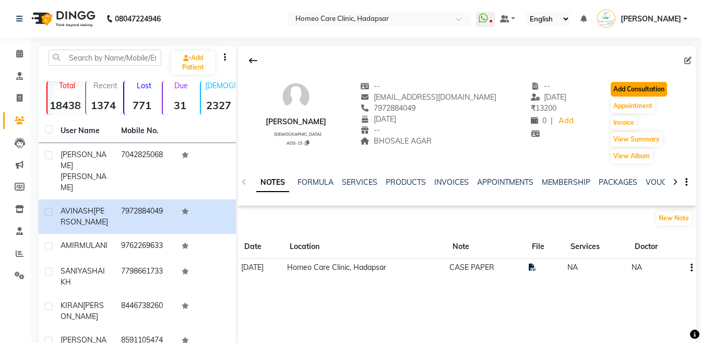
click at [632, 82] on button "Add Consultation" at bounding box center [639, 89] width 56 height 15
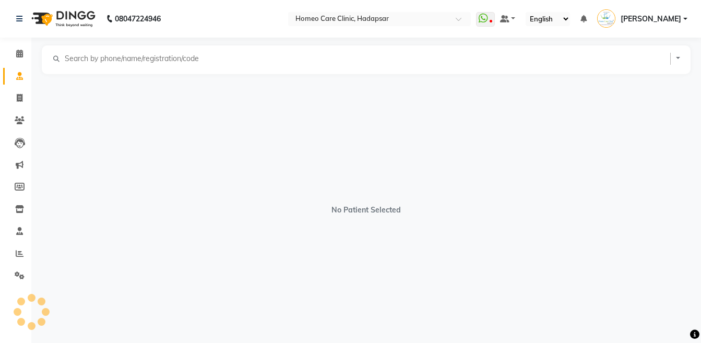
select select "[DEMOGRAPHIC_DATA]"
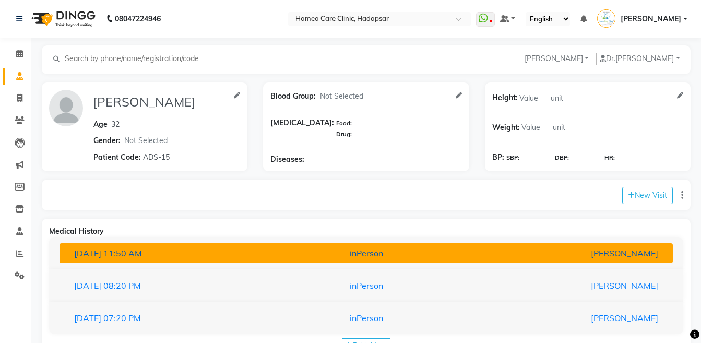
click at [344, 244] on button "24-08-2025 11:50 AM inPerson Dr Vaseem Choudhary" at bounding box center [366, 253] width 613 height 20
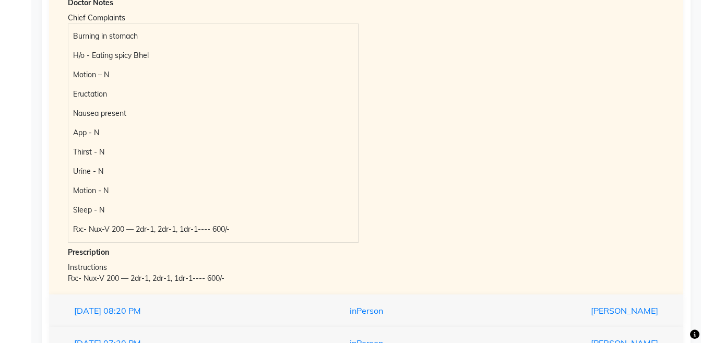
scroll to position [279, 0]
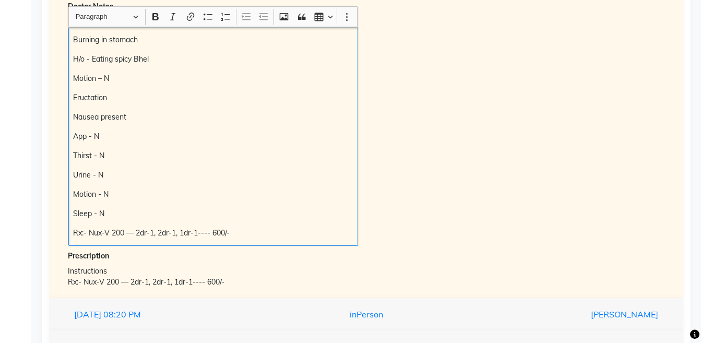
click at [77, 233] on p "Rx:- Nux-V 200 — 2dr-1, 2dr-1, 1dr-1---- 600/-" at bounding box center [213, 233] width 280 height 11
copy p "Rx:- Nux-V 200 — 2dr-1, 2dr-1, 1dr-1---- 600/-"
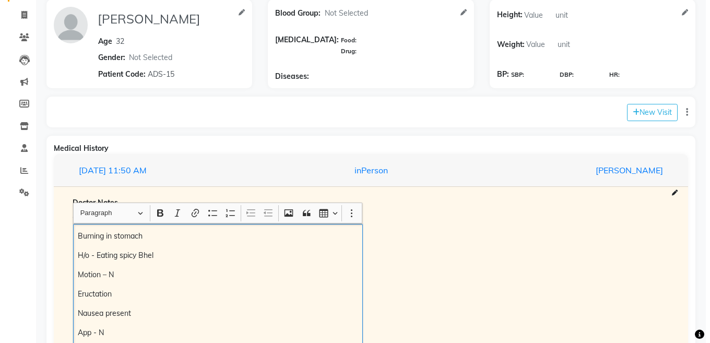
scroll to position [80, 0]
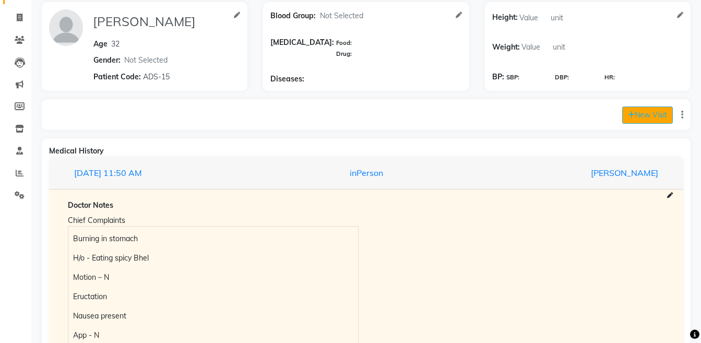
click at [627, 117] on button "New Visit" at bounding box center [647, 115] width 51 height 17
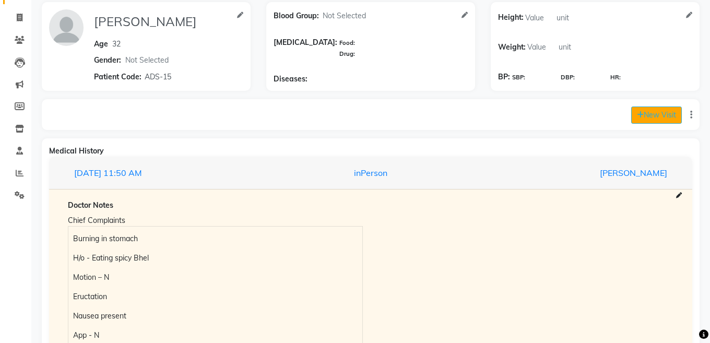
select select "995"
select select "inPerson"
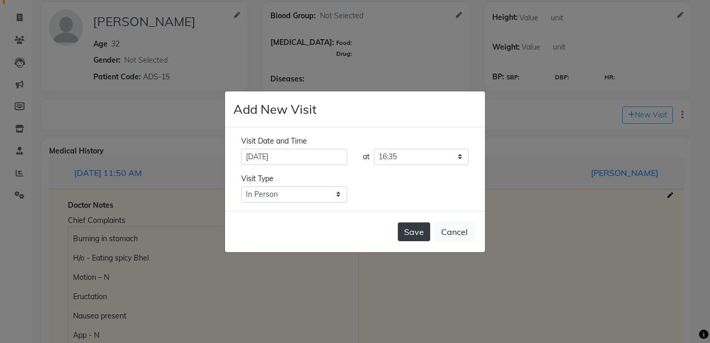
click at [423, 225] on button "Save" at bounding box center [414, 231] width 32 height 19
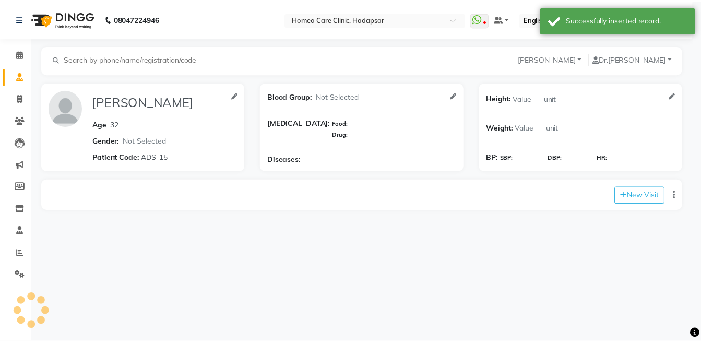
scroll to position [0, 0]
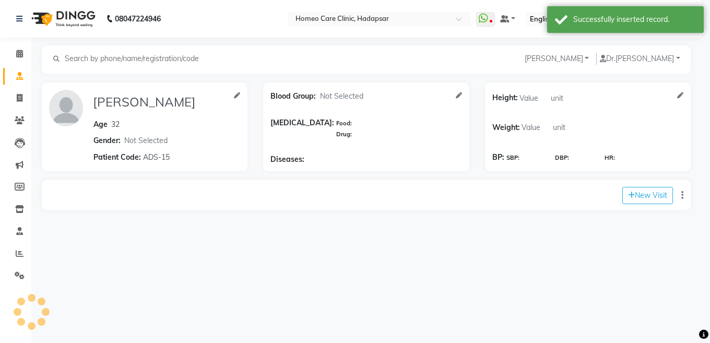
type input "AVINASH KALUKHE"
type input "32"
select select "[DEMOGRAPHIC_DATA]"
type input "ADS-15"
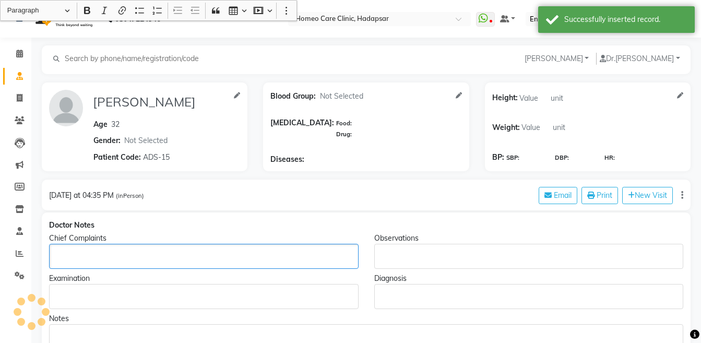
click at [122, 254] on p "Rich Text Editor, main" at bounding box center [204, 256] width 300 height 11
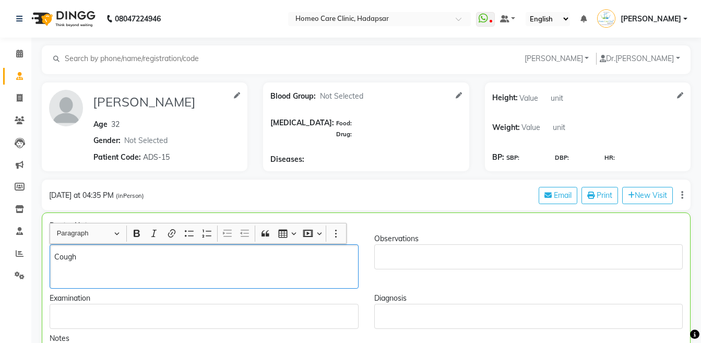
click at [122, 254] on p "Cough" at bounding box center [203, 257] width 299 height 11
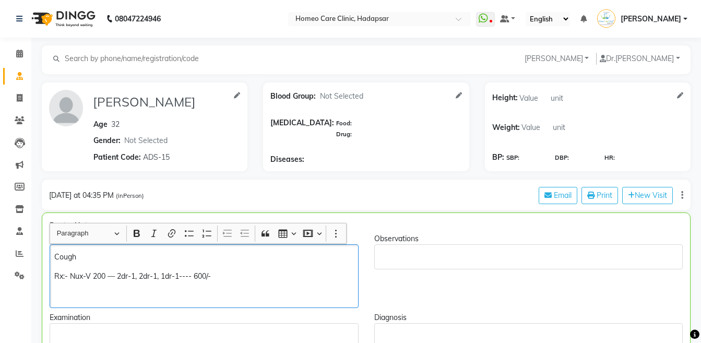
click at [122, 254] on p "Cough" at bounding box center [203, 257] width 299 height 11
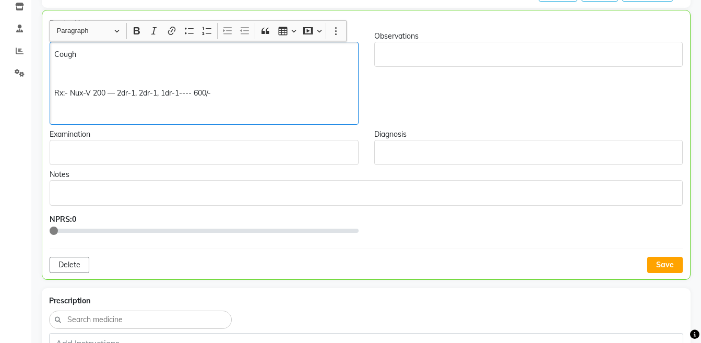
scroll to position [219, 0]
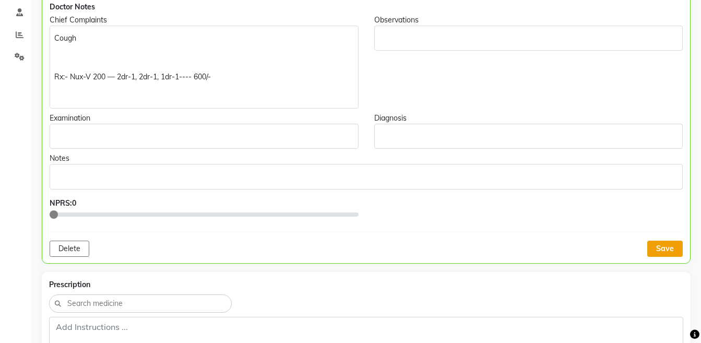
click at [665, 250] on button "Save" at bounding box center [665, 249] width 36 height 16
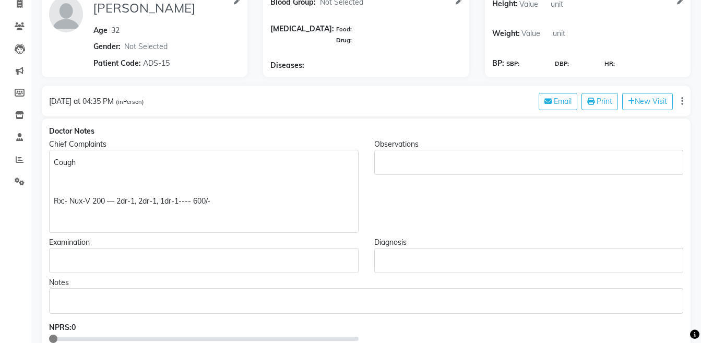
scroll to position [128, 0]
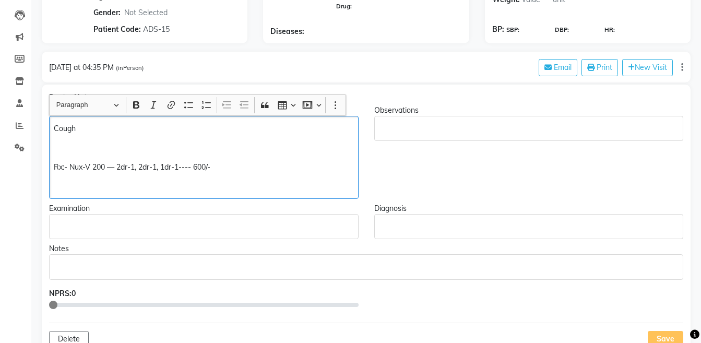
click at [100, 139] on div "Cough Rx:- Nux-V 200 — 2dr-1, 2dr-1, 1dr-1---- 600/-" at bounding box center [204, 157] width 310 height 83
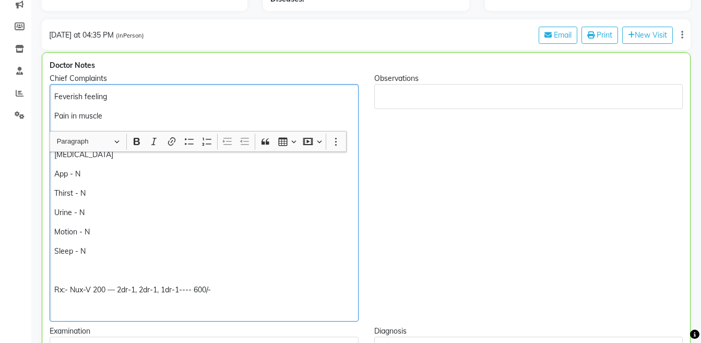
scroll to position [315, 0]
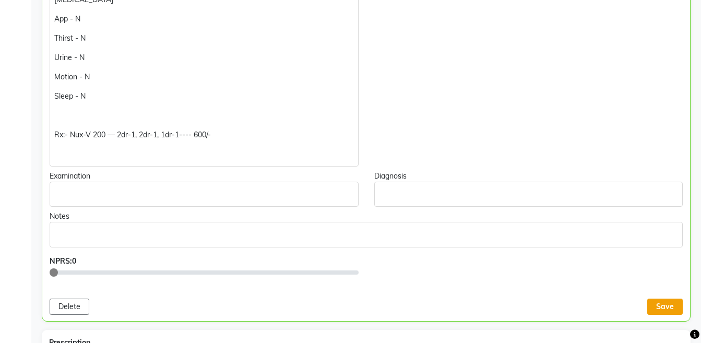
click at [662, 302] on button "Save" at bounding box center [665, 307] width 36 height 16
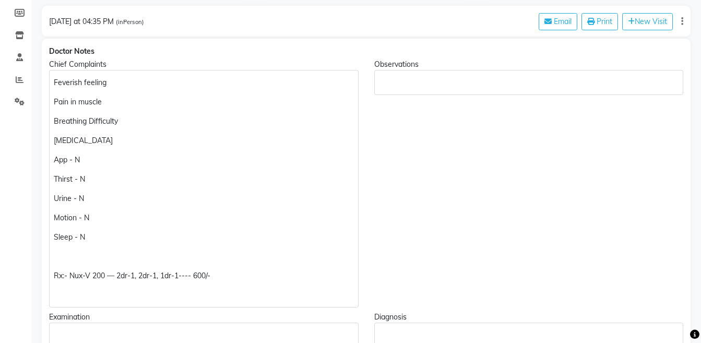
scroll to position [0, 0]
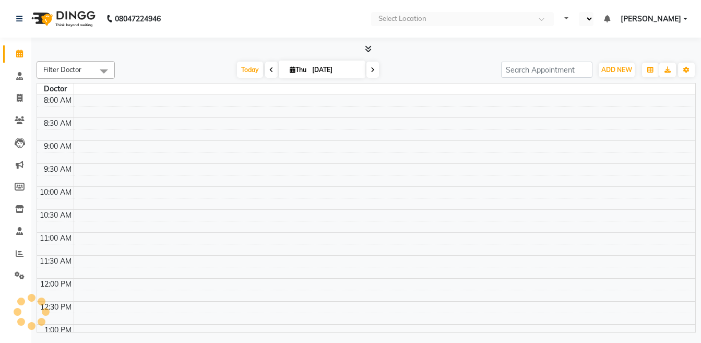
select select "en"
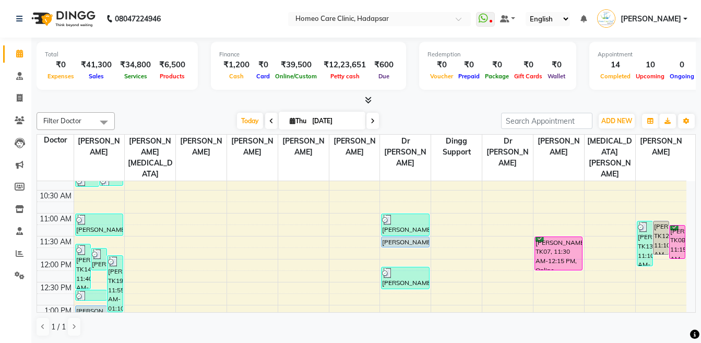
scroll to position [72, 0]
